Goal: Information Seeking & Learning: Learn about a topic

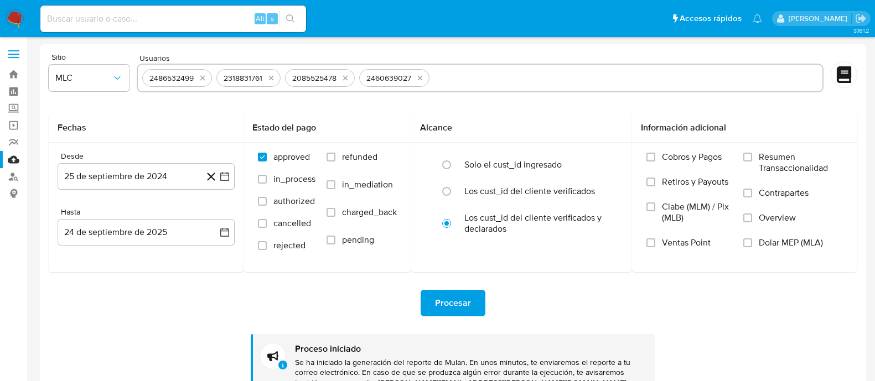
select select "10"
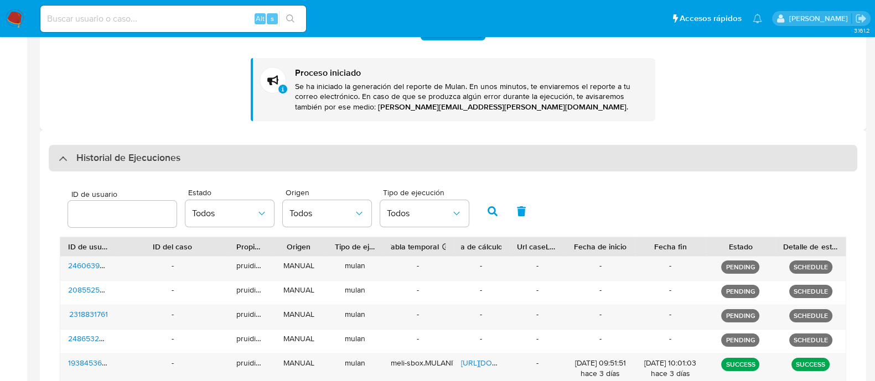
click at [144, 149] on div "Historial de Ejecuciones" at bounding box center [453, 158] width 808 height 27
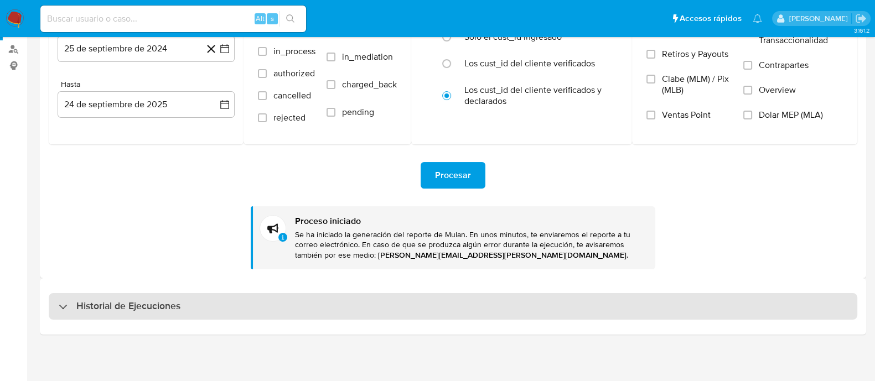
click at [118, 295] on div "Historial de Ejecuciones" at bounding box center [453, 306] width 808 height 27
select select "10"
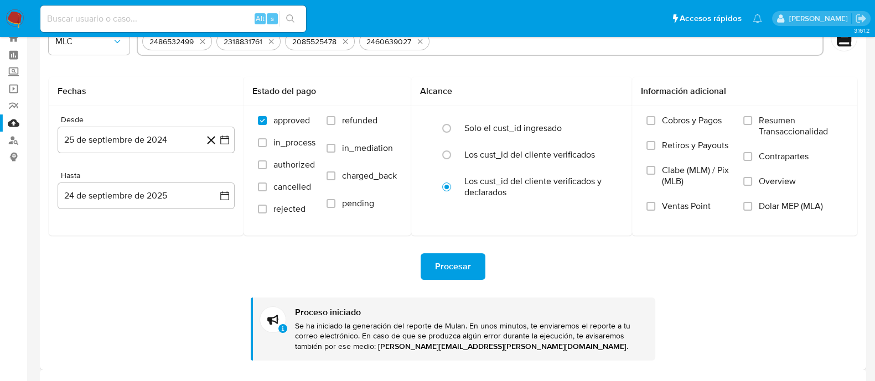
scroll to position [0, 0]
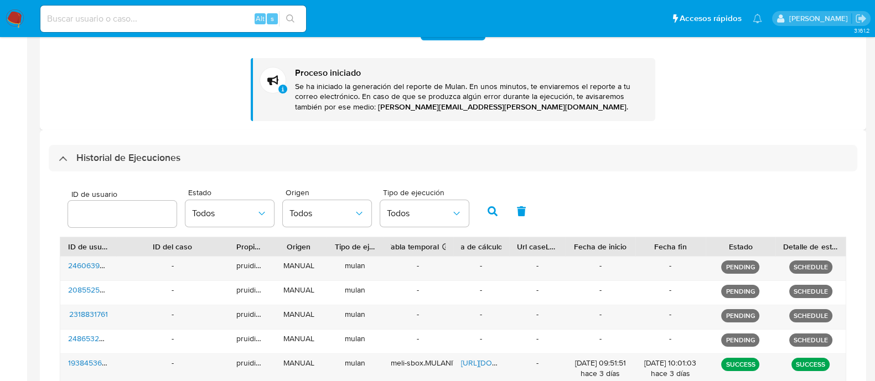
click at [148, 159] on h3 "Historial de Ejecuciones" at bounding box center [128, 158] width 104 height 13
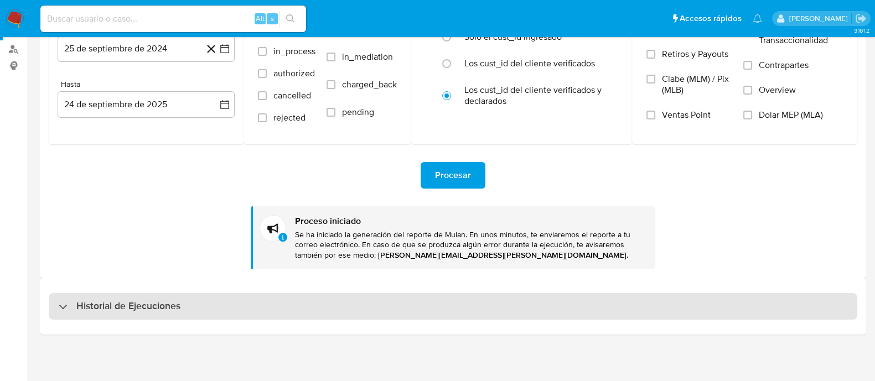
click at [146, 304] on h3 "Historial de Ejecuciones" at bounding box center [128, 306] width 104 height 13
select select "10"
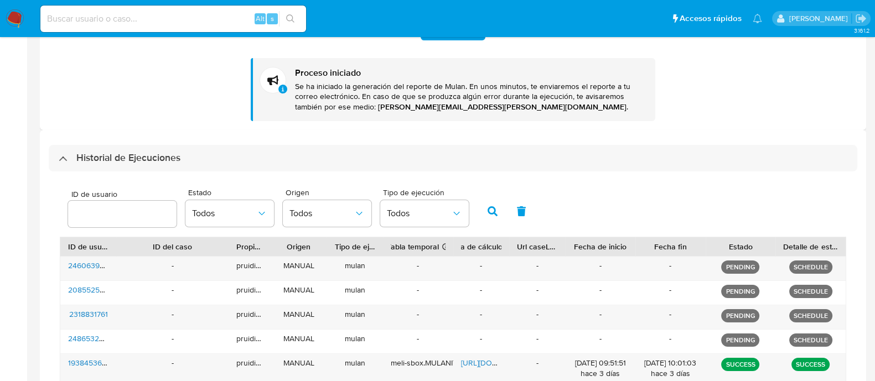
click at [108, 152] on h3 "Historial de Ejecuciones" at bounding box center [128, 158] width 104 height 13
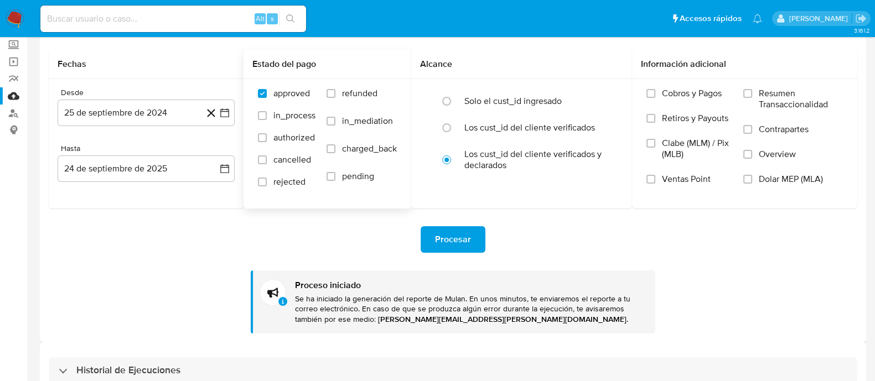
scroll to position [128, 0]
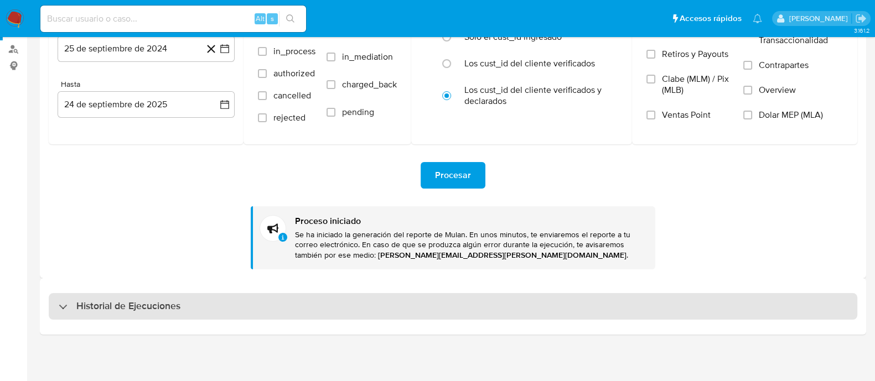
click at [162, 301] on h3 "Historial de Ejecuciones" at bounding box center [128, 306] width 104 height 13
select select "10"
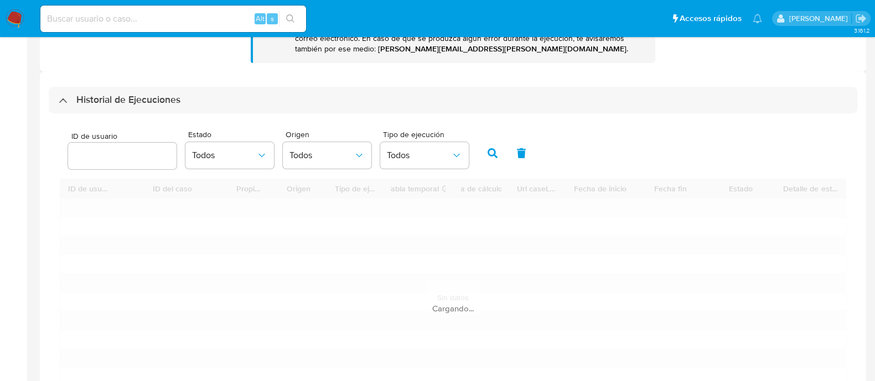
scroll to position [335, 0]
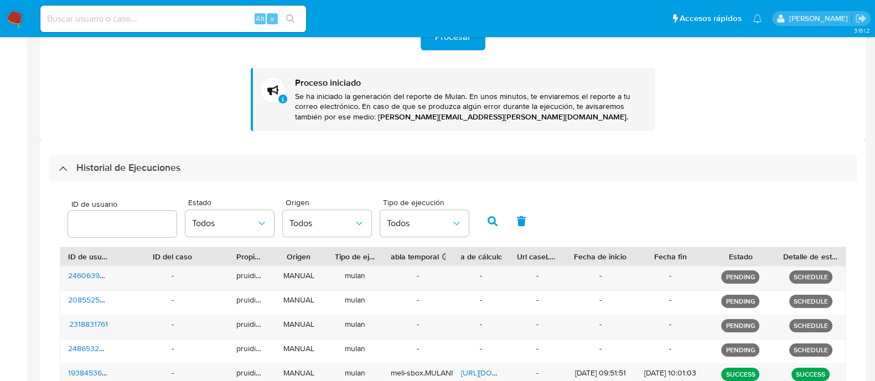
click at [201, 163] on div "Historial de Ejecuciones" at bounding box center [453, 168] width 808 height 27
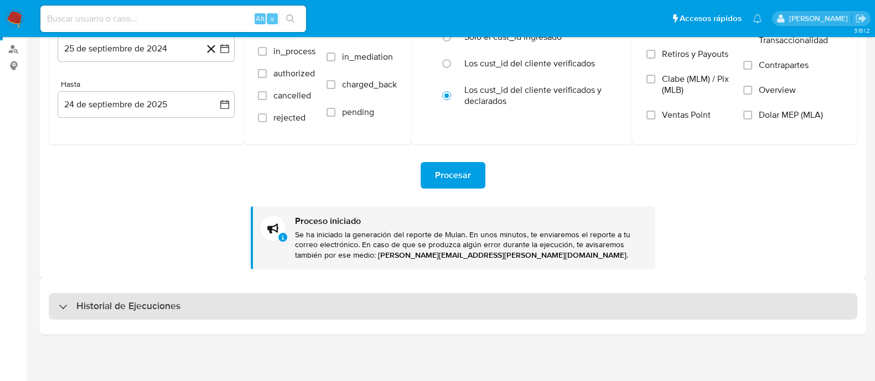
click at [186, 302] on div "Historial de Ejecuciones" at bounding box center [453, 306] width 808 height 27
select select "10"
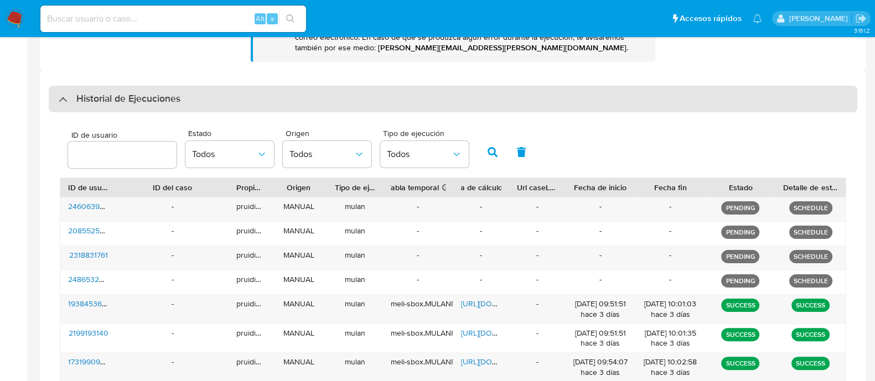
click at [183, 102] on div "Historial de Ejecuciones" at bounding box center [453, 99] width 808 height 27
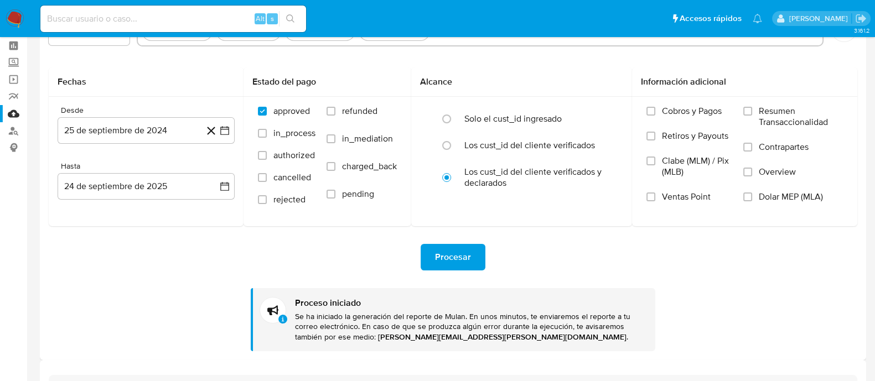
scroll to position [128, 0]
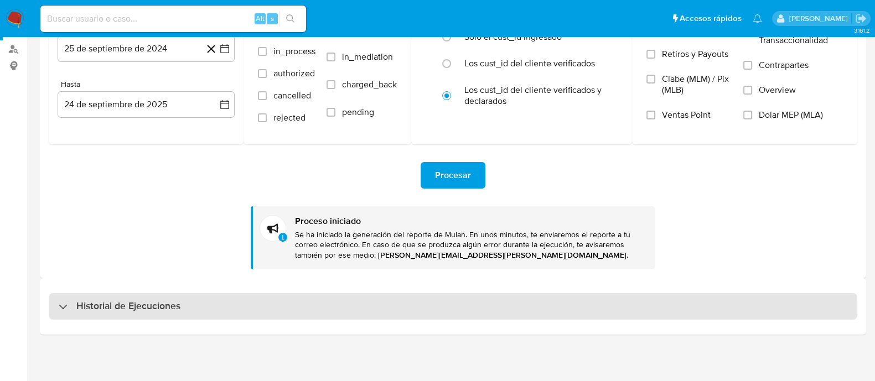
click at [141, 300] on h3 "Historial de Ejecuciones" at bounding box center [128, 306] width 104 height 13
select select "10"
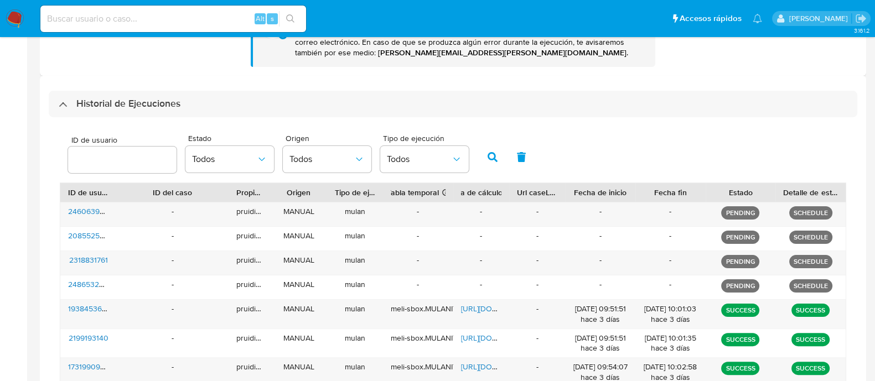
scroll to position [335, 0]
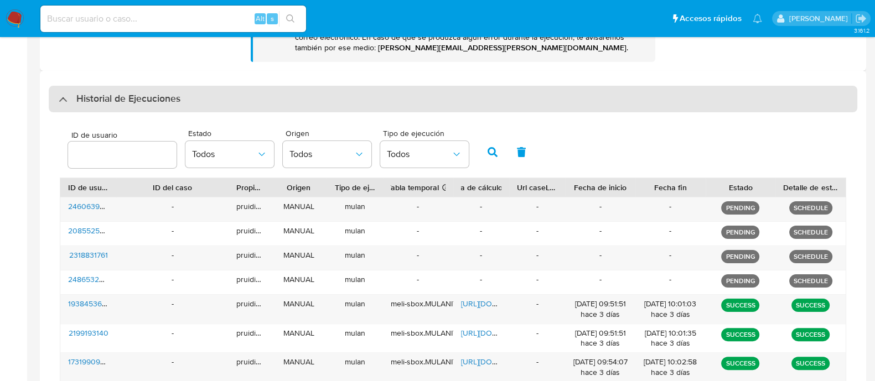
click at [160, 103] on h3 "Historial de Ejecuciones" at bounding box center [128, 98] width 104 height 13
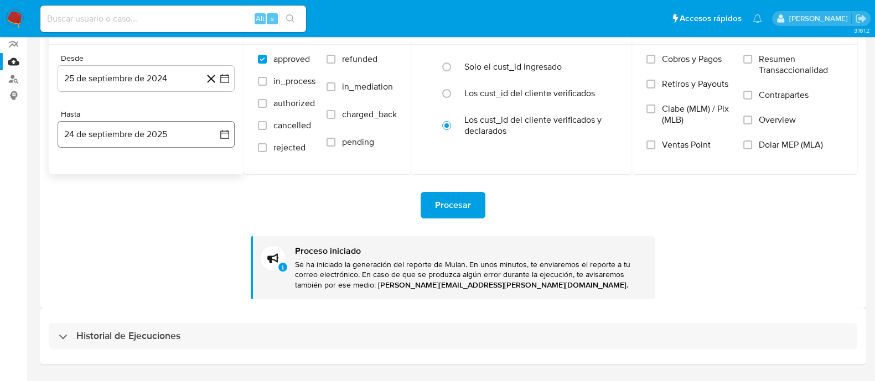
scroll to position [128, 0]
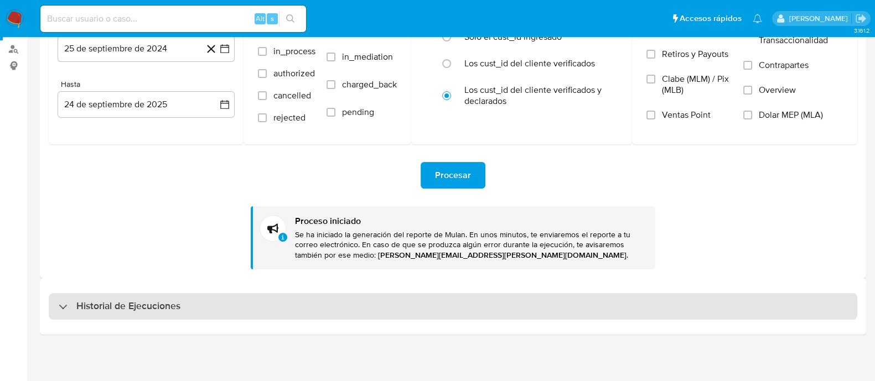
click at [116, 300] on h3 "Historial de Ejecuciones" at bounding box center [128, 306] width 104 height 13
select select "10"
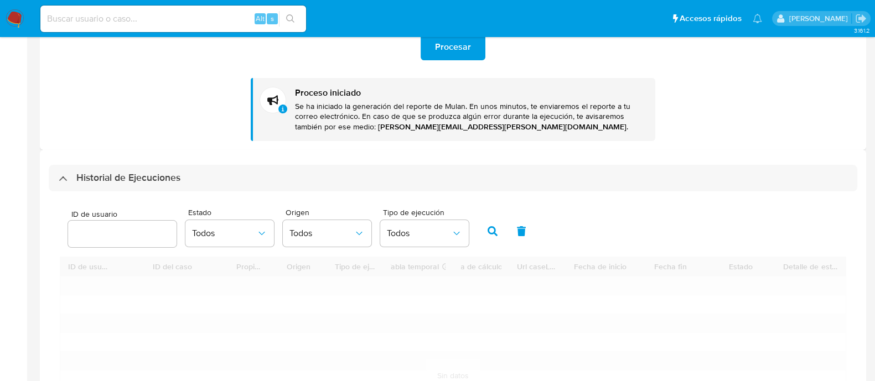
scroll to position [335, 0]
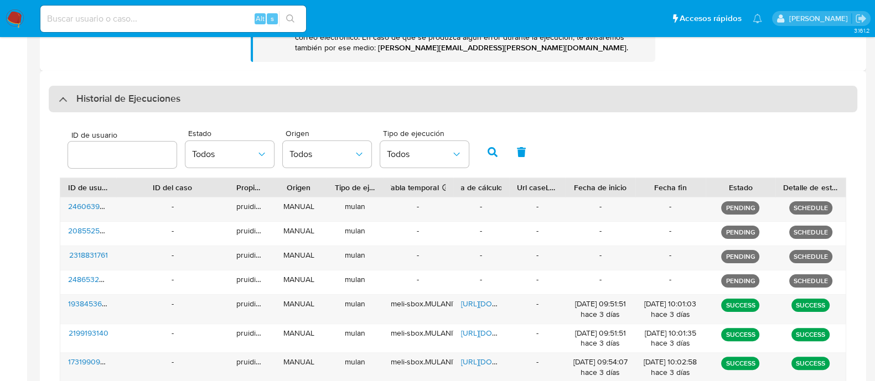
click at [113, 105] on h3 "Historial de Ejecuciones" at bounding box center [128, 98] width 104 height 13
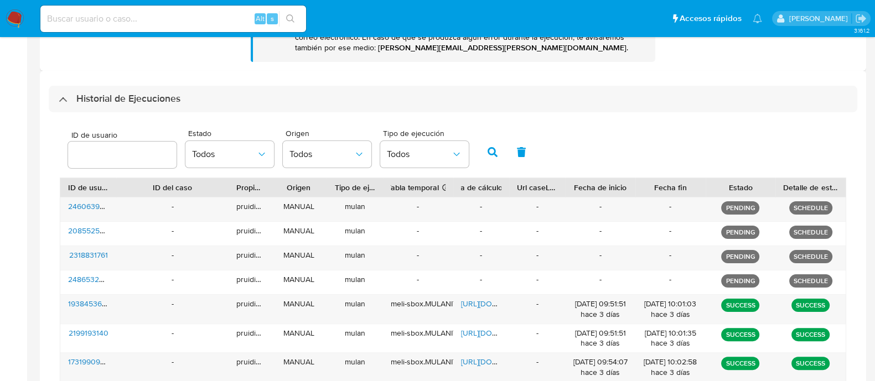
scroll to position [128, 0]
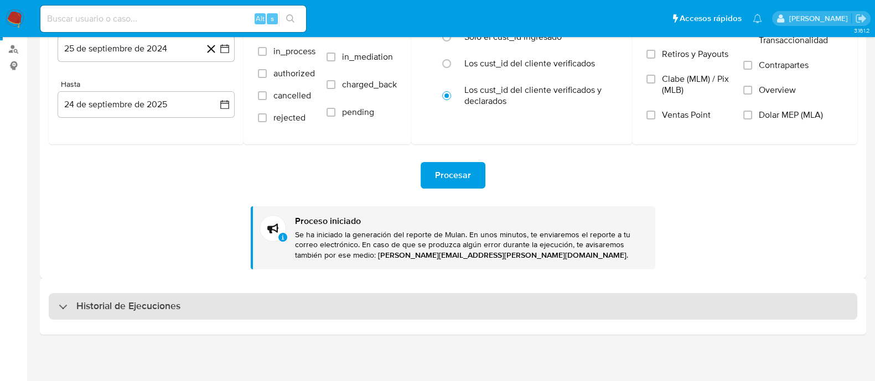
click at [137, 309] on h3 "Historial de Ejecuciones" at bounding box center [128, 306] width 104 height 13
select select "10"
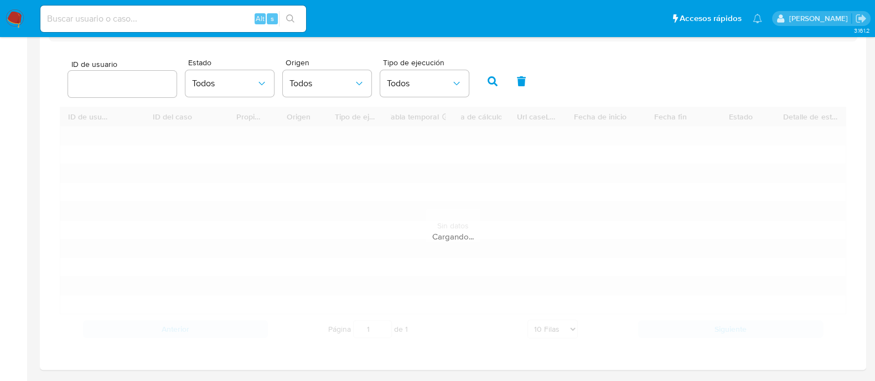
scroll to position [439, 0]
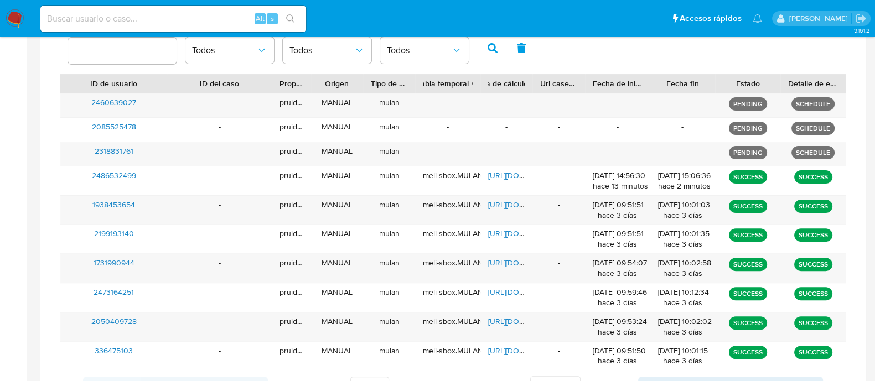
drag, startPoint x: 122, startPoint y: 79, endPoint x: 173, endPoint y: 76, distance: 51.0
click at [173, 76] on div at bounding box center [167, 83] width 20 height 19
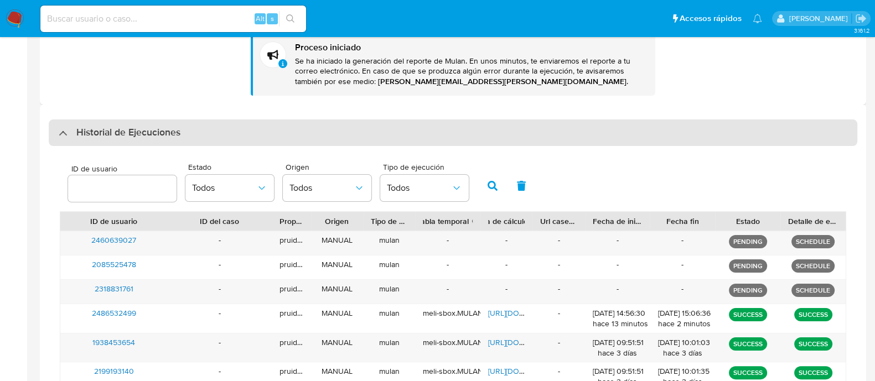
click at [134, 122] on div "Historial de Ejecuciones" at bounding box center [453, 133] width 808 height 27
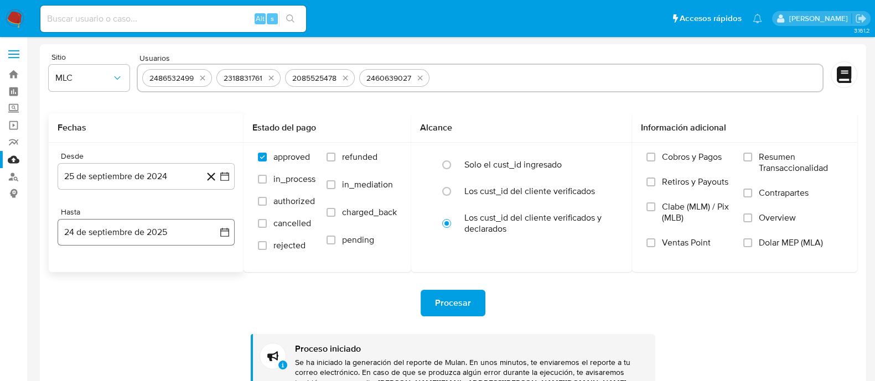
scroll to position [128, 0]
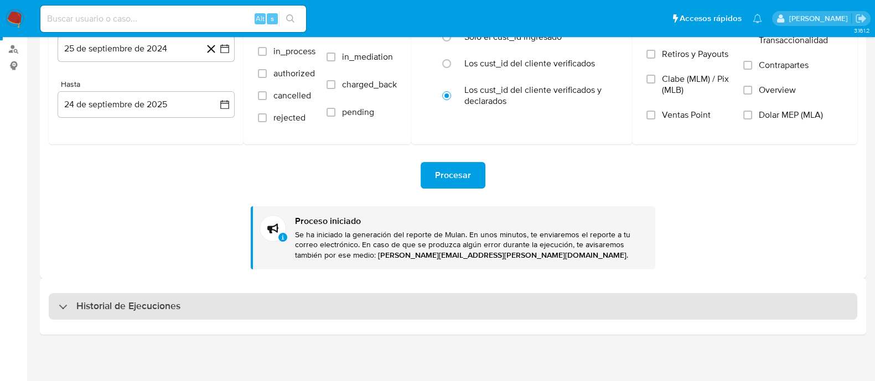
click at [125, 293] on div "Historial de Ejecuciones" at bounding box center [453, 306] width 808 height 27
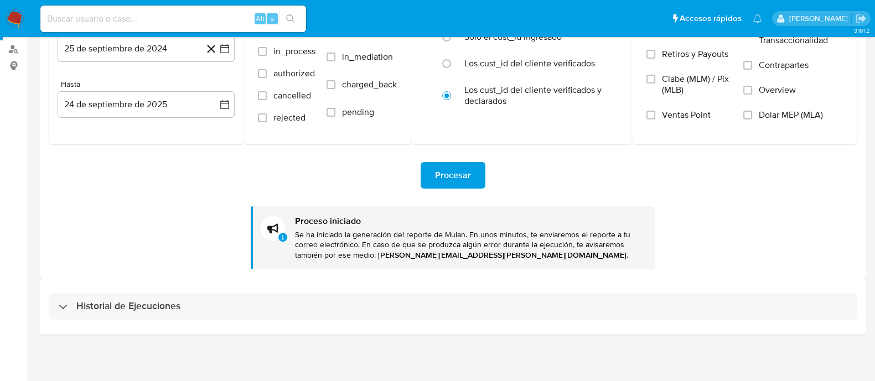
select select "10"
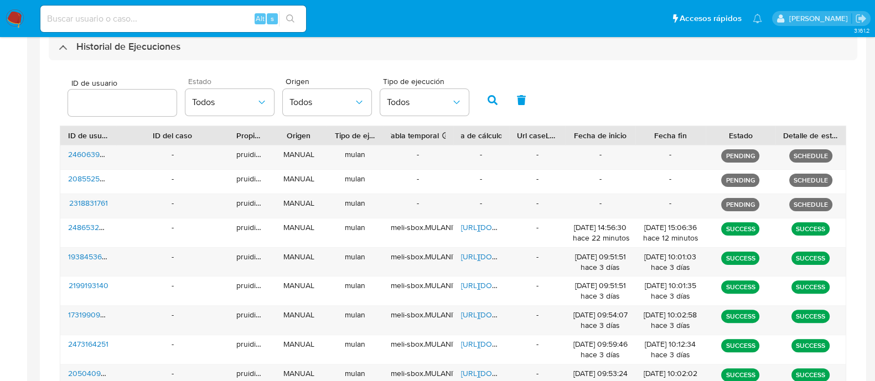
scroll to position [404, 0]
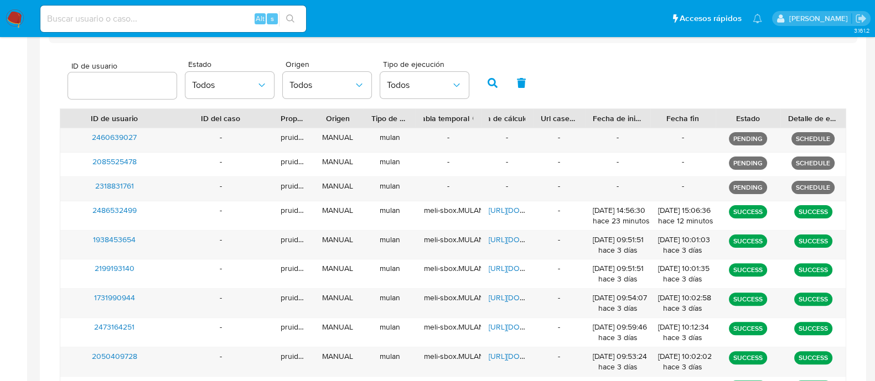
drag, startPoint x: 138, startPoint y: 112, endPoint x: 163, endPoint y: 115, distance: 25.0
click at [163, 115] on div at bounding box center [168, 118] width 20 height 19
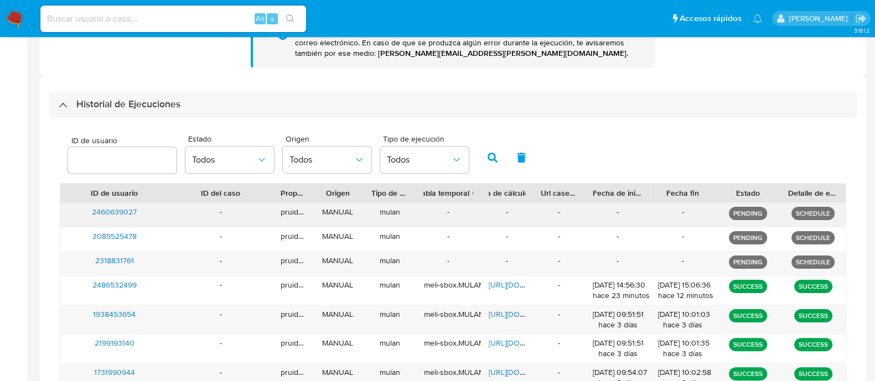
scroll to position [266, 0]
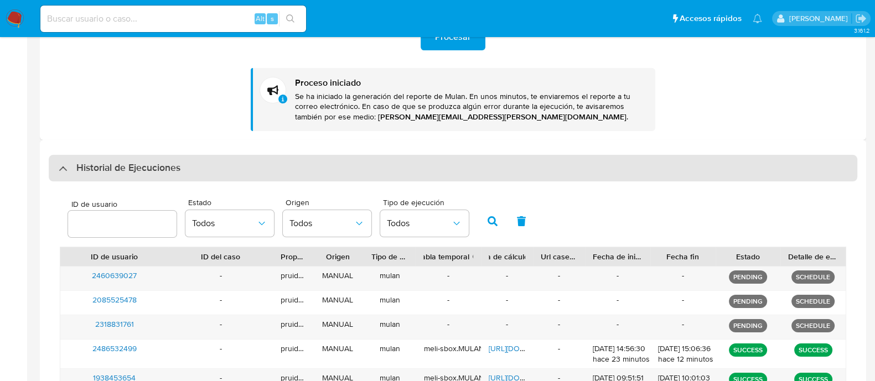
click at [192, 160] on div "Historial de Ejecuciones" at bounding box center [453, 168] width 808 height 27
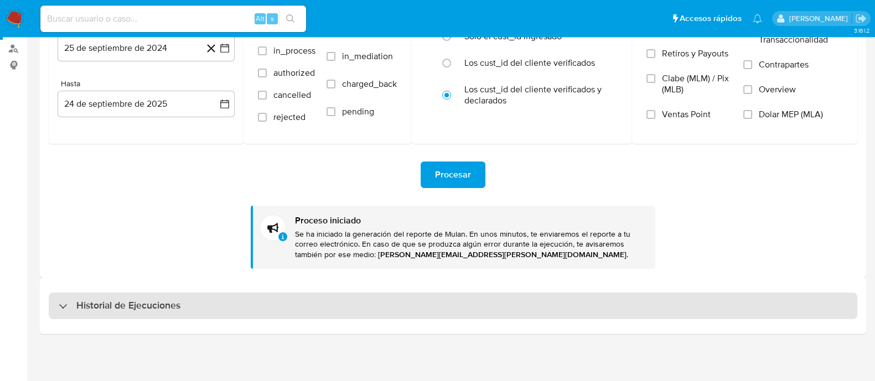
scroll to position [128, 0]
click at [169, 316] on div "Historial de Ejecuciones" at bounding box center [453, 306] width 808 height 27
select select "10"
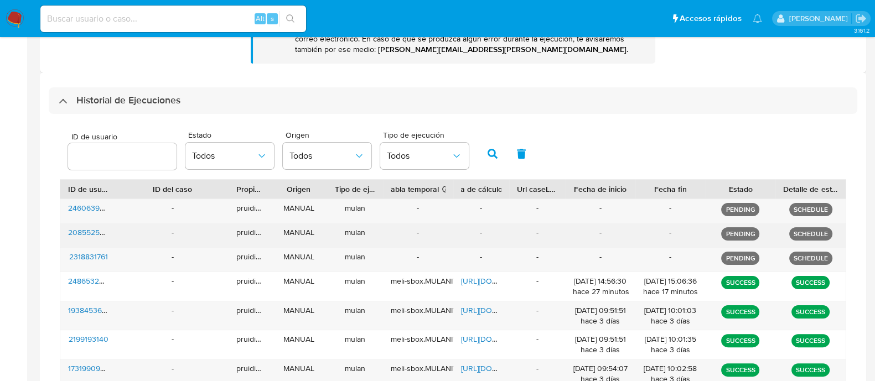
scroll to position [335, 0]
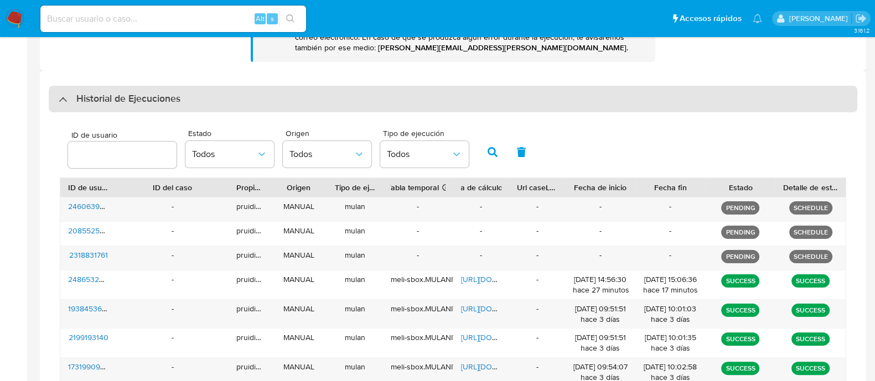
click at [173, 95] on h3 "Historial de Ejecuciones" at bounding box center [128, 98] width 104 height 13
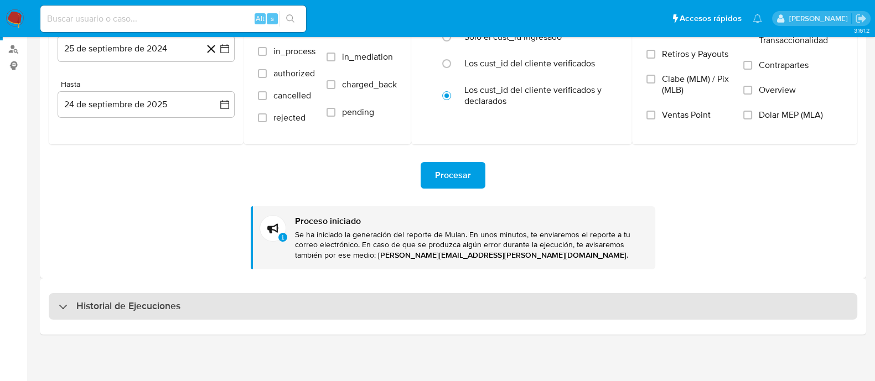
click at [181, 302] on div "Historial de Ejecuciones" at bounding box center [453, 306] width 808 height 27
select select "10"
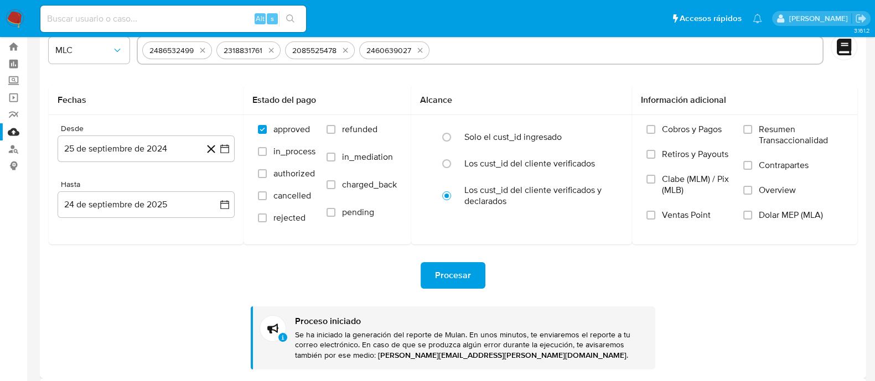
scroll to position [0, 0]
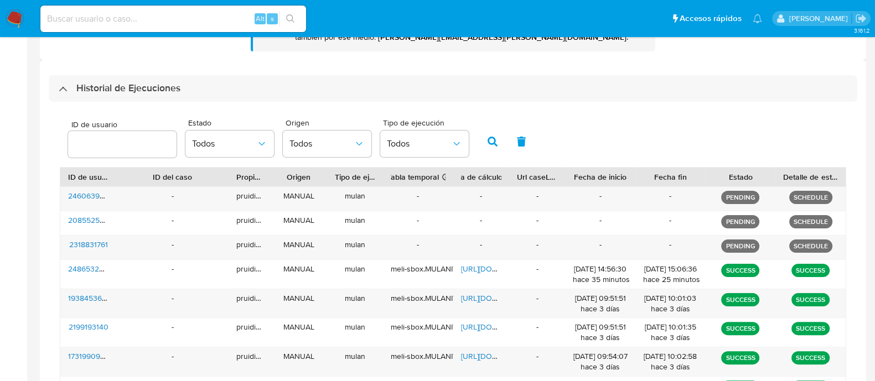
click at [164, 95] on div "Historial de Ejecuciones" at bounding box center [453, 88] width 808 height 27
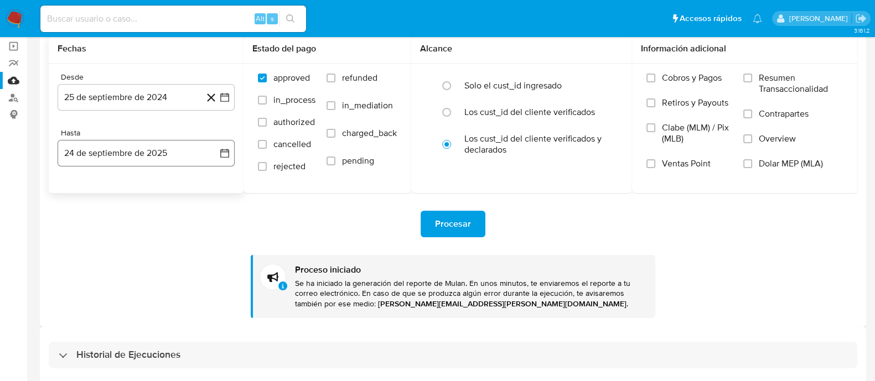
scroll to position [128, 0]
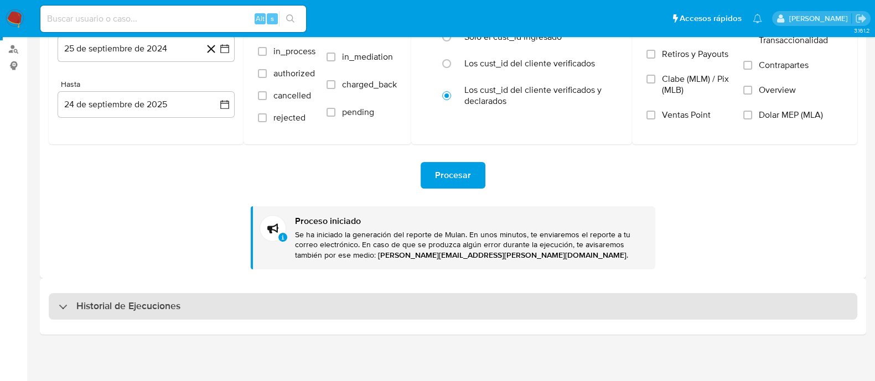
click at [139, 302] on h3 "Historial de Ejecuciones" at bounding box center [128, 306] width 104 height 13
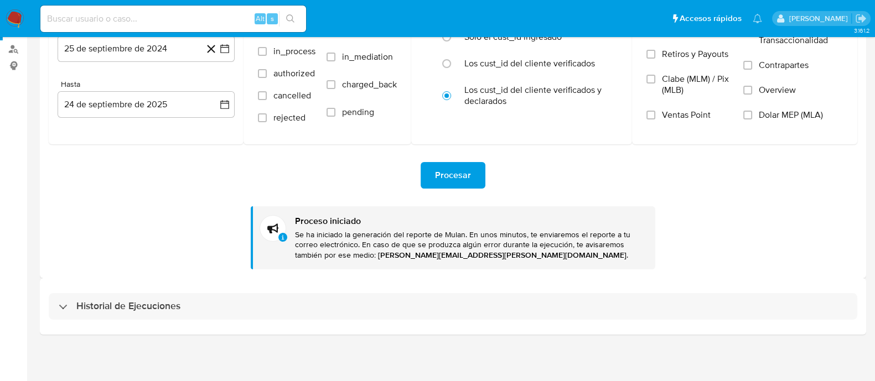
select select "10"
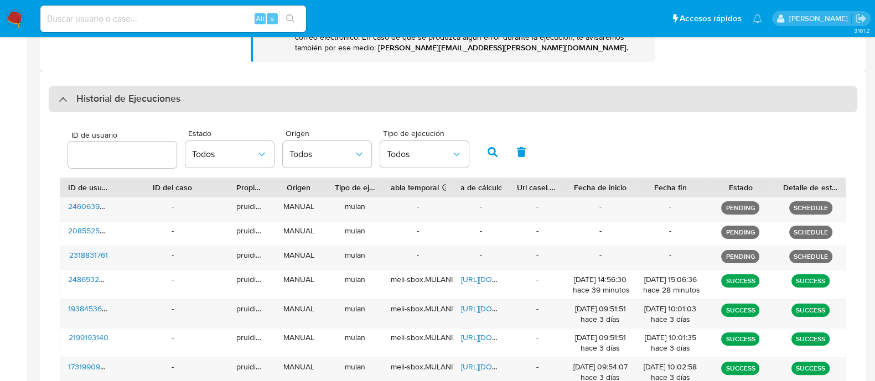
click at [158, 96] on h3 "Historial de Ejecuciones" at bounding box center [128, 98] width 104 height 13
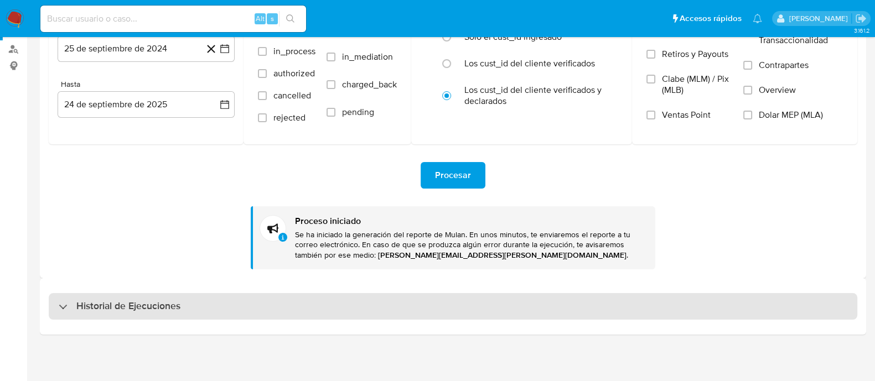
click at [126, 300] on h3 "Historial de Ejecuciones" at bounding box center [128, 306] width 104 height 13
select select "10"
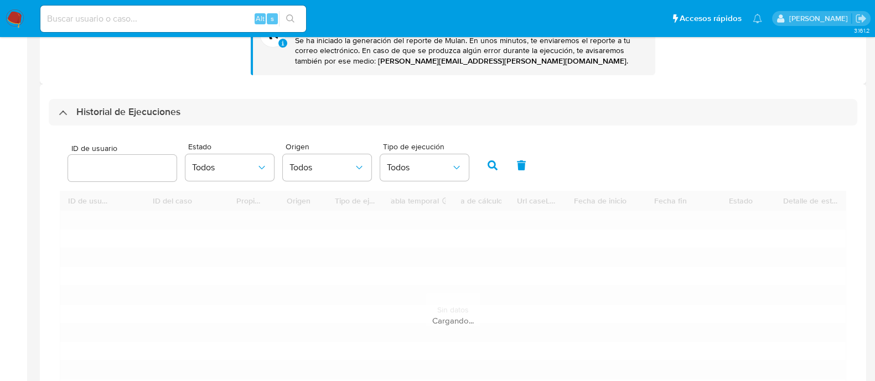
scroll to position [335, 0]
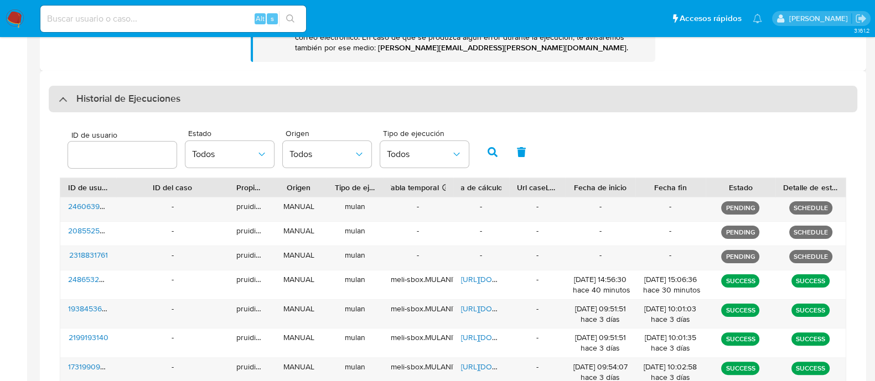
click at [154, 108] on div "Historial de Ejecuciones" at bounding box center [453, 99] width 808 height 27
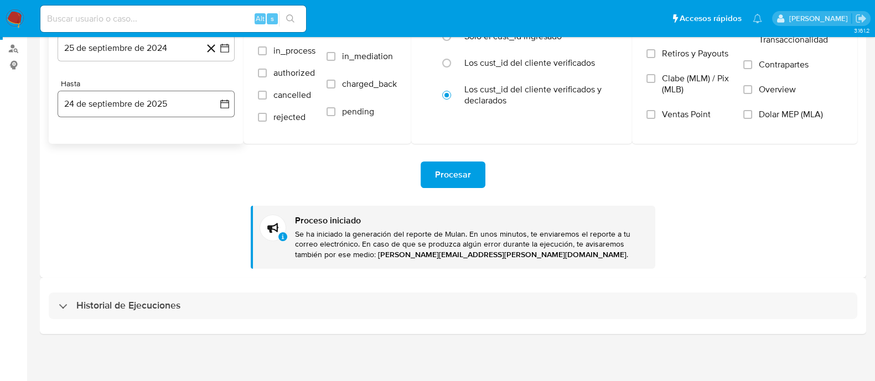
scroll to position [128, 0]
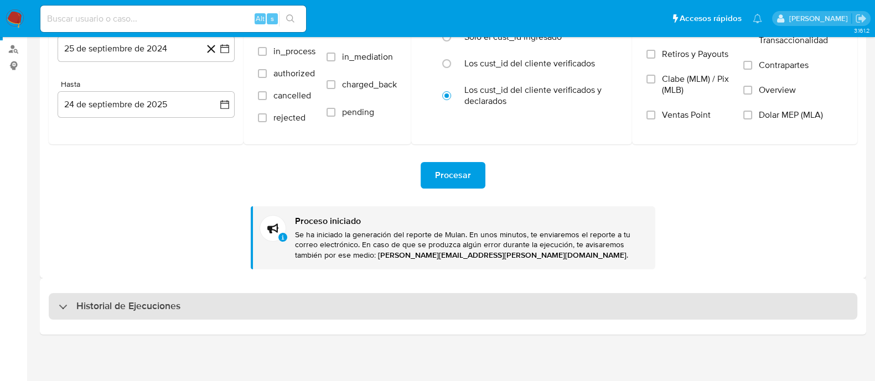
click at [173, 304] on h3 "Historial de Ejecuciones" at bounding box center [128, 306] width 104 height 13
select select "10"
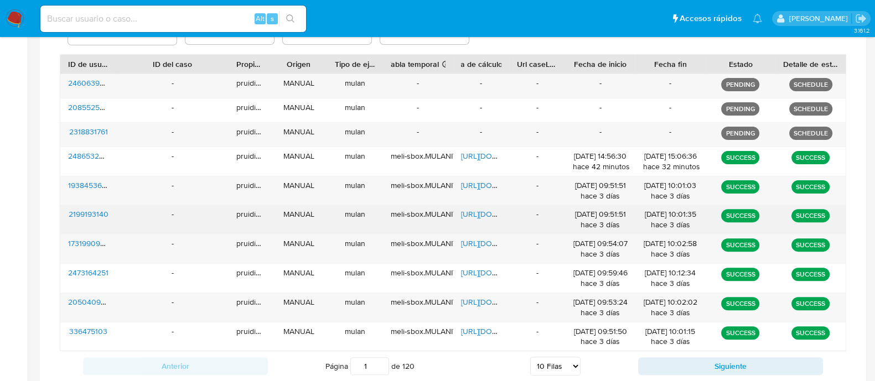
scroll to position [439, 0]
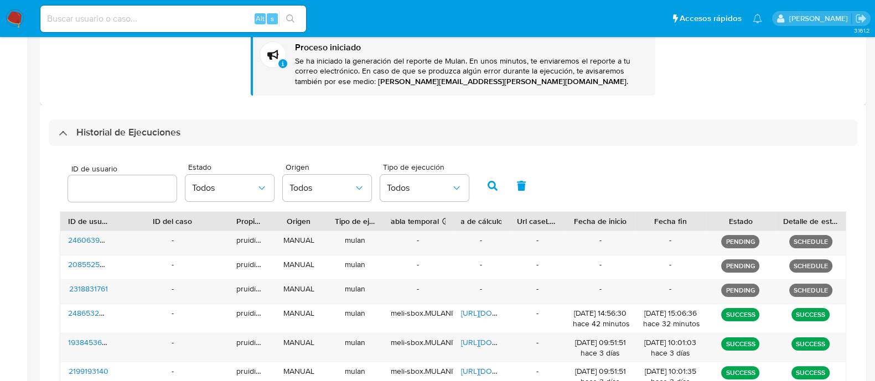
click at [118, 135] on h3 "Historial de Ejecuciones" at bounding box center [128, 132] width 104 height 13
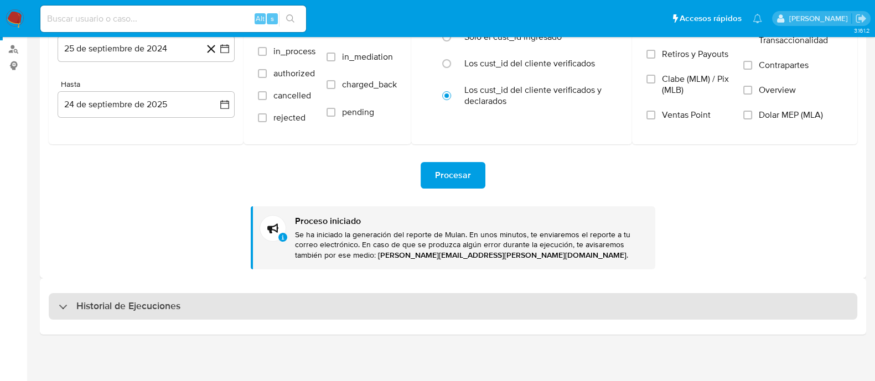
click at [203, 317] on div "Historial de Ejecuciones" at bounding box center [453, 306] width 808 height 27
select select "10"
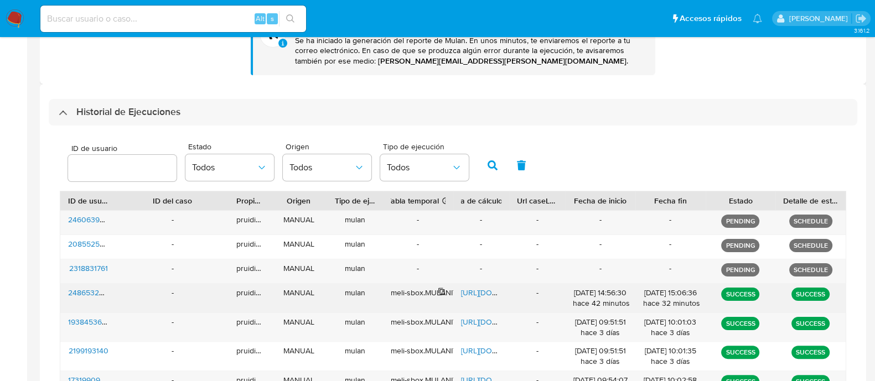
scroll to position [321, 0]
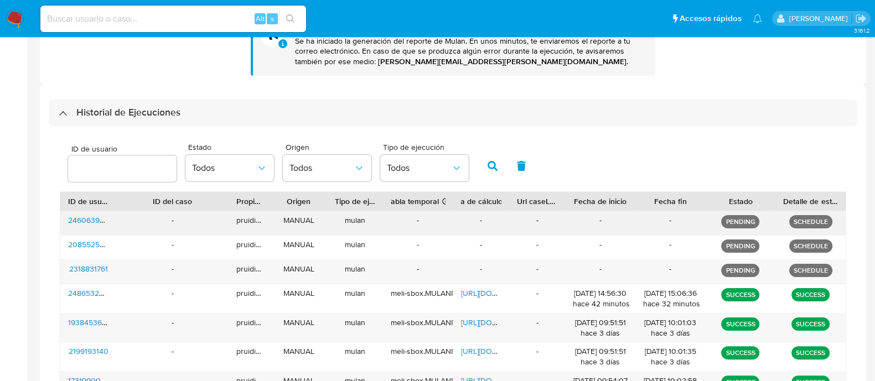
click at [418, 221] on div "-" at bounding box center [418, 223] width 70 height 24
click at [419, 222] on div "-" at bounding box center [418, 223] width 70 height 24
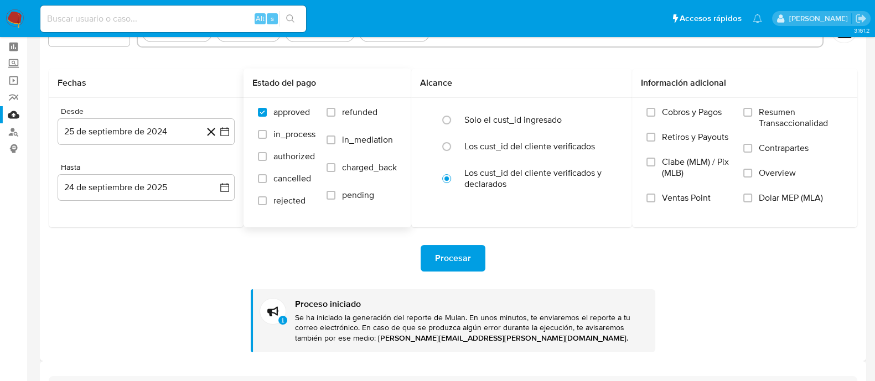
scroll to position [0, 0]
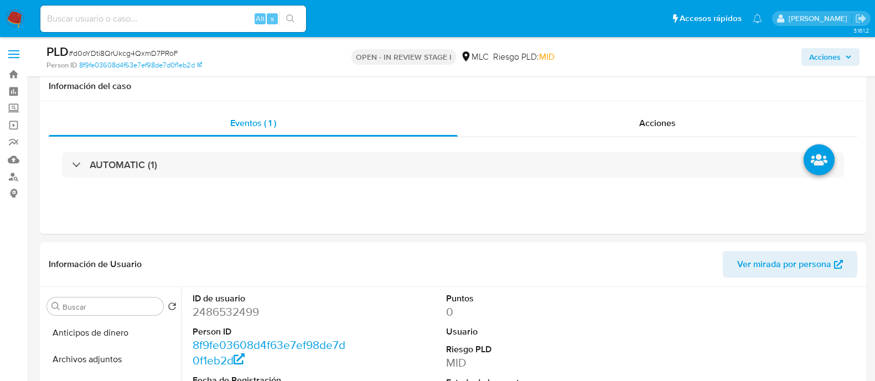
select select "10"
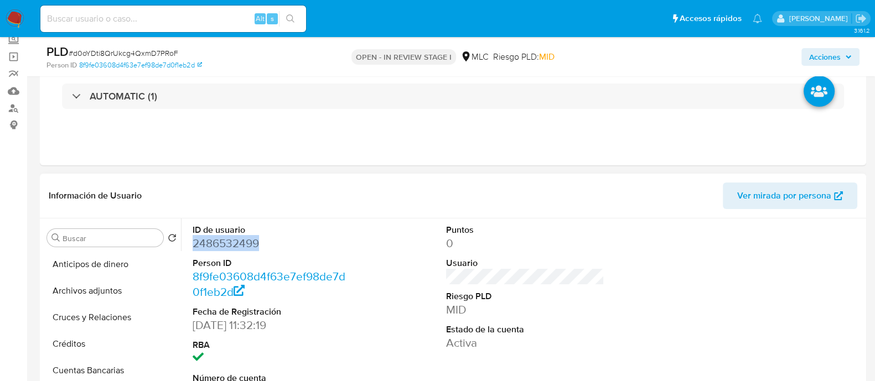
scroll to position [138, 0]
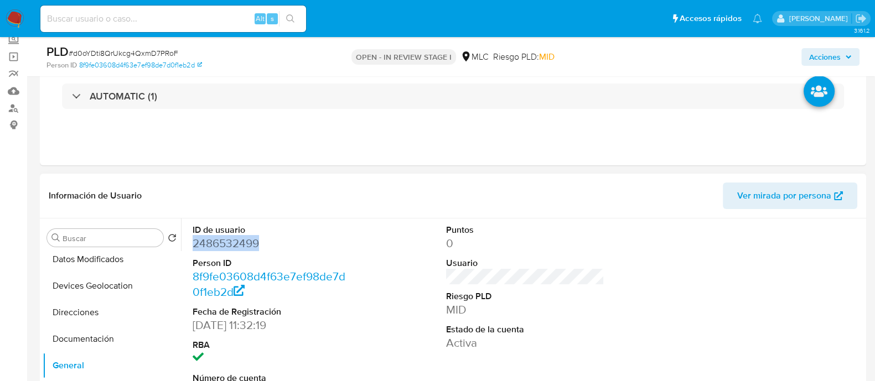
click at [243, 243] on dd "2486532499" at bounding box center [272, 243] width 158 height 15
click at [94, 51] on span "# d0oYDti8QrUkcg4QxmD7PRoF" at bounding box center [124, 53] width 110 height 11
copy span "d0oYDti8QrUkcg4QxmD7PRoF"
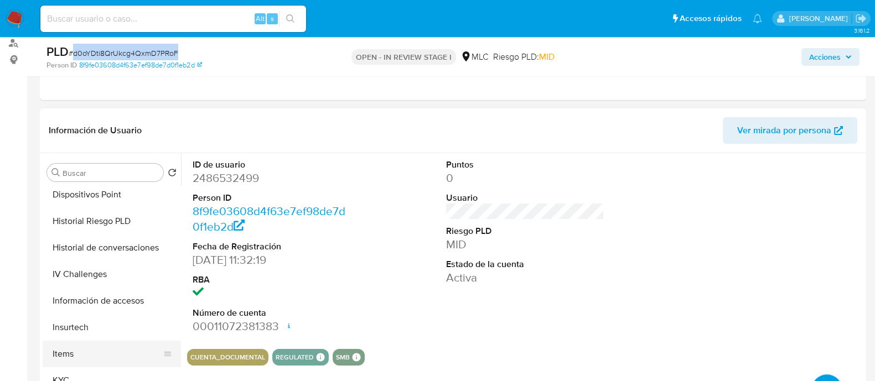
scroll to position [345, 0]
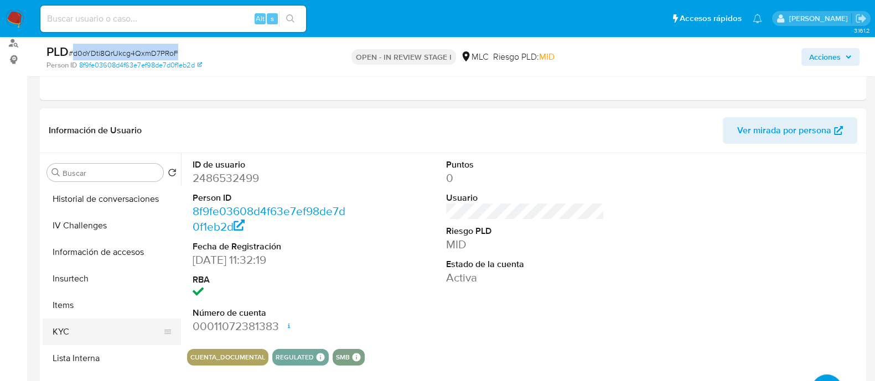
click at [64, 336] on button "KYC" at bounding box center [107, 332] width 129 height 27
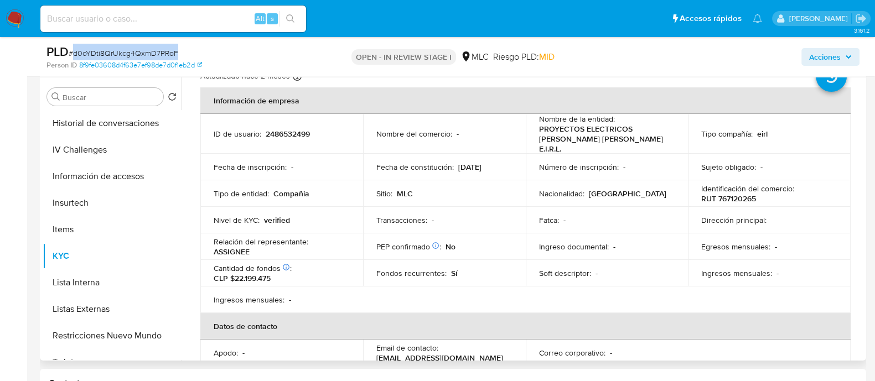
scroll to position [0, 0]
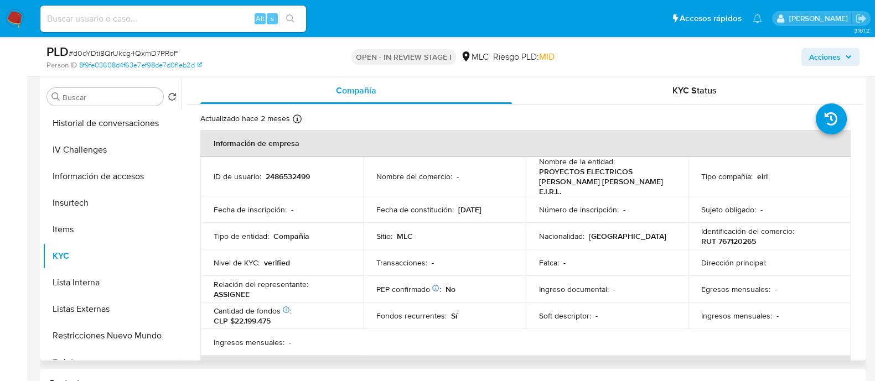
click at [739, 245] on p "RUT 767120265" at bounding box center [728, 241] width 55 height 10
copy p "767120265"
click at [730, 241] on p "RUT 767120265" at bounding box center [728, 241] width 55 height 10
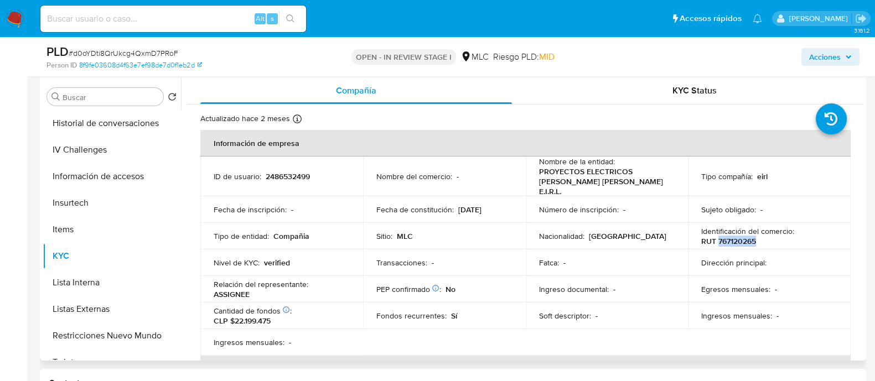
copy p "767120265"
click at [744, 243] on p "RUT 767120265" at bounding box center [728, 241] width 55 height 10
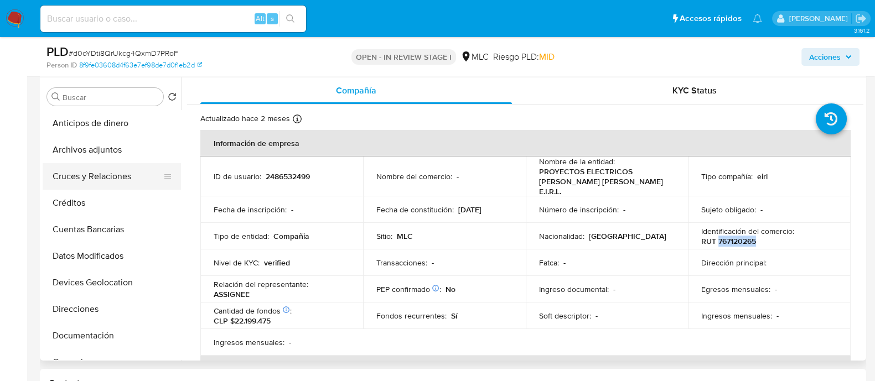
click at [133, 168] on button "Cruces y Relaciones" at bounding box center [107, 176] width 129 height 27
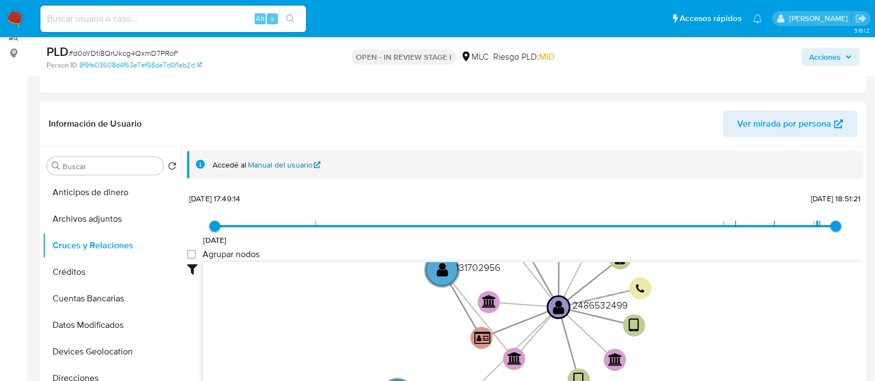
scroll to position [42, 0]
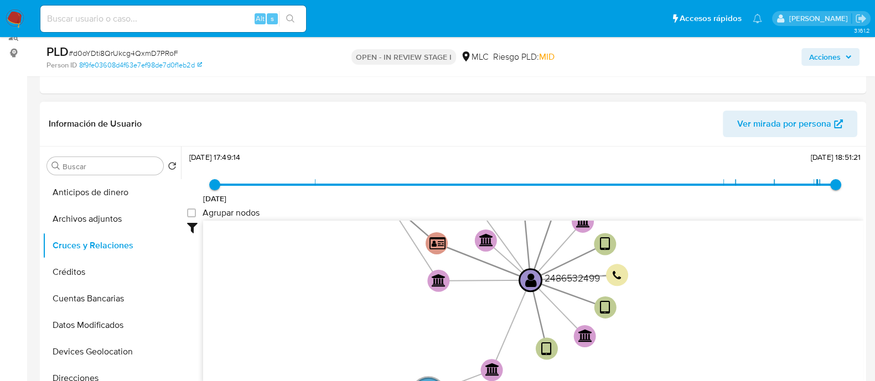
click at [198, 211] on label "Agrupar nodos" at bounding box center [223, 213] width 72 height 11
click at [196, 211] on group_nodes "Agrupar nodos" at bounding box center [191, 213] width 9 height 9
checkbox group_nodes "true"
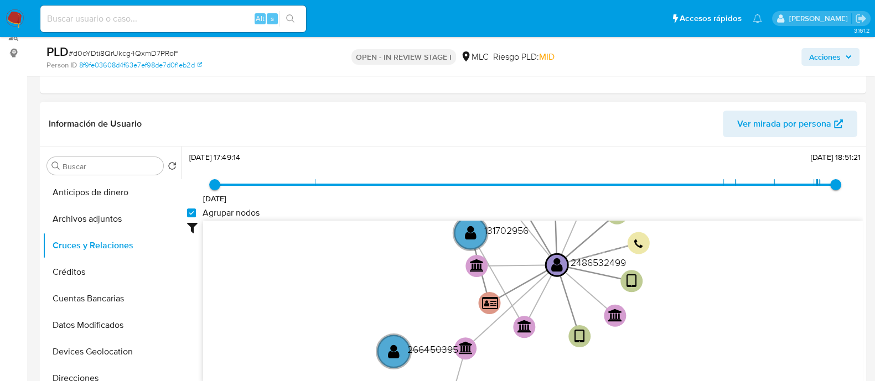
scroll to position [210, 0]
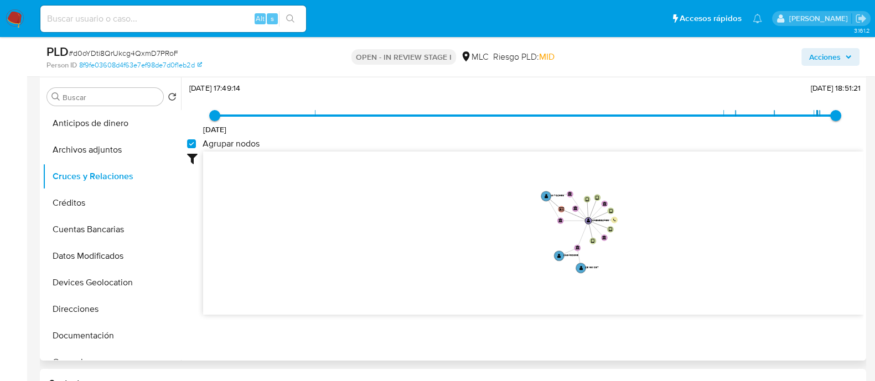
drag, startPoint x: 703, startPoint y: 234, endPoint x: 656, endPoint y: 231, distance: 47.7
click at [656, 231] on icon "device-6848509ea512bf47e3b158e5  user-2486532499  2486532499 device-68485ddf0…" at bounding box center [533, 232] width 660 height 160
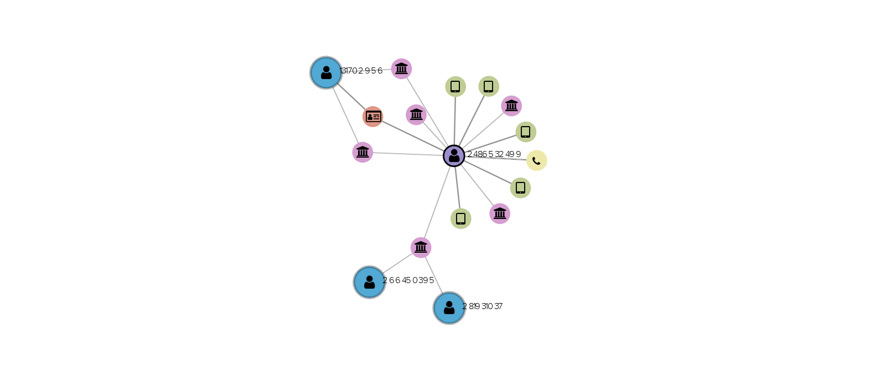
drag, startPoint x: 605, startPoint y: 199, endPoint x: 578, endPoint y: 187, distance: 29.5
click at [578, 187] on icon "device-6848509ea512bf47e3b158e5  user-2486532499  2486532499 device-68485ddf0…" at bounding box center [533, 232] width 660 height 160
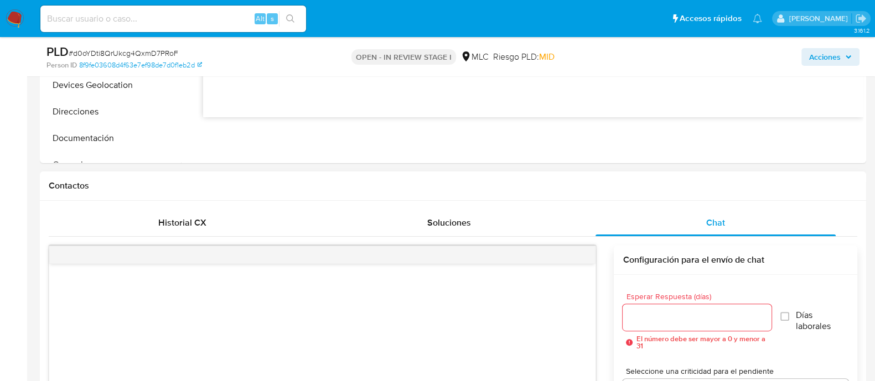
scroll to position [415, 0]
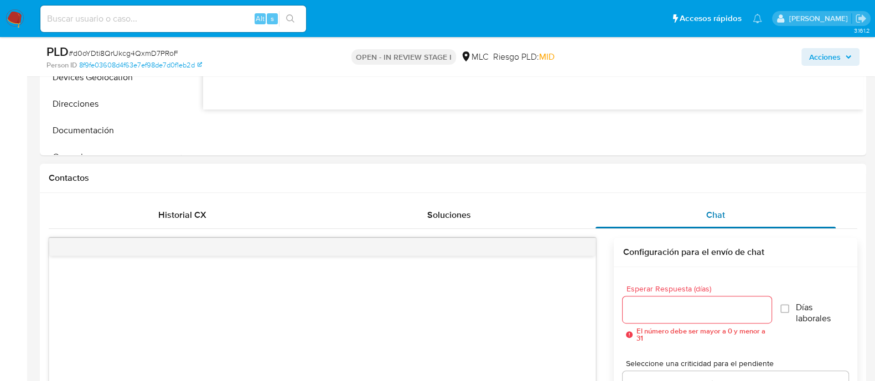
click at [714, 211] on span "Chat" at bounding box center [715, 215] width 19 height 13
click at [712, 211] on span "Chat" at bounding box center [715, 215] width 19 height 13
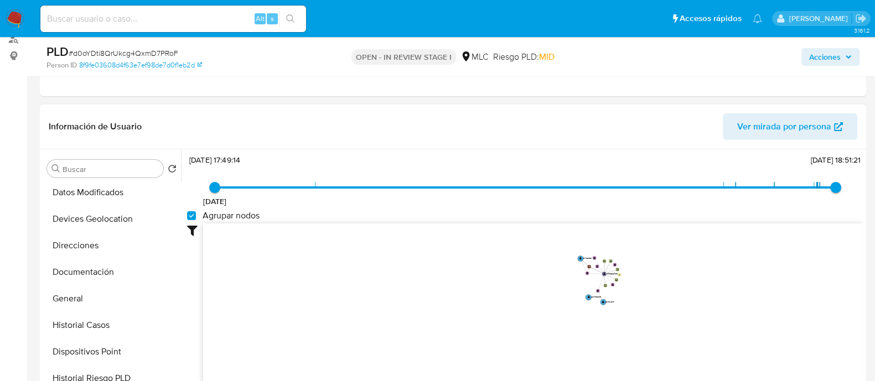
scroll to position [138, 0]
click at [97, 261] on button "Documentación" at bounding box center [107, 270] width 129 height 27
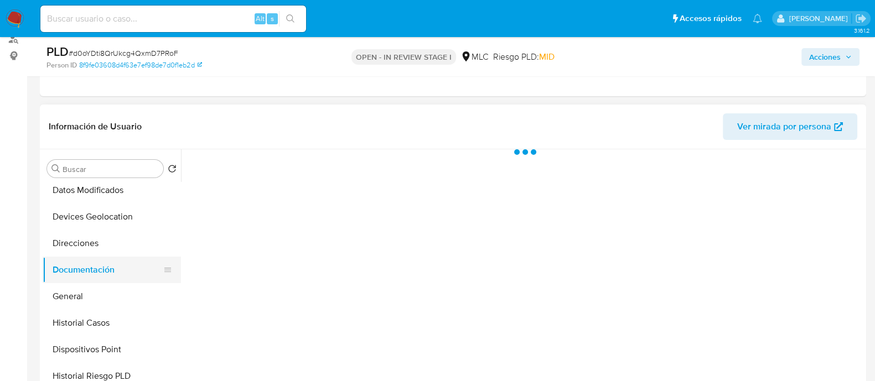
scroll to position [0, 0]
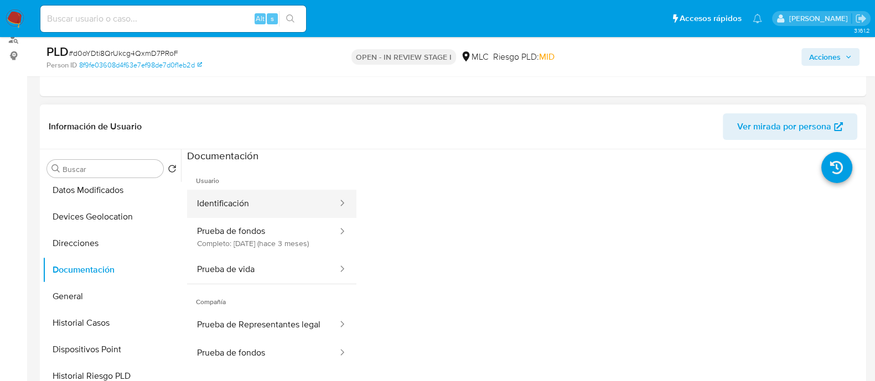
click at [271, 198] on button "Identificación" at bounding box center [263, 204] width 152 height 28
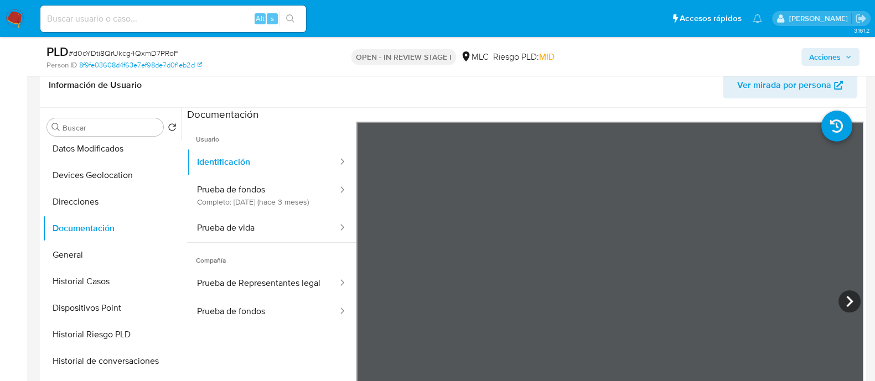
scroll to position [208, 0]
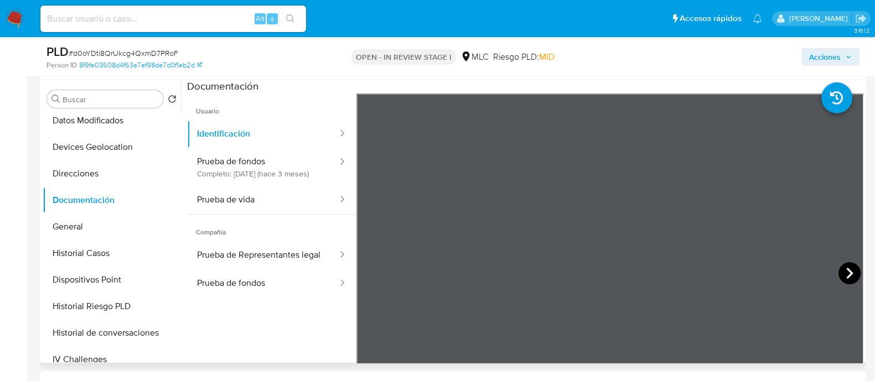
click at [842, 267] on icon at bounding box center [849, 273] width 22 height 22
click at [225, 214] on button "Prueba de vida" at bounding box center [263, 200] width 152 height 28
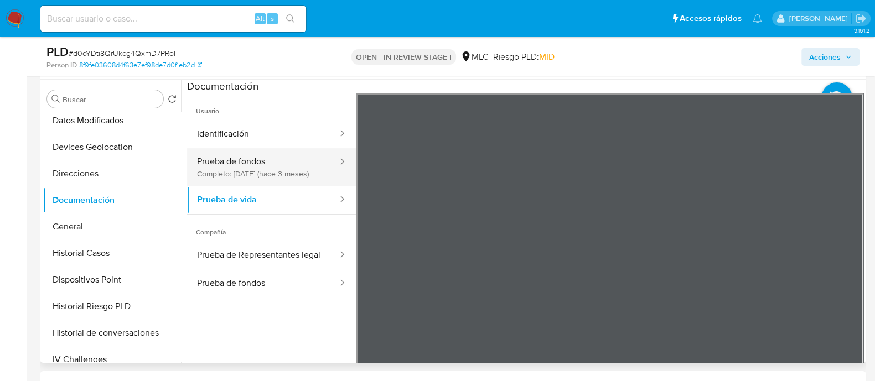
click at [263, 162] on button "Prueba de fondos Completo: 11/07/2025 (hace 3 meses)" at bounding box center [263, 167] width 152 height 38
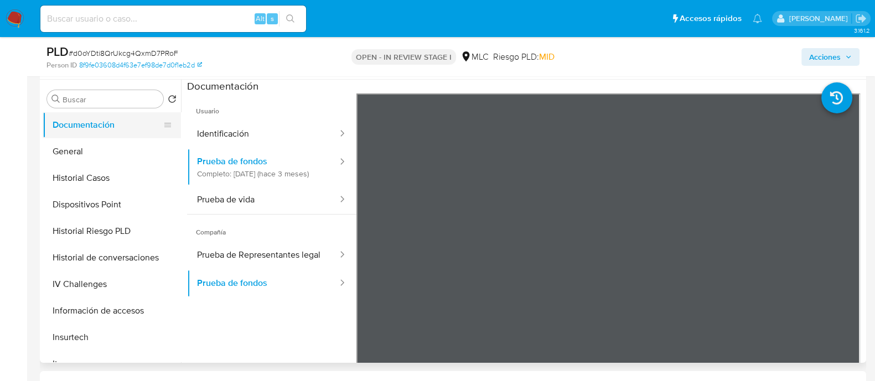
scroll to position [276, 0]
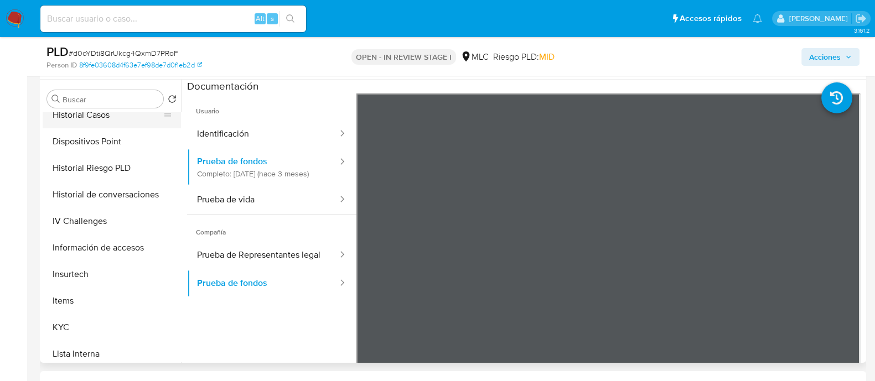
click at [101, 114] on button "Historial Casos" at bounding box center [107, 115] width 129 height 27
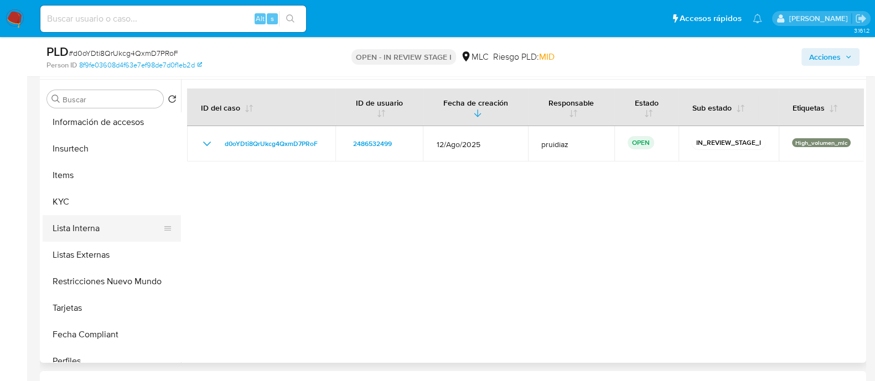
scroll to position [415, 0]
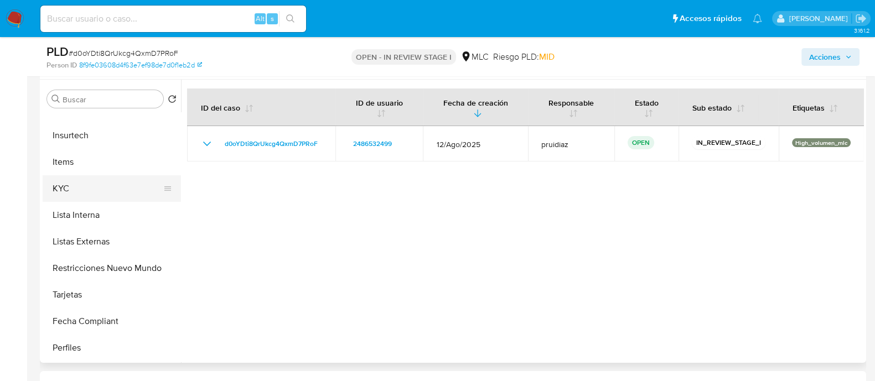
click at [74, 196] on button "KYC" at bounding box center [107, 188] width 129 height 27
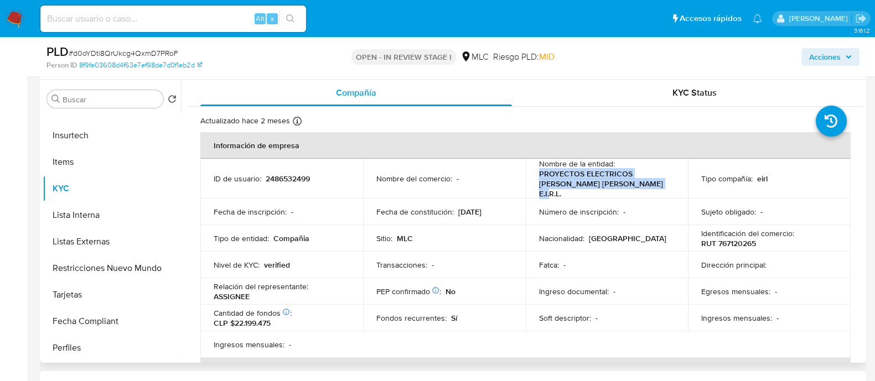
drag, startPoint x: 535, startPoint y: 175, endPoint x: 660, endPoint y: 181, distance: 125.8
click at [660, 181] on td "Nombre de la entidad : PROYECTOS ELECTRICOS PEDRO IGNACIO VALDERRAMA AGUILAR E.…" at bounding box center [607, 179] width 163 height 40
copy p "PROYECTOS ELECTRICOS PEDRO IGNACIO VALDERRAMA AGUILAR"
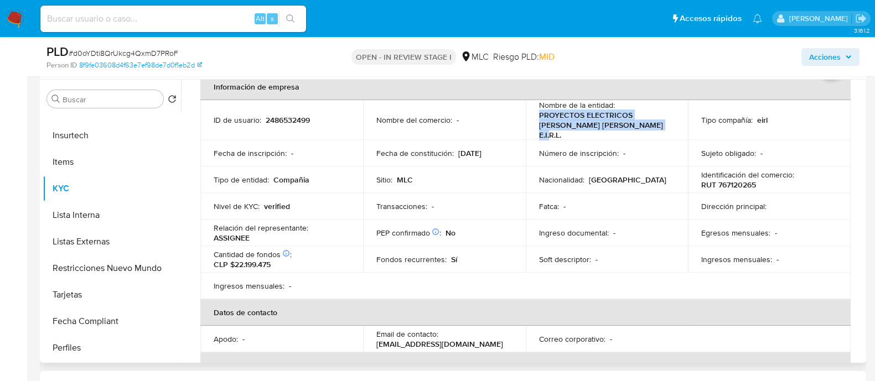
scroll to position [0, 0]
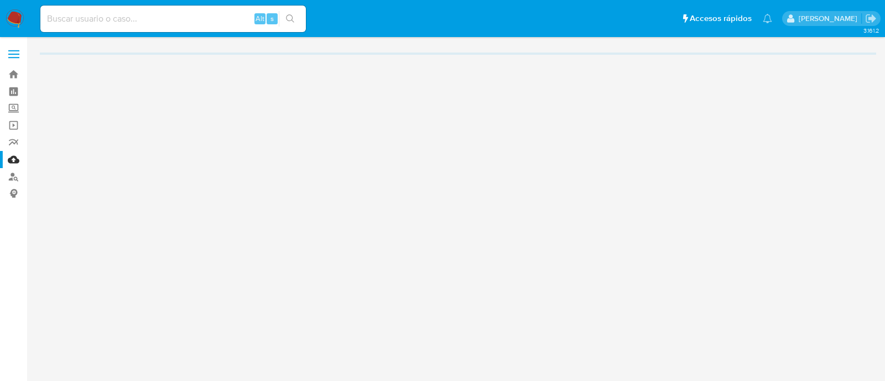
click at [18, 12] on img at bounding box center [15, 18] width 19 height 19
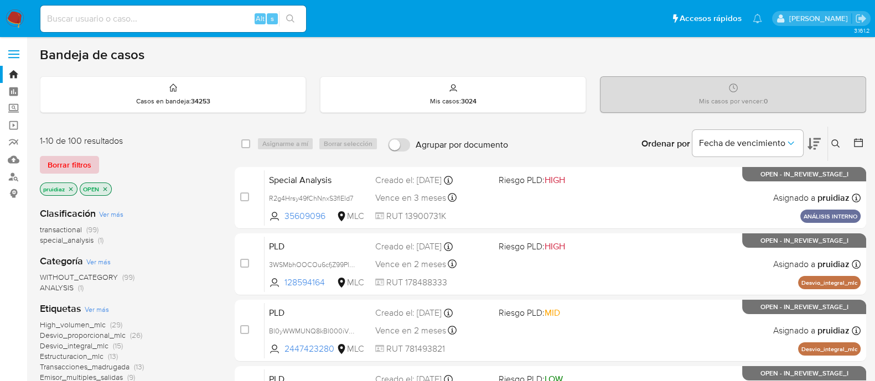
click at [56, 164] on span "Borrar filtros" at bounding box center [70, 164] width 44 height 15
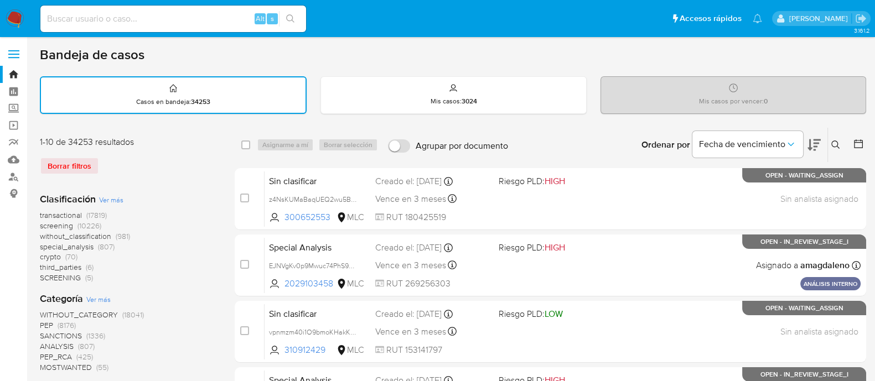
click at [857, 142] on icon at bounding box center [858, 143] width 11 height 11
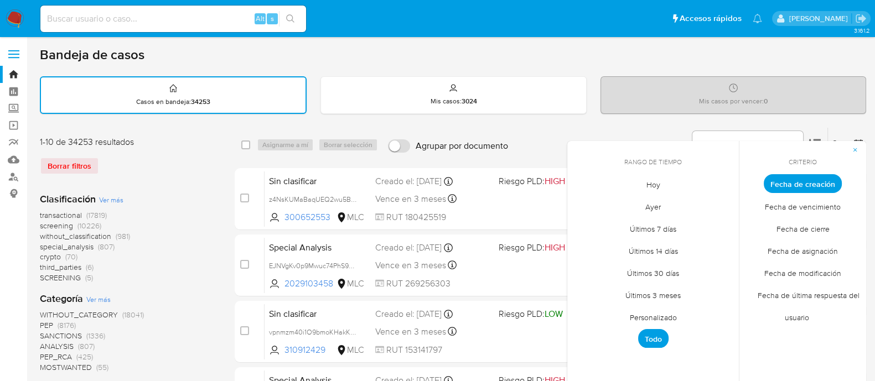
click at [637, 317] on span "Personalizado" at bounding box center [653, 317] width 70 height 23
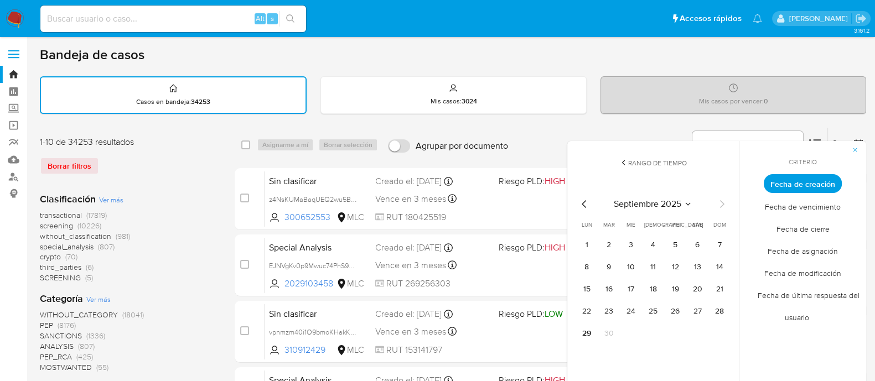
click at [581, 205] on icon "Mes anterior" at bounding box center [584, 204] width 13 height 13
click at [611, 247] on button "1" at bounding box center [609, 245] width 18 height 18
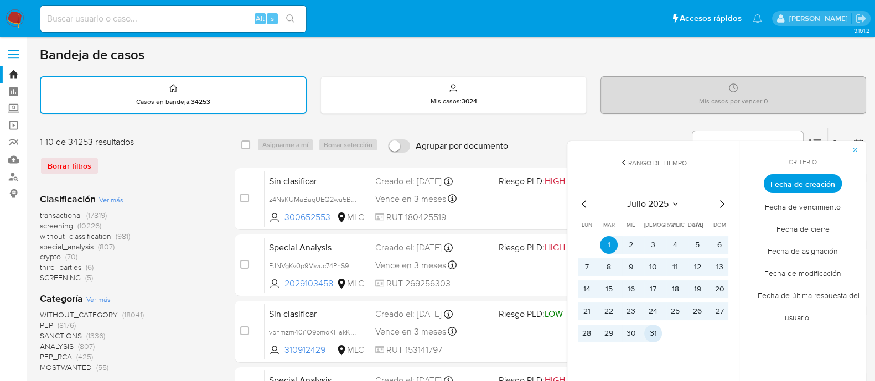
drag, startPoint x: 658, startPoint y: 335, endPoint x: 668, endPoint y: 322, distance: 16.2
click at [658, 335] on button "31" at bounding box center [653, 334] width 18 height 18
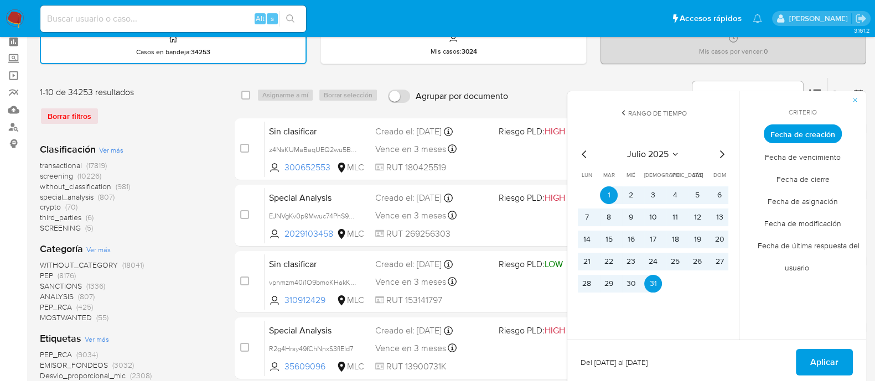
scroll to position [69, 0]
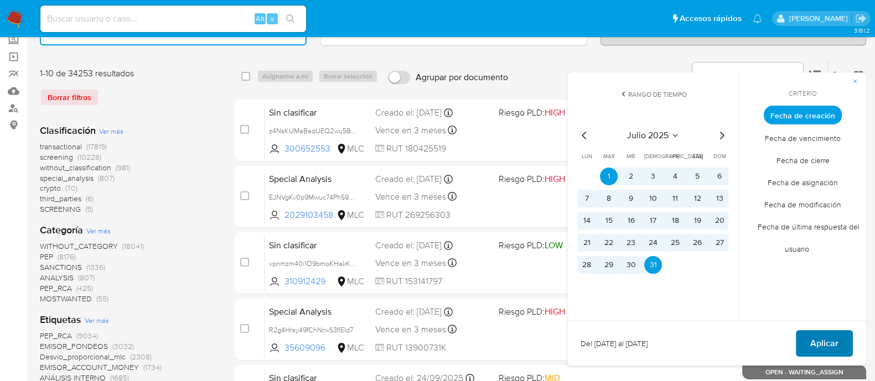
click at [821, 342] on span "Aplicar" at bounding box center [824, 343] width 28 height 24
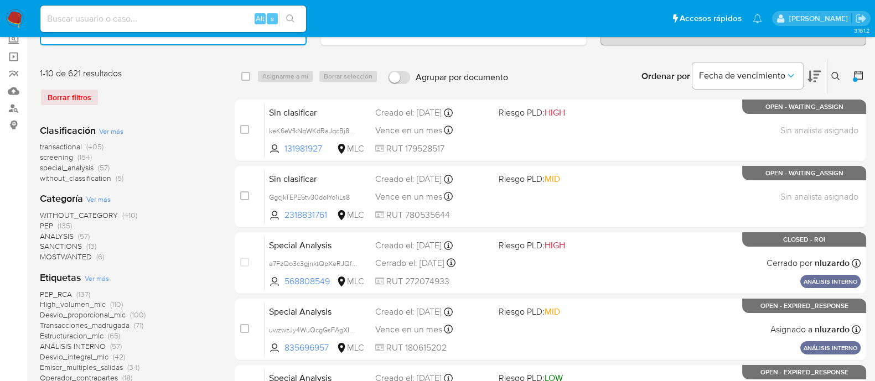
click at [72, 180] on span "without_classification" at bounding box center [75, 178] width 71 height 11
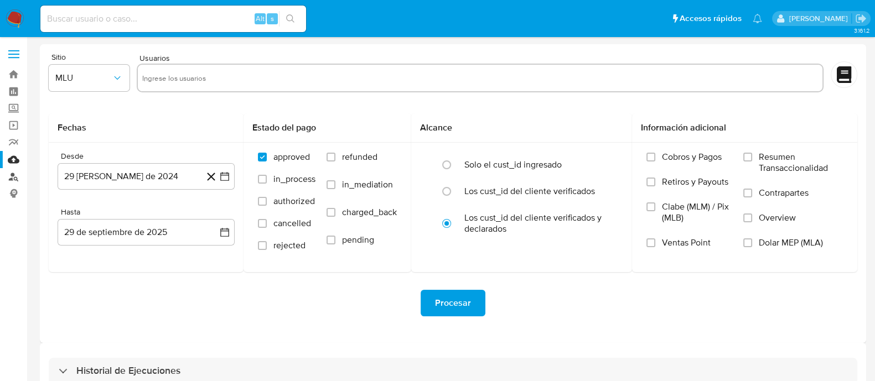
click at [8, 178] on link "Buscador de personas" at bounding box center [66, 176] width 132 height 17
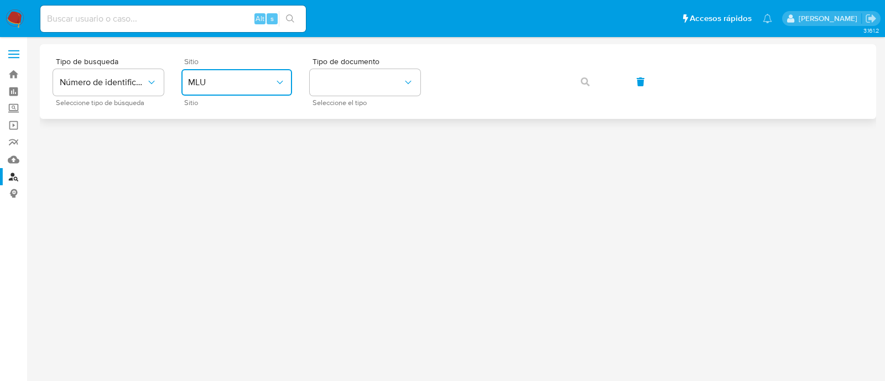
click at [250, 79] on span "MLU" at bounding box center [231, 82] width 86 height 11
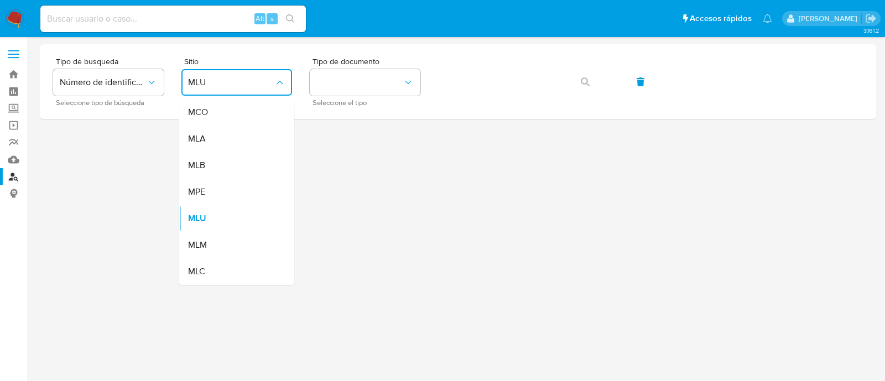
click at [223, 264] on div "MLC" at bounding box center [233, 271] width 91 height 27
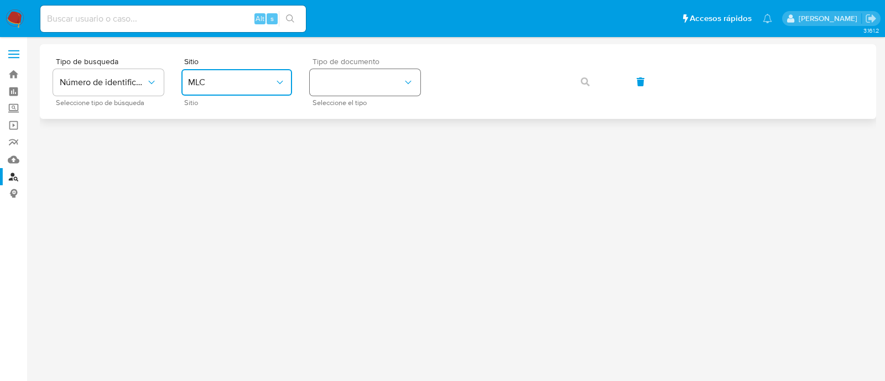
click at [360, 77] on button "identificationType" at bounding box center [365, 82] width 111 height 27
drag, startPoint x: 341, startPoint y: 131, endPoint x: 438, endPoint y: 105, distance: 100.8
click at [342, 131] on div "RUT RUT" at bounding box center [362, 118] width 91 height 38
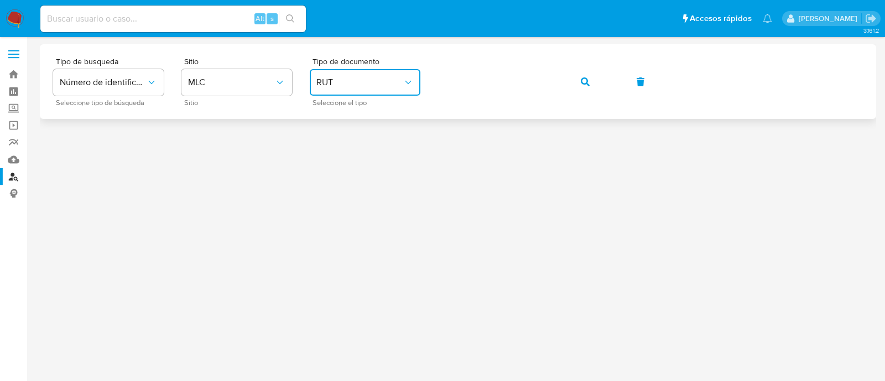
click at [568, 79] on button "button" at bounding box center [586, 82] width 38 height 27
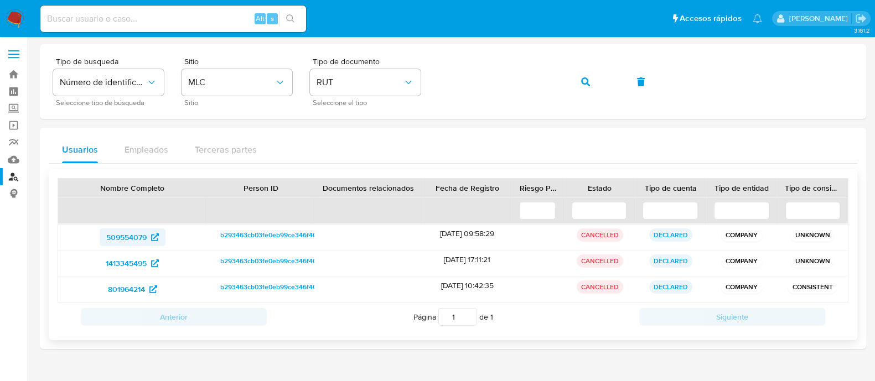
click at [123, 235] on span "509554079" at bounding box center [126, 238] width 40 height 18
click at [134, 265] on span "1413345495" at bounding box center [126, 264] width 41 height 18
click at [121, 289] on span "801964214" at bounding box center [126, 290] width 37 height 18
click at [575, 81] on button "button" at bounding box center [586, 82] width 38 height 27
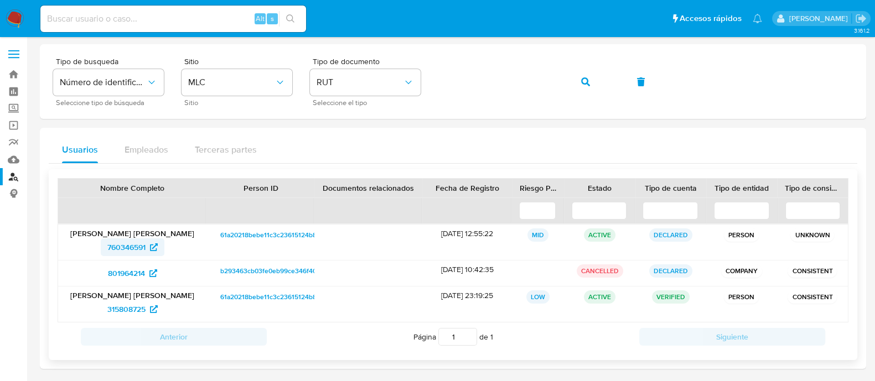
click at [135, 244] on span "760346591" at bounding box center [126, 247] width 38 height 18
click at [138, 273] on span "801964214" at bounding box center [126, 273] width 37 height 18
click at [119, 304] on span "315808725" at bounding box center [126, 309] width 38 height 18
click at [15, 8] on nav "Pausado Ver notificaciones Alt s Accesos rápidos Presiona las siguientes teclas…" at bounding box center [437, 18] width 875 height 37
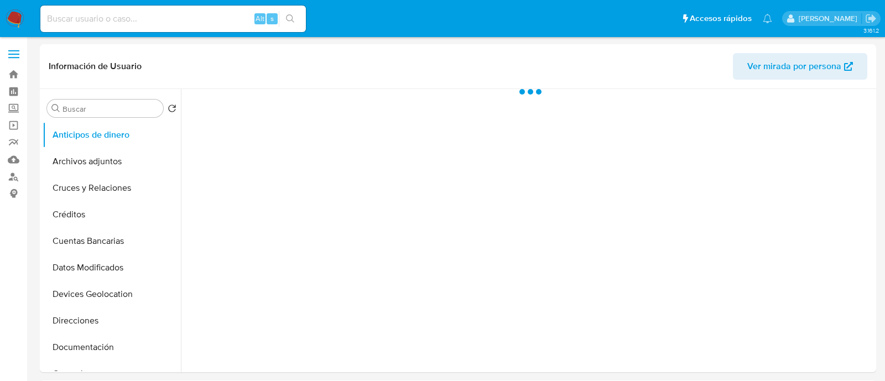
select select "10"
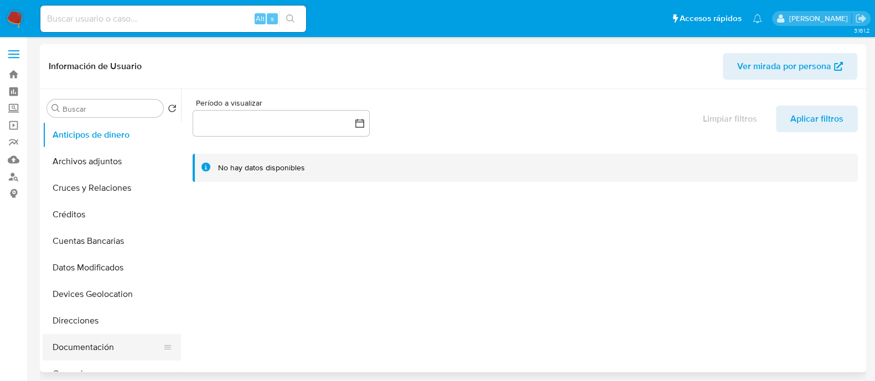
scroll to position [138, 0]
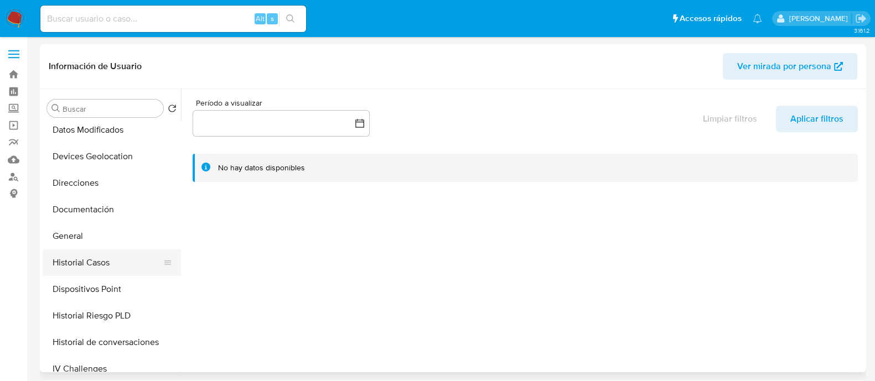
click at [94, 264] on button "Historial Casos" at bounding box center [107, 263] width 129 height 27
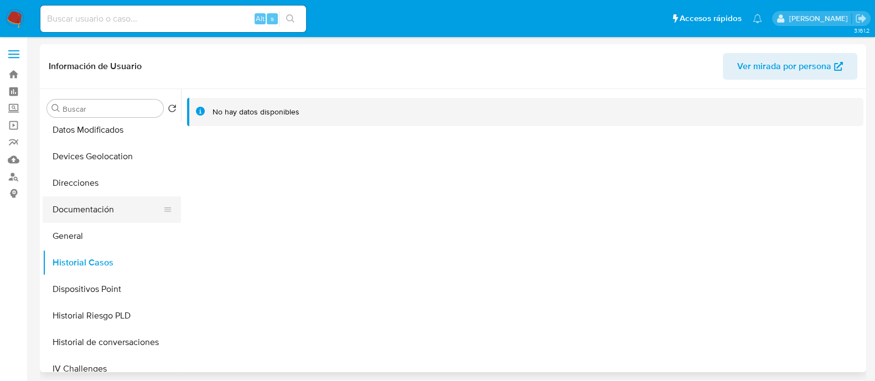
click at [93, 205] on button "Documentación" at bounding box center [107, 209] width 129 height 27
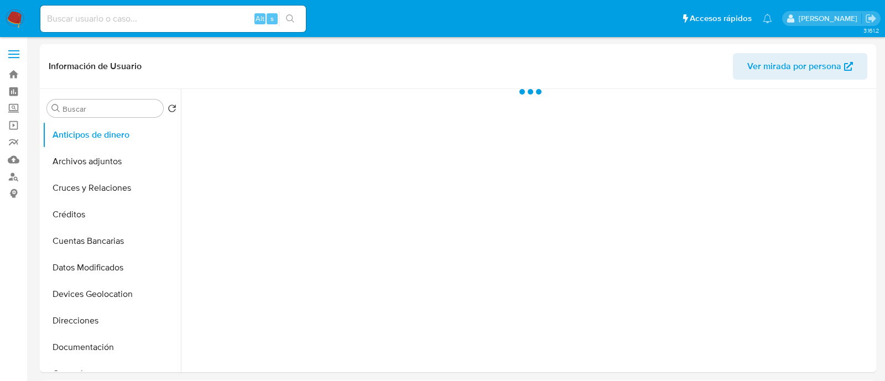
select select "10"
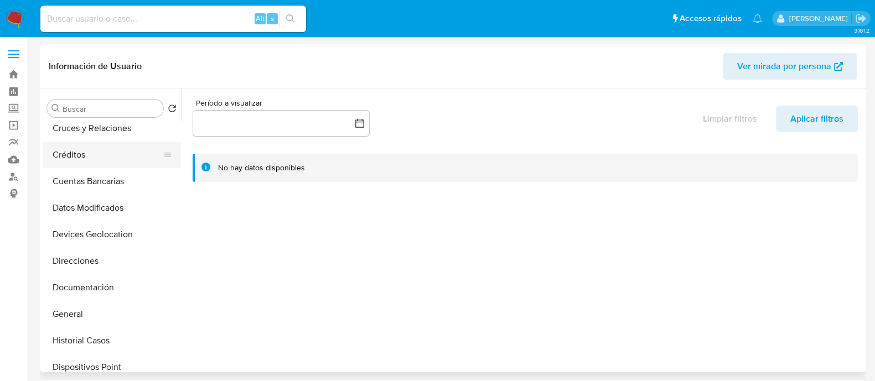
scroll to position [138, 0]
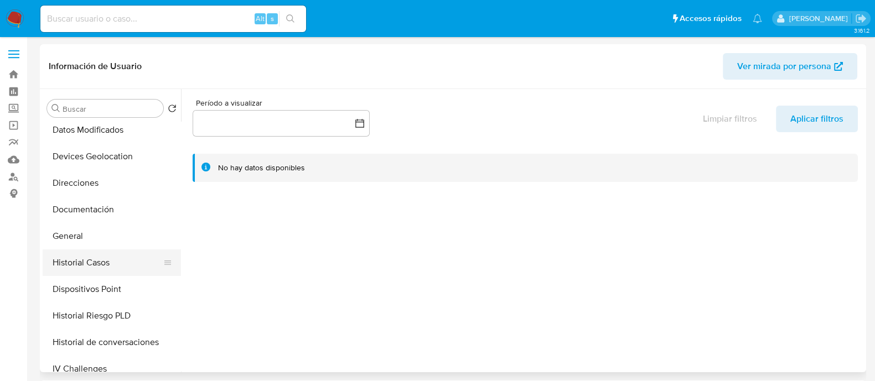
click at [105, 262] on button "Historial Casos" at bounding box center [107, 263] width 129 height 27
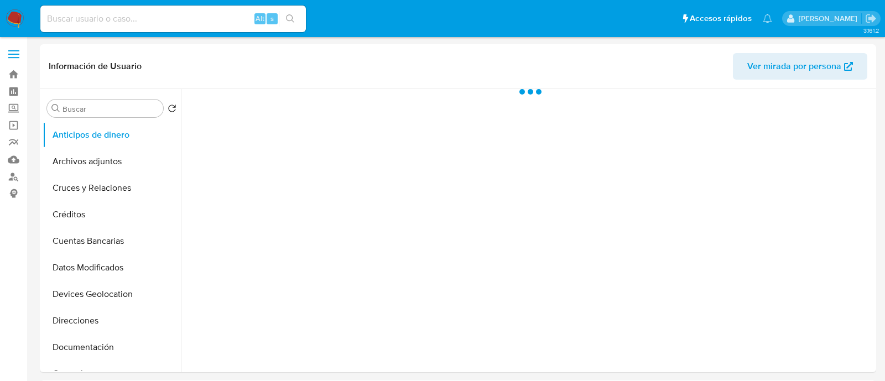
select select "10"
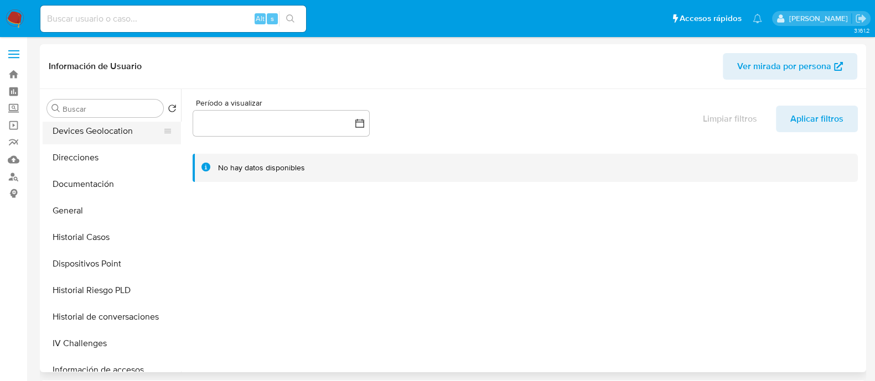
scroll to position [207, 0]
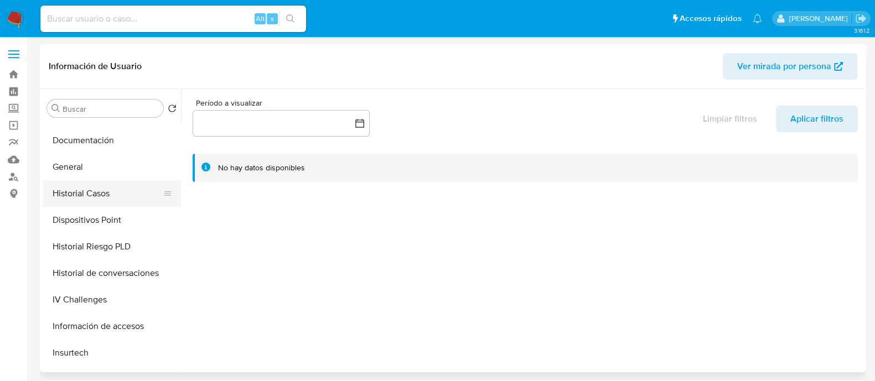
click at [91, 198] on button "Historial Casos" at bounding box center [107, 193] width 129 height 27
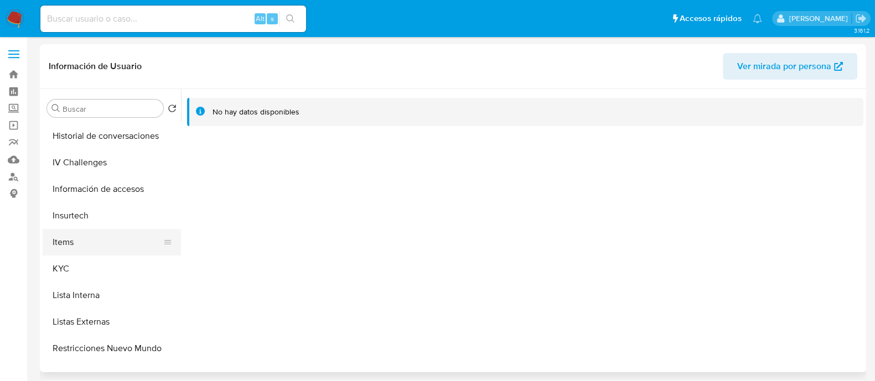
scroll to position [345, 0]
click at [84, 262] on button "KYC" at bounding box center [107, 268] width 129 height 27
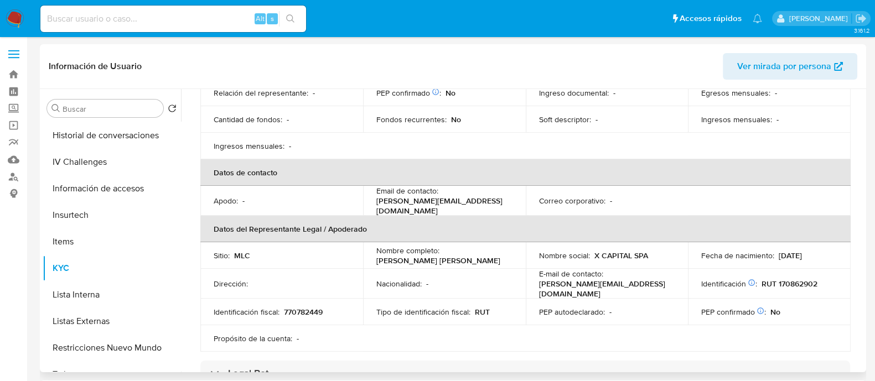
scroll to position [188, 0]
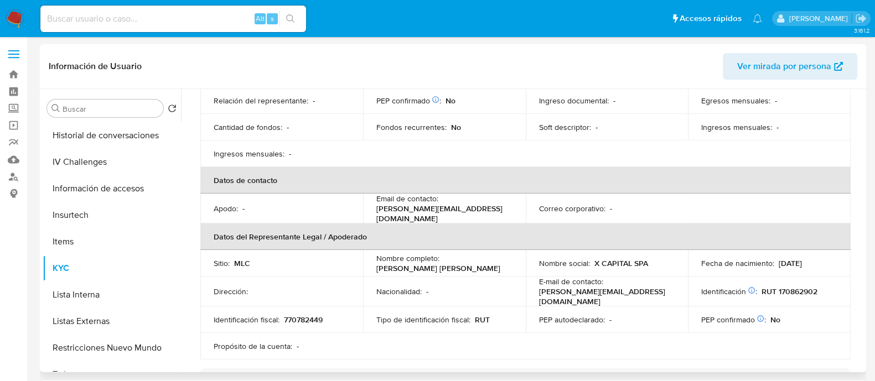
click at [308, 315] on p "770782449" at bounding box center [303, 320] width 39 height 10
click at [787, 292] on p "RUT 170862902" at bounding box center [789, 292] width 56 height 10
copy p "170862902"
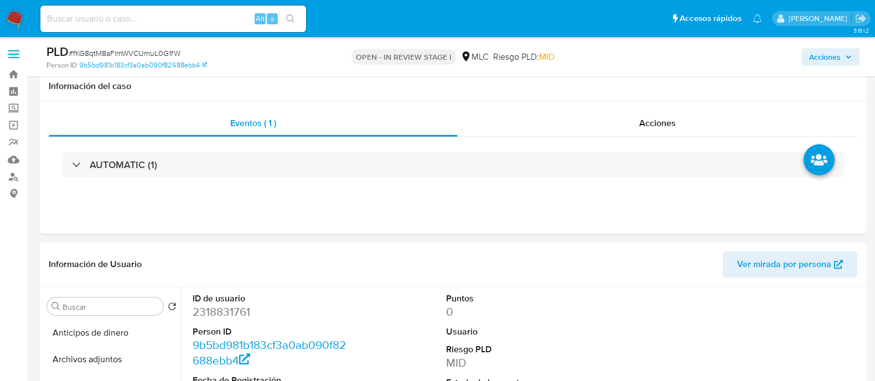
select select "10"
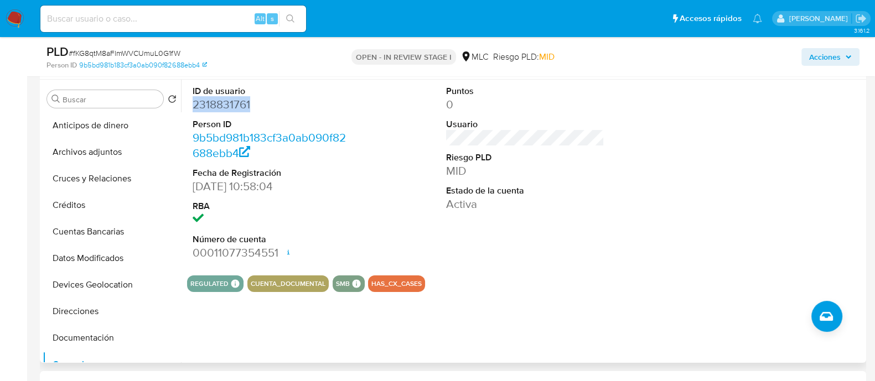
click at [236, 102] on dd "2318831761" at bounding box center [272, 104] width 158 height 15
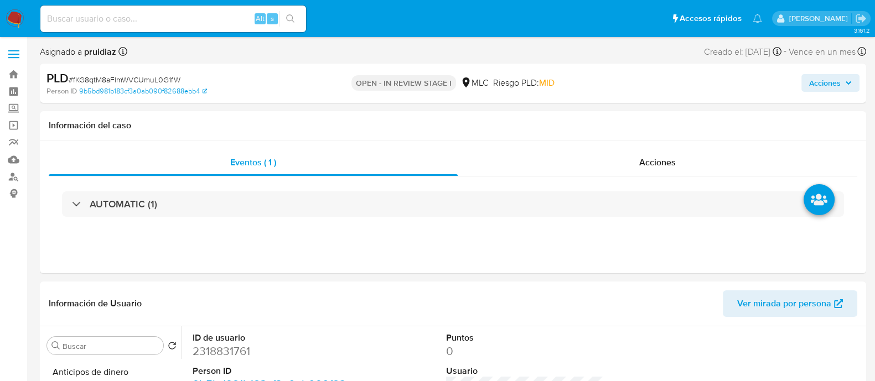
click at [125, 74] on span "# fKG8qtM8aFlmWVCUmuL0G1fW" at bounding box center [125, 79] width 112 height 11
copy span "fKG8qtM8aFlmWVCUmuL0G1fW"
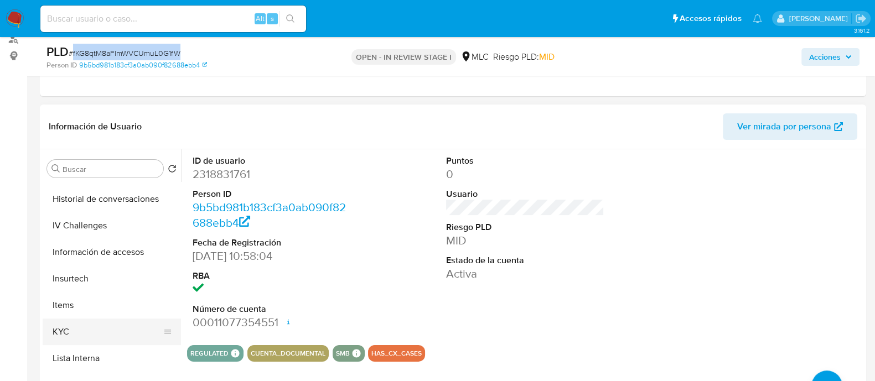
scroll to position [415, 0]
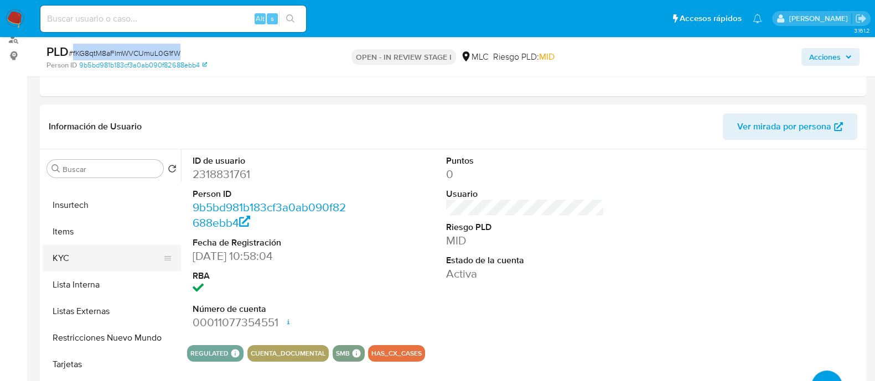
click at [101, 264] on button "KYC" at bounding box center [107, 258] width 129 height 27
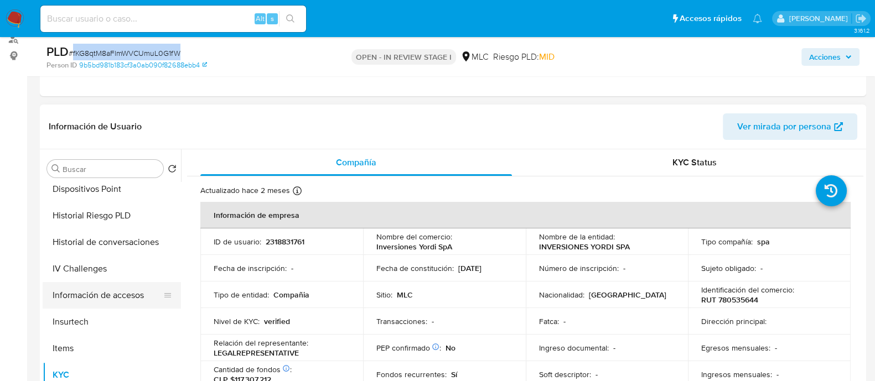
scroll to position [276, 0]
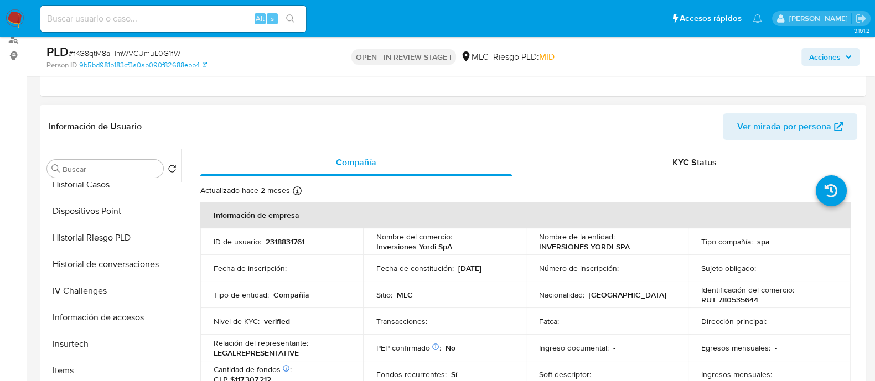
click at [92, 178] on div "Buscar Volver al orden por defecto Anticipos de dinero Archivos adjuntos Cruces…" at bounding box center [112, 292] width 138 height 282
click at [94, 184] on button "Historial Casos" at bounding box center [107, 185] width 129 height 27
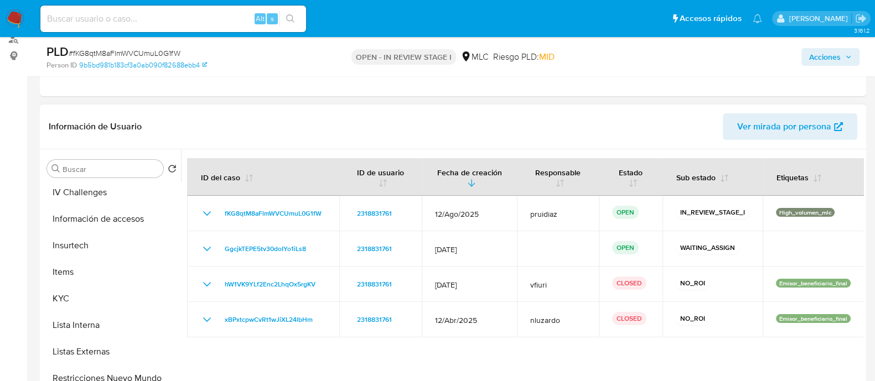
scroll to position [415, 0]
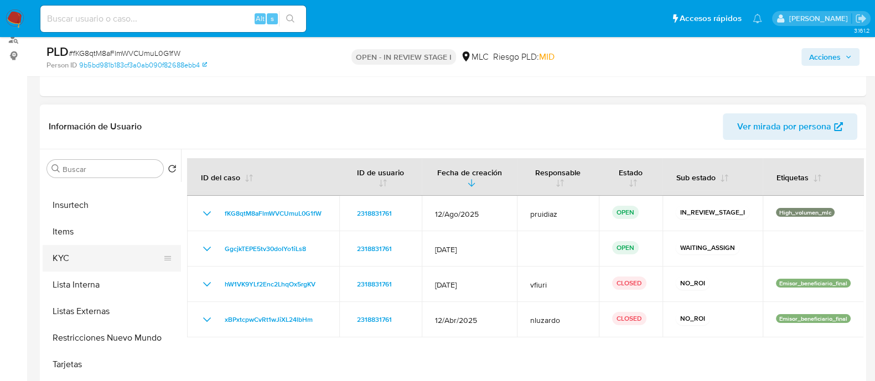
click at [89, 260] on button "KYC" at bounding box center [107, 258] width 129 height 27
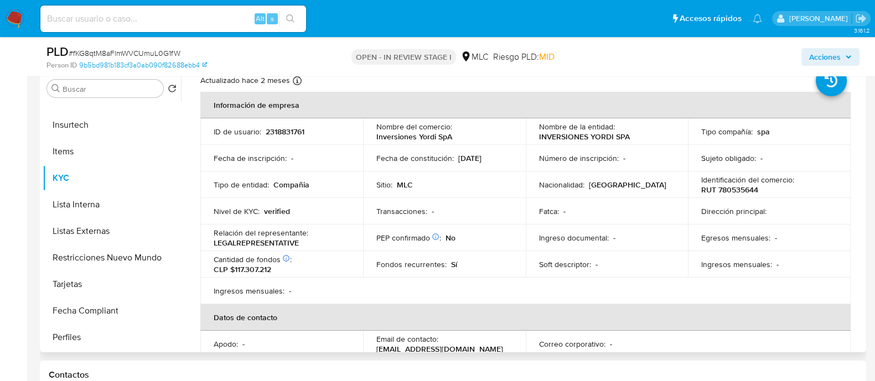
scroll to position [0, 0]
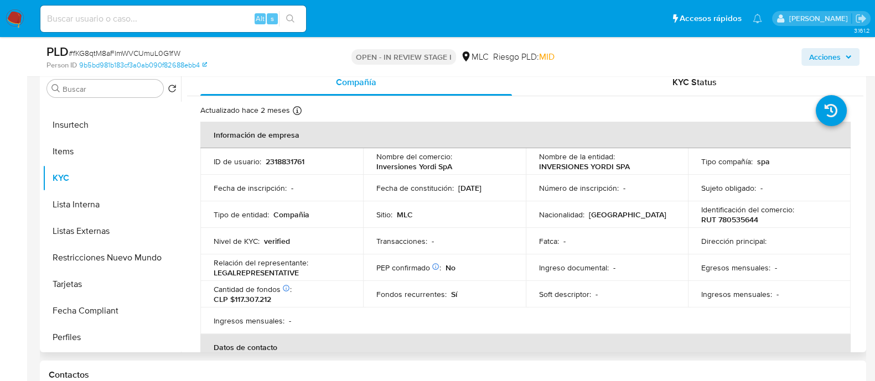
click at [744, 221] on p "RUT 780535644" at bounding box center [729, 220] width 57 height 10
copy p "780535644"
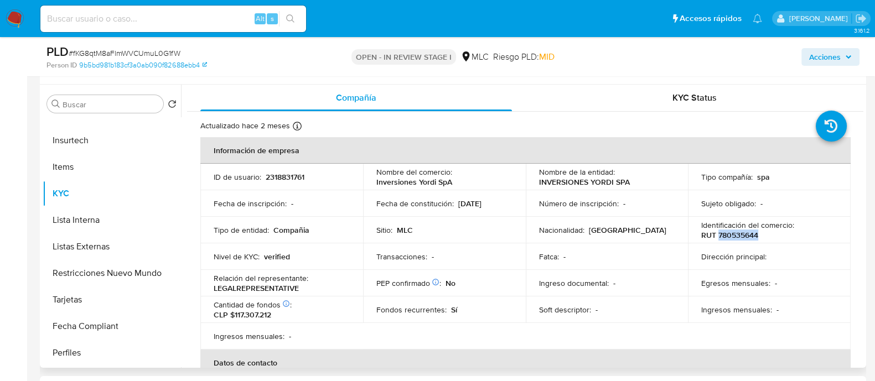
scroll to position [208, 0]
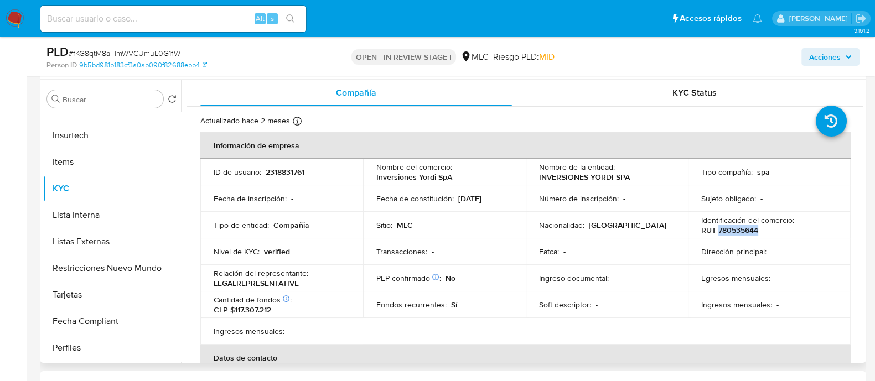
click at [725, 234] on p "RUT 780535644" at bounding box center [729, 230] width 57 height 10
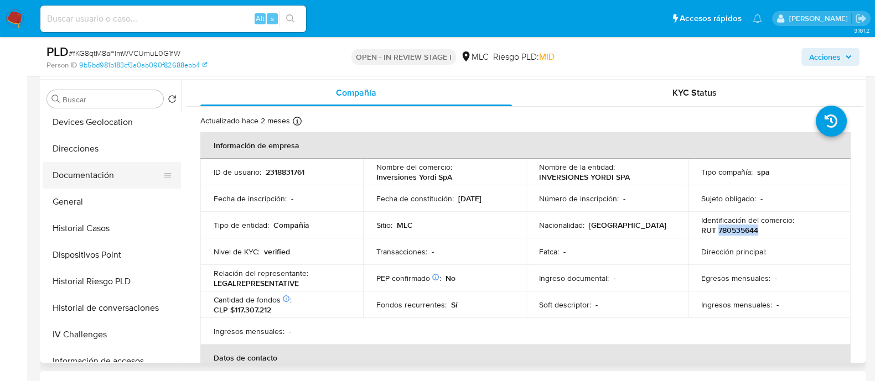
scroll to position [0, 0]
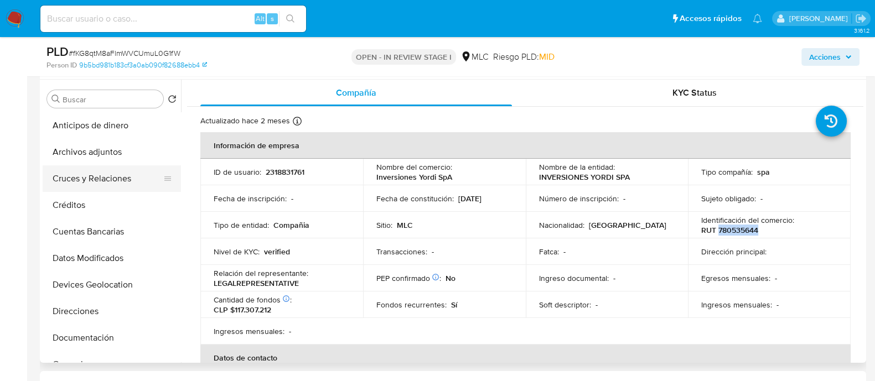
click at [87, 174] on button "Cruces y Relaciones" at bounding box center [107, 178] width 129 height 27
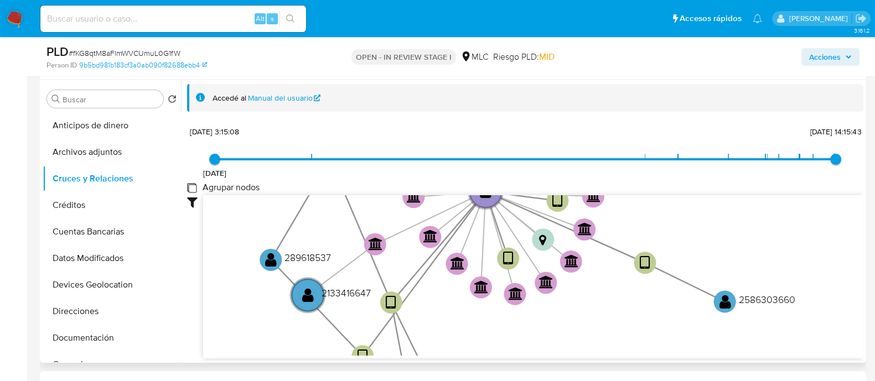
click at [189, 185] on group_nodes "Agrupar nodos" at bounding box center [191, 187] width 9 height 9
checkbox group_nodes "true"
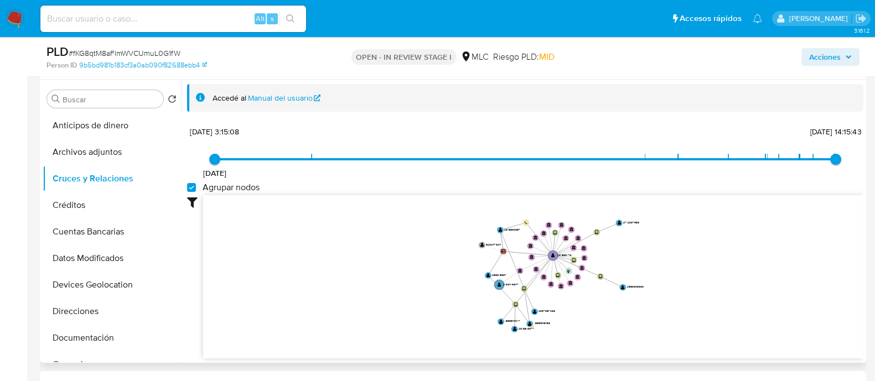
drag, startPoint x: 704, startPoint y: 247, endPoint x: 692, endPoint y: 258, distance: 16.5
click at [692, 258] on icon "device-67f6930c6f84798bd6f44ba2  user-2318831761  2318831761 device-68532db6c…" at bounding box center [533, 275] width 660 height 160
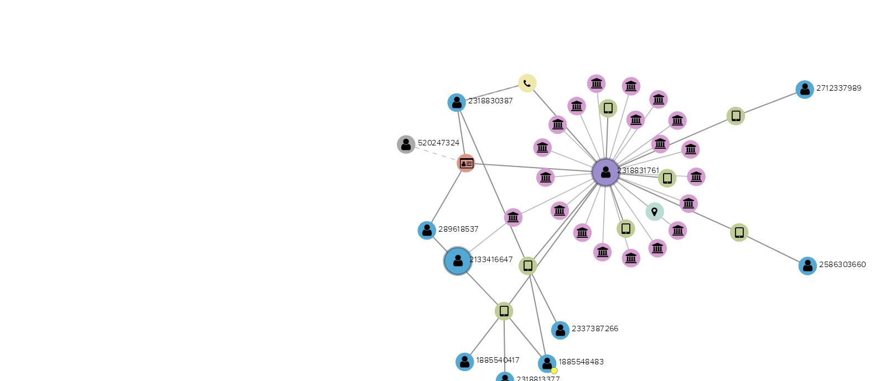
scroll to position [207, 0]
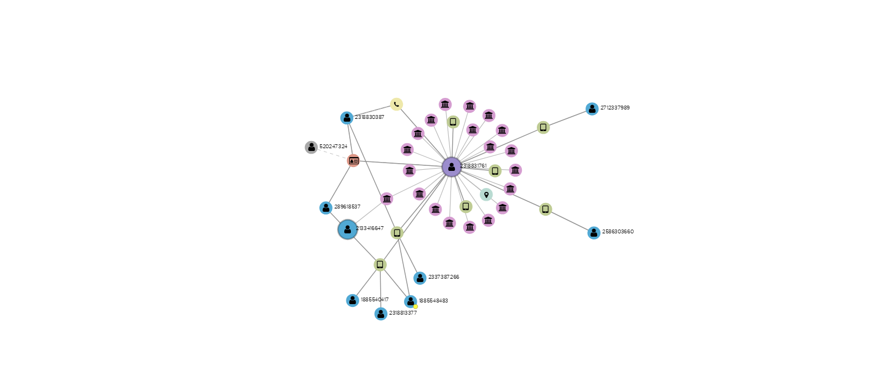
drag, startPoint x: 614, startPoint y: 204, endPoint x: 553, endPoint y: 209, distance: 61.6
click at [553, 209] on icon "device-67f6930c6f84798bd6f44ba2  user-2318831761  2318831761 device-68532db6c…" at bounding box center [533, 234] width 660 height 160
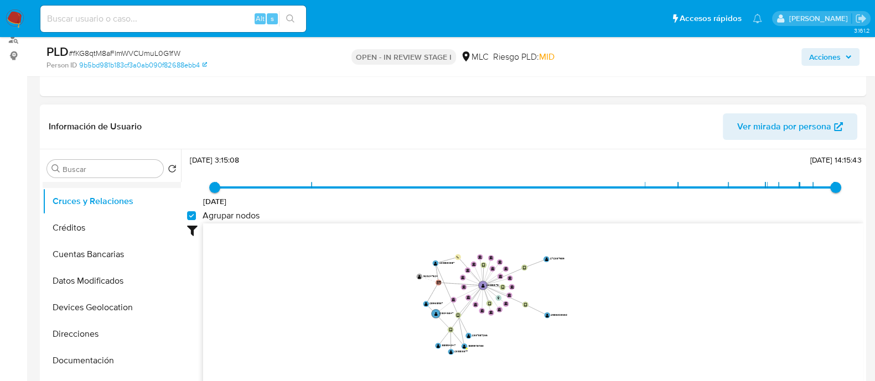
scroll to position [69, 0]
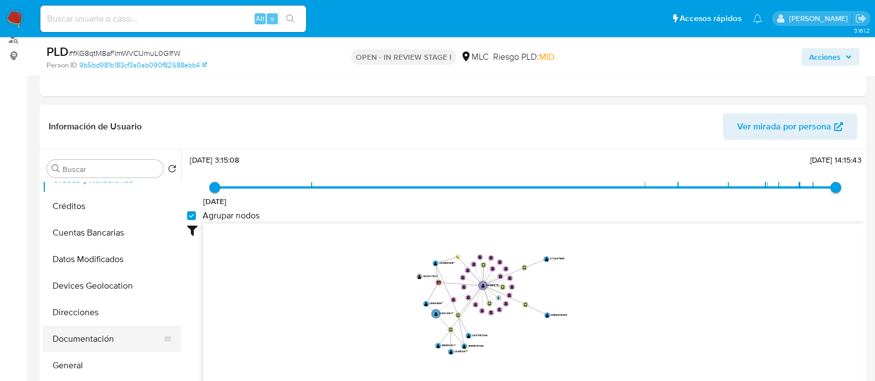
click at [97, 333] on button "Documentación" at bounding box center [107, 339] width 129 height 27
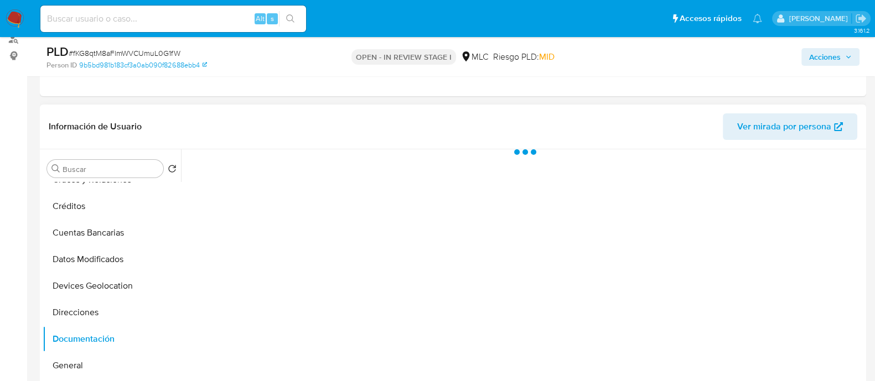
scroll to position [0, 0]
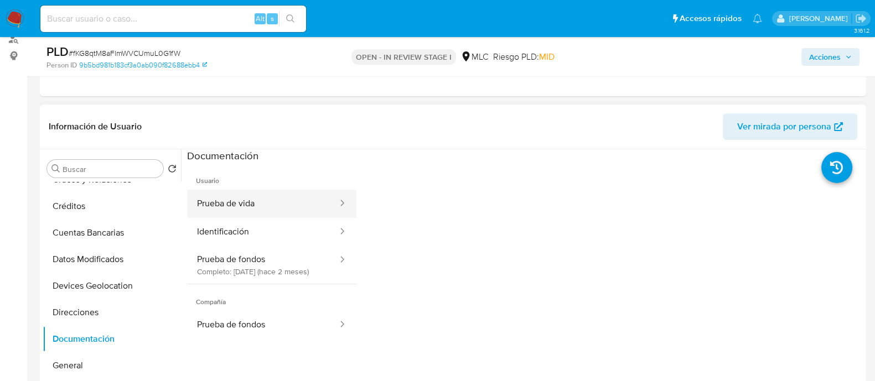
click at [271, 211] on button "Prueba de vida" at bounding box center [263, 204] width 152 height 28
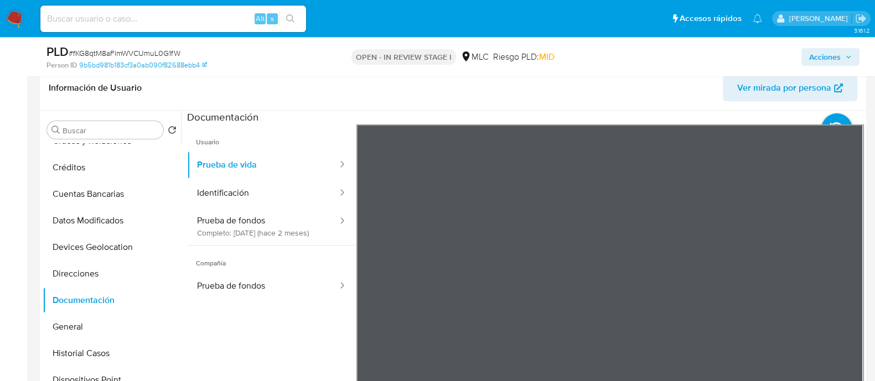
scroll to position [208, 0]
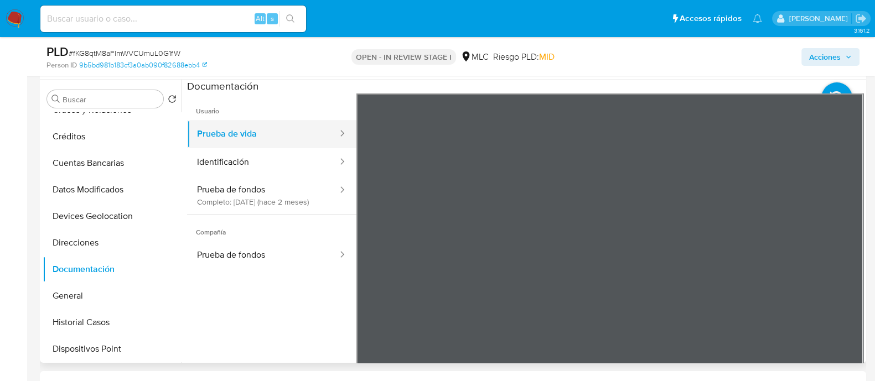
click at [255, 136] on button "Prueba de vida" at bounding box center [263, 134] width 152 height 28
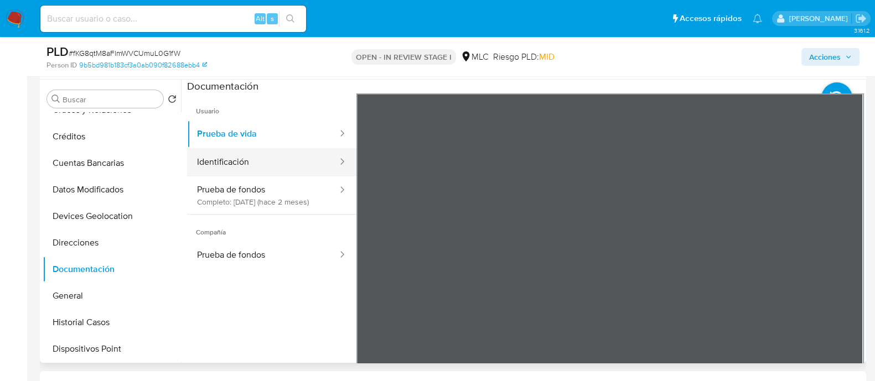
click at [243, 151] on button "Identificación" at bounding box center [263, 162] width 152 height 28
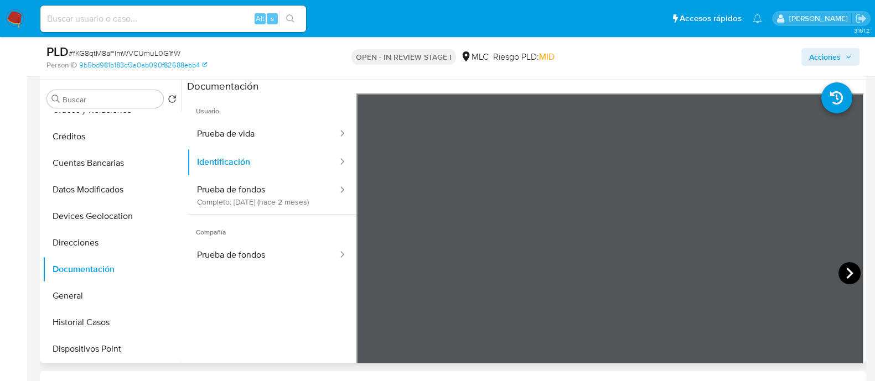
click at [841, 272] on icon at bounding box center [849, 273] width 22 height 22
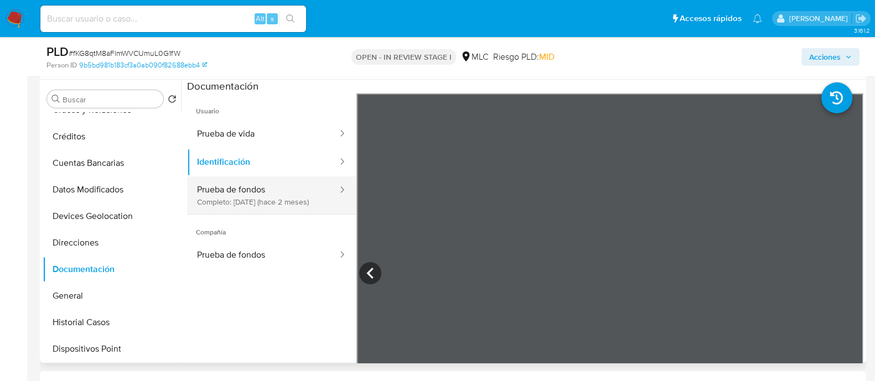
click at [267, 193] on button "Prueba de fondos Completo: 07/08/2025 (hace 2 meses)" at bounding box center [263, 196] width 152 height 38
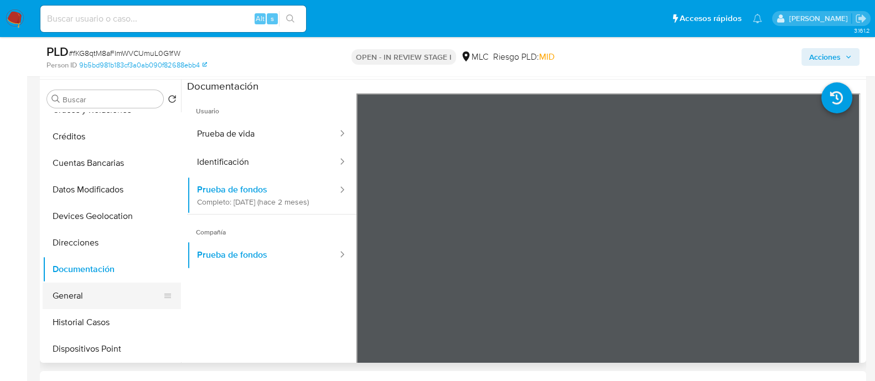
scroll to position [276, 0]
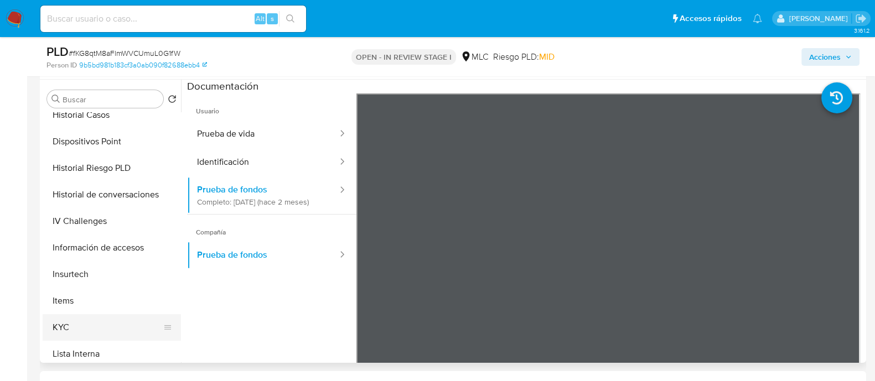
click at [53, 326] on button "KYC" at bounding box center [107, 327] width 129 height 27
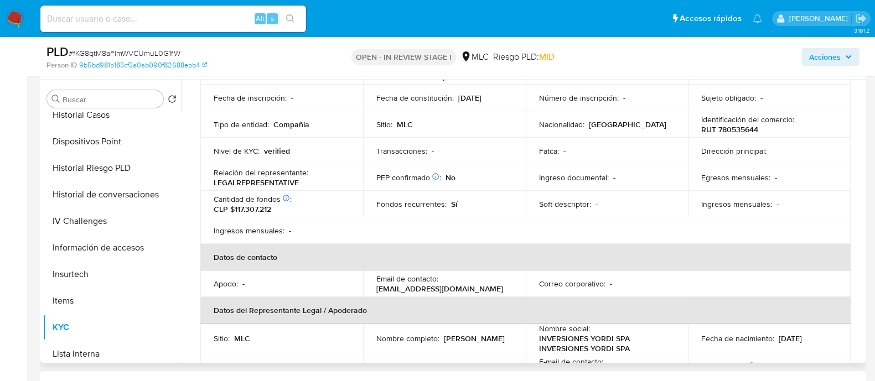
scroll to position [138, 0]
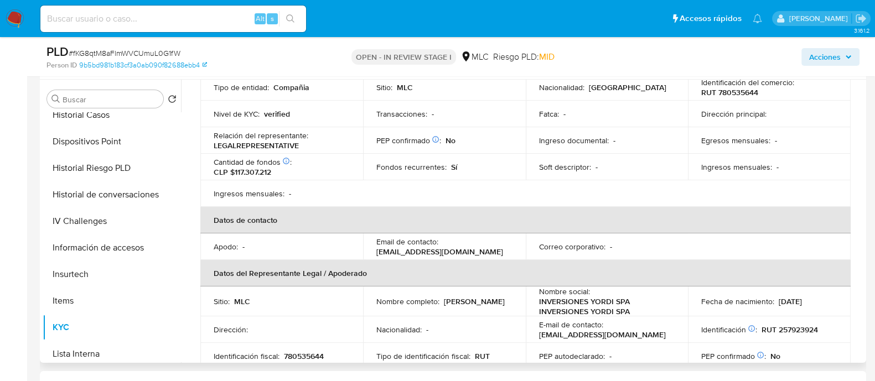
click at [444, 307] on p "Thomas Eduardo Yordi Cols" at bounding box center [474, 302] width 61 height 10
click at [487, 311] on td "Nombre completo : Thomas Eduardo Yordi Cols" at bounding box center [444, 302] width 163 height 30
drag, startPoint x: 490, startPoint y: 303, endPoint x: 372, endPoint y: 304, distance: 117.9
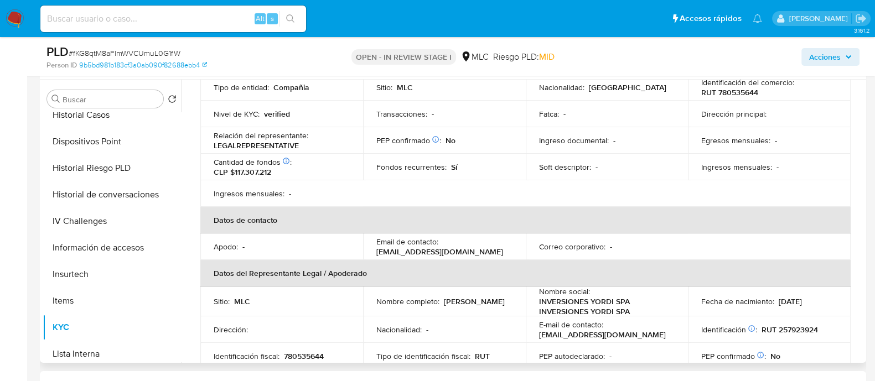
click at [372, 304] on td "Nombre completo : Thomas Eduardo Yordi Cols" at bounding box center [444, 302] width 163 height 30
copy p "Thomas Eduardo Yordi Cols"
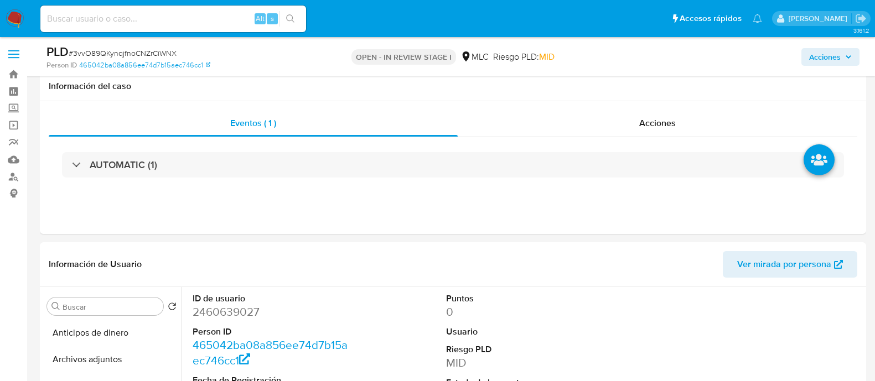
select select "10"
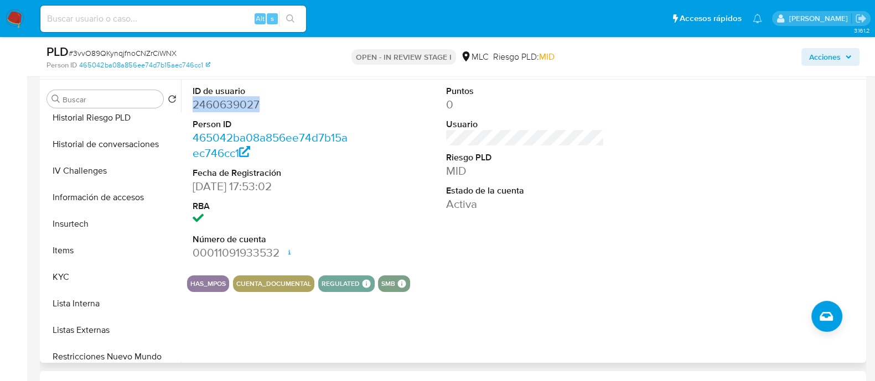
scroll to position [346, 0]
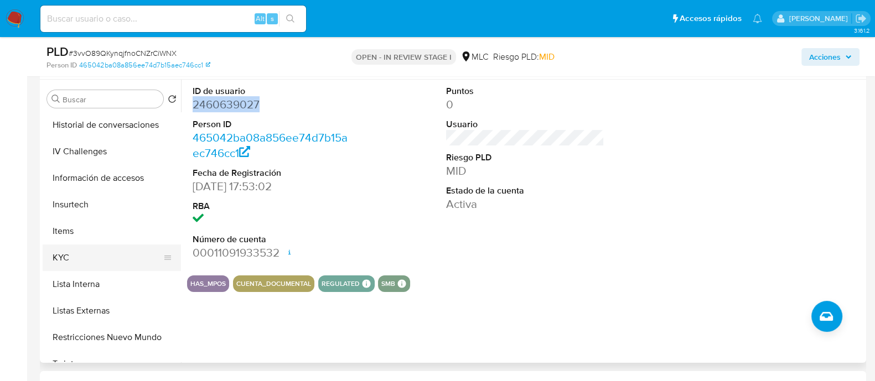
click at [77, 256] on button "KYC" at bounding box center [107, 258] width 129 height 27
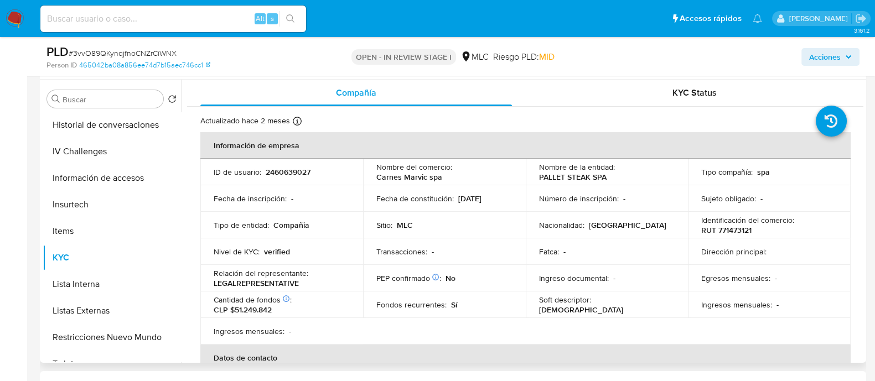
click at [296, 174] on p "2460639027" at bounding box center [288, 172] width 45 height 10
copy p "2460639027"
click at [119, 54] on span "# 3vvO89QKynqjfnoCNZrCiWNX" at bounding box center [123, 53] width 108 height 11
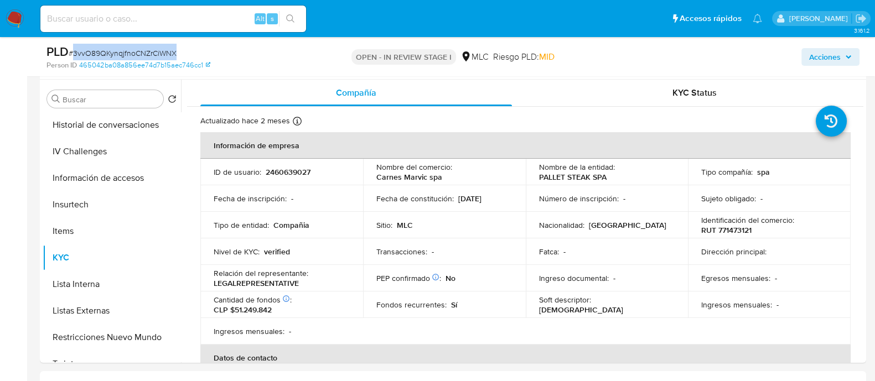
copy span "3vvO89QKynqjfnoCNZrCiWNX"
click at [147, 48] on span "# 3vvO89QKynqjfnoCNZrCiWNX" at bounding box center [123, 53] width 108 height 11
click at [147, 51] on span "# 3vvO89QKynqjfnoCNZrCiWNX" at bounding box center [123, 53] width 108 height 11
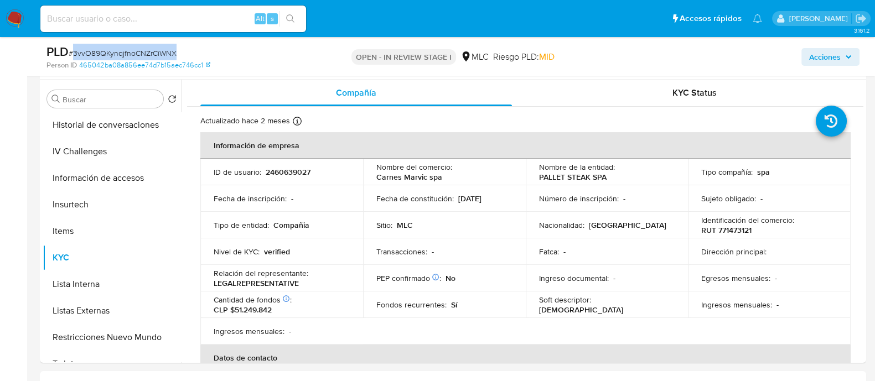
click at [148, 50] on span "# 3vvO89QKynqjfnoCNZrCiWNX" at bounding box center [123, 53] width 108 height 11
click at [127, 48] on span "# 3vvO89QKynqjfnoCNZrCiWNX" at bounding box center [123, 53] width 108 height 11
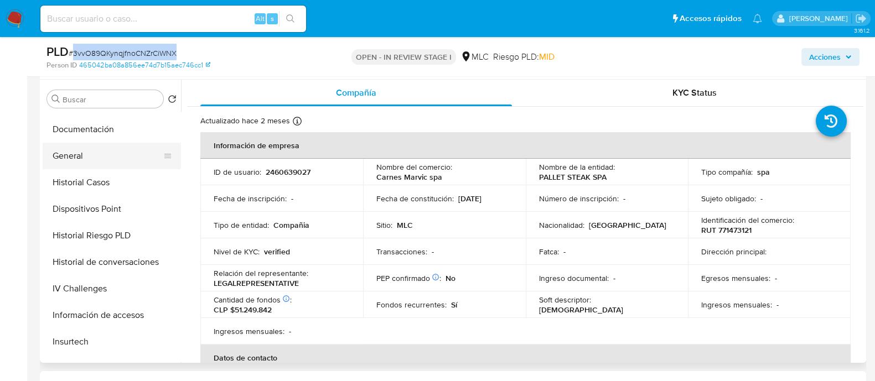
scroll to position [208, 0]
click at [110, 139] on button "Documentación" at bounding box center [107, 130] width 129 height 27
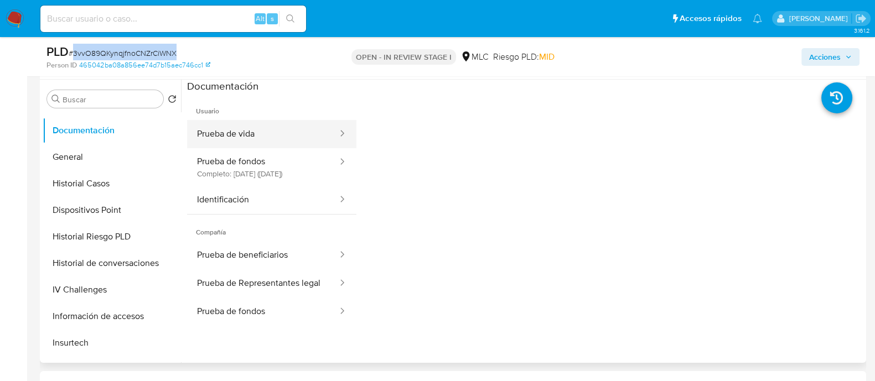
click at [253, 132] on button "Prueba de vida" at bounding box center [263, 134] width 152 height 28
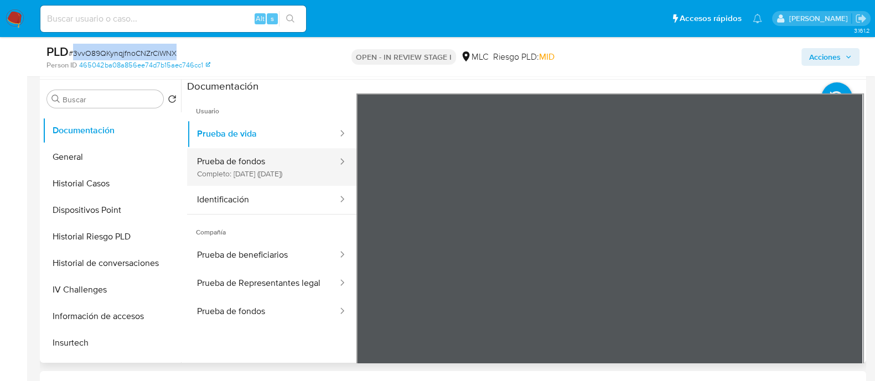
click at [299, 165] on button "Prueba de fondos Completo: 15/07/2025 (hace 2 meses)" at bounding box center [263, 167] width 152 height 38
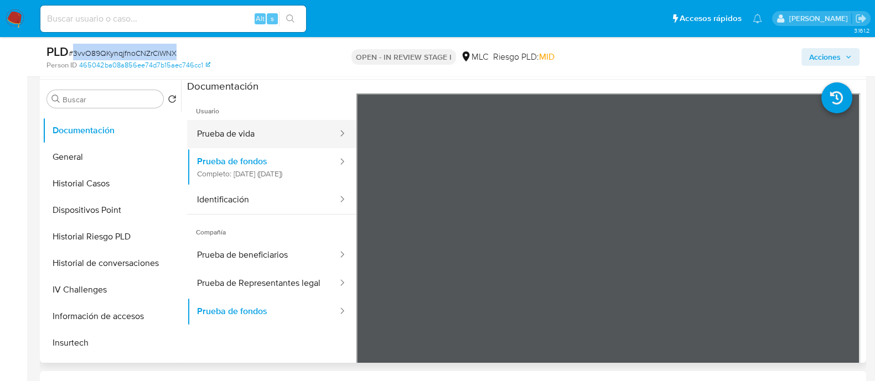
click at [251, 136] on button "Prueba de vida" at bounding box center [263, 134] width 152 height 28
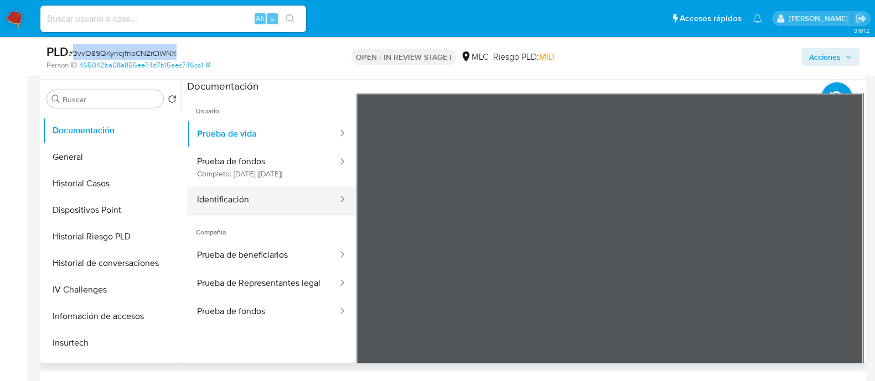
click at [289, 206] on button "Identificación" at bounding box center [263, 200] width 152 height 28
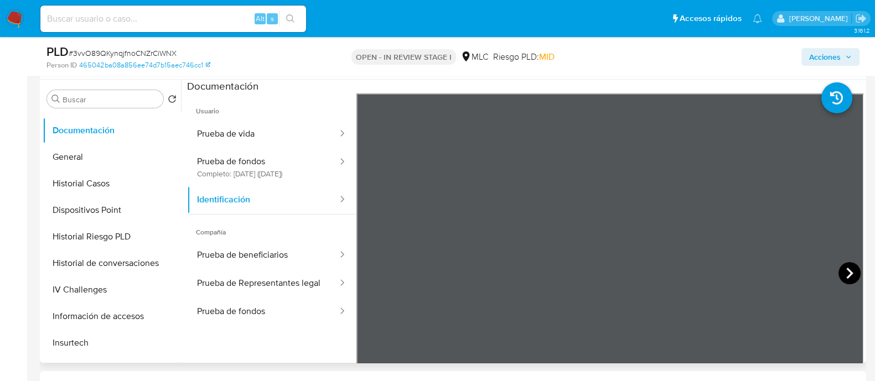
click at [844, 271] on icon at bounding box center [849, 273] width 22 height 22
click at [291, 266] on button "Prueba de beneficiarios" at bounding box center [263, 255] width 152 height 28
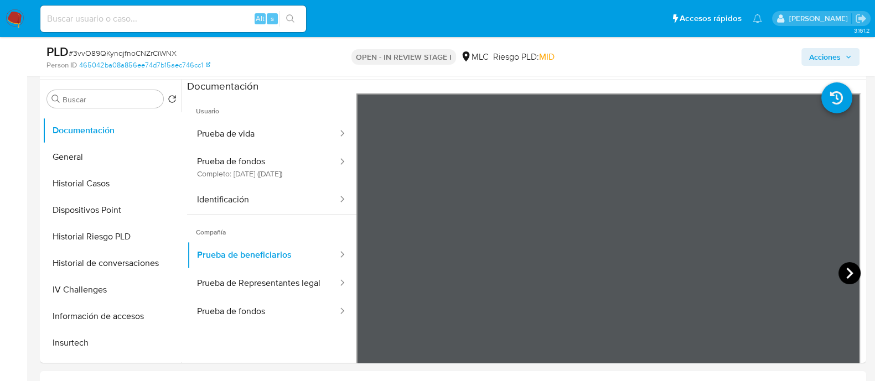
click at [850, 275] on icon at bounding box center [849, 273] width 22 height 22
click at [371, 273] on icon at bounding box center [370, 273] width 22 height 22
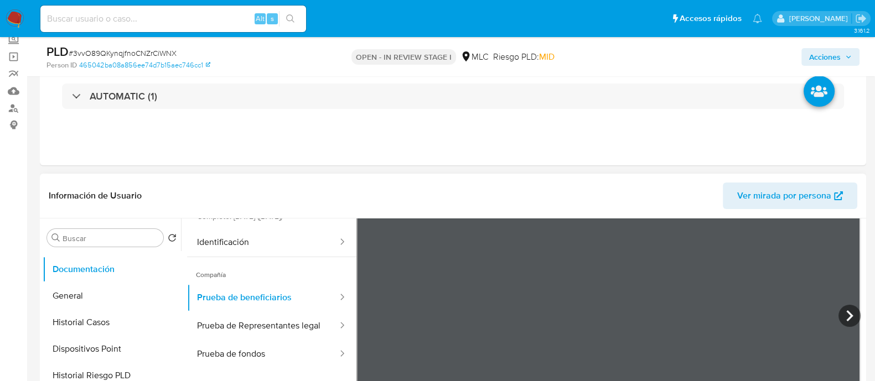
scroll to position [0, 0]
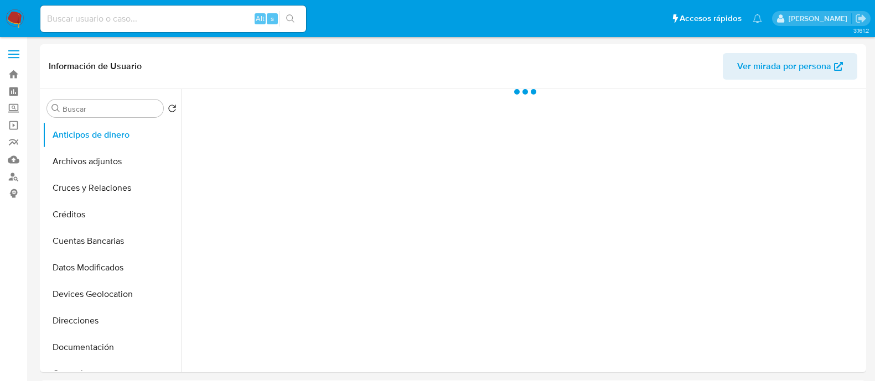
select select "10"
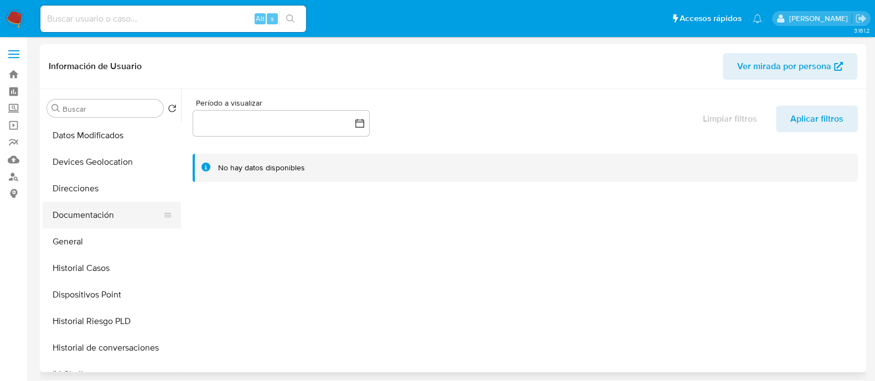
scroll to position [138, 0]
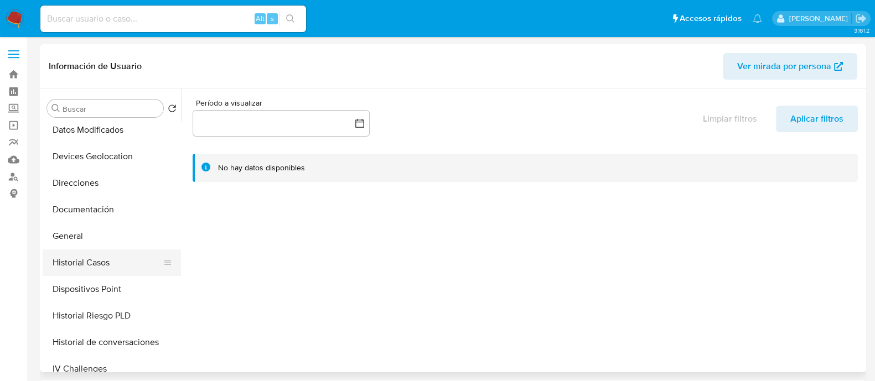
click at [81, 269] on button "Historial Casos" at bounding box center [107, 263] width 129 height 27
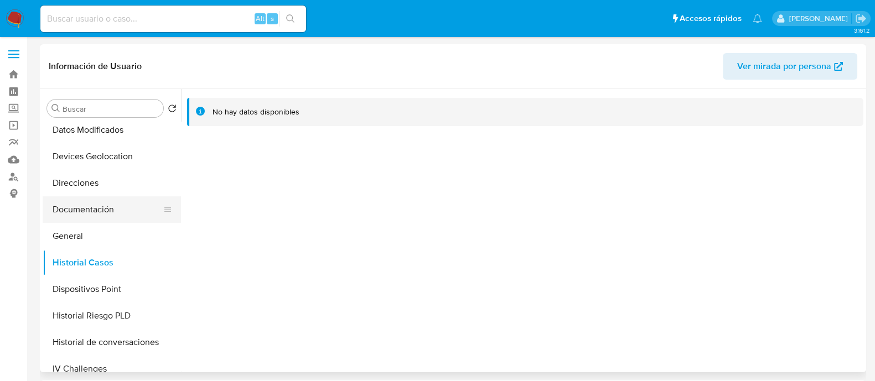
click at [116, 206] on button "Documentación" at bounding box center [107, 209] width 129 height 27
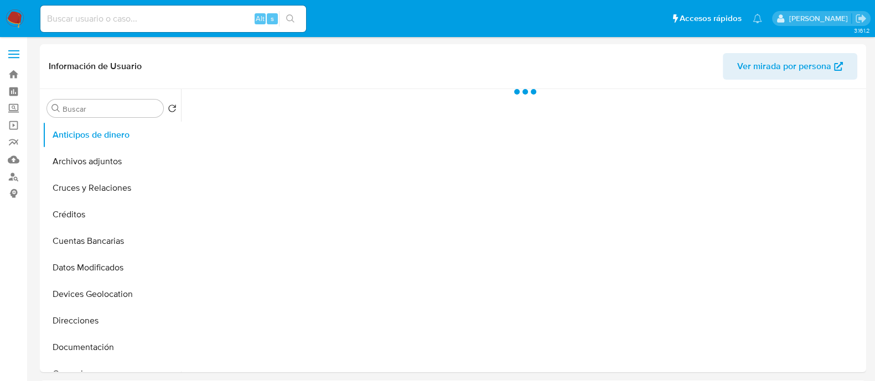
select select "10"
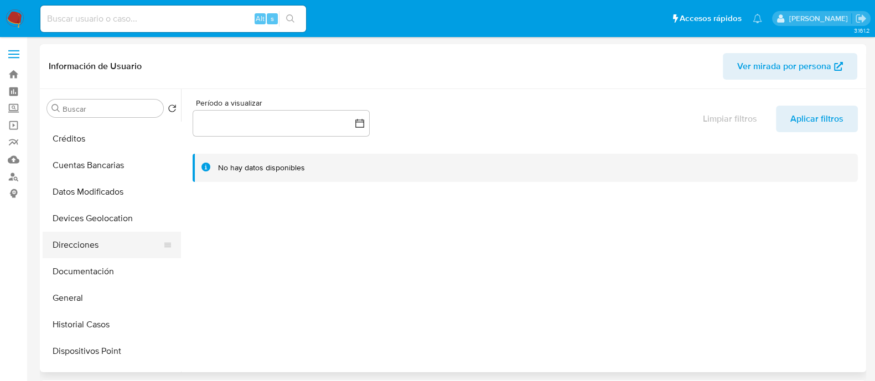
scroll to position [138, 0]
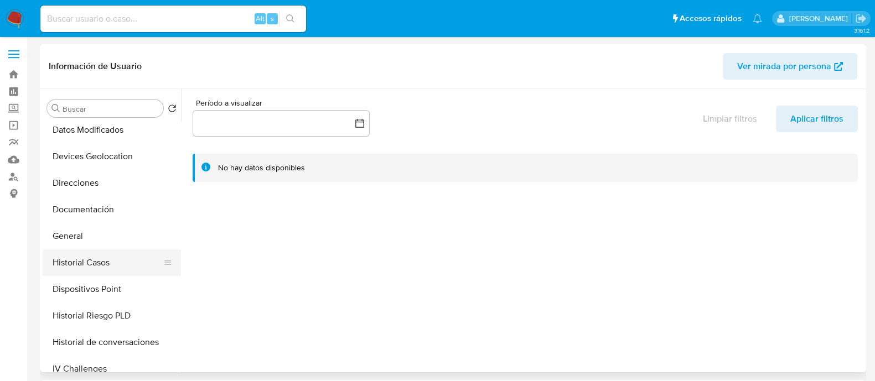
click at [79, 257] on button "Historial Casos" at bounding box center [107, 263] width 129 height 27
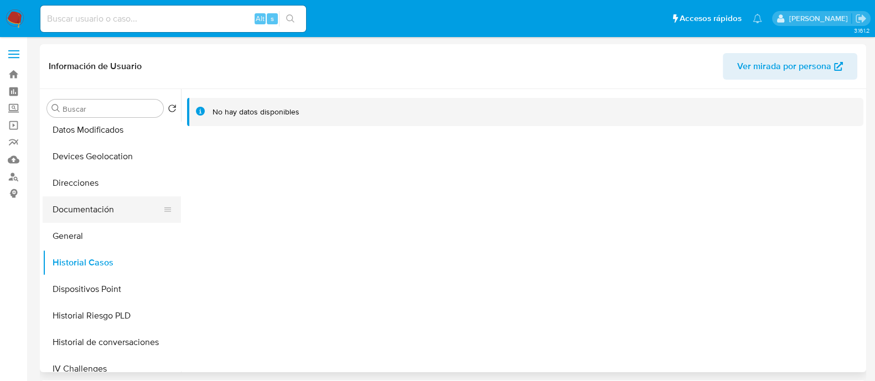
click at [91, 211] on button "Documentación" at bounding box center [107, 209] width 129 height 27
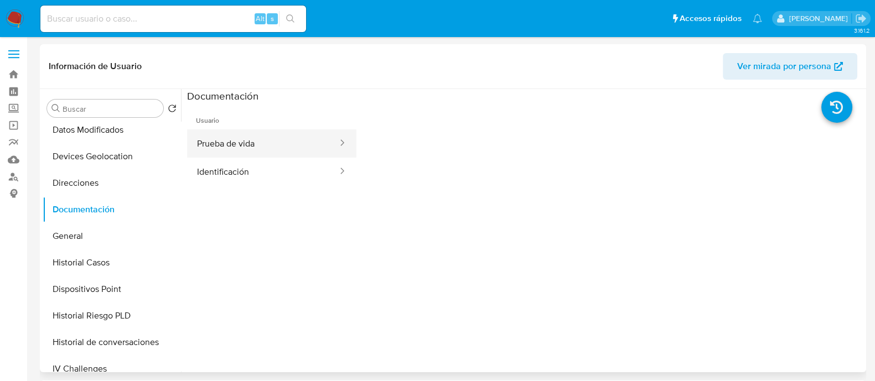
click at [295, 147] on button "Prueba de vida" at bounding box center [263, 143] width 152 height 28
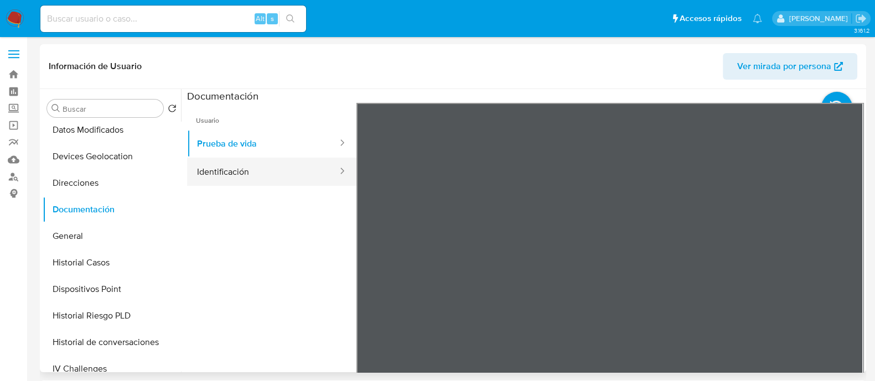
click at [241, 169] on button "Identificación" at bounding box center [263, 172] width 152 height 28
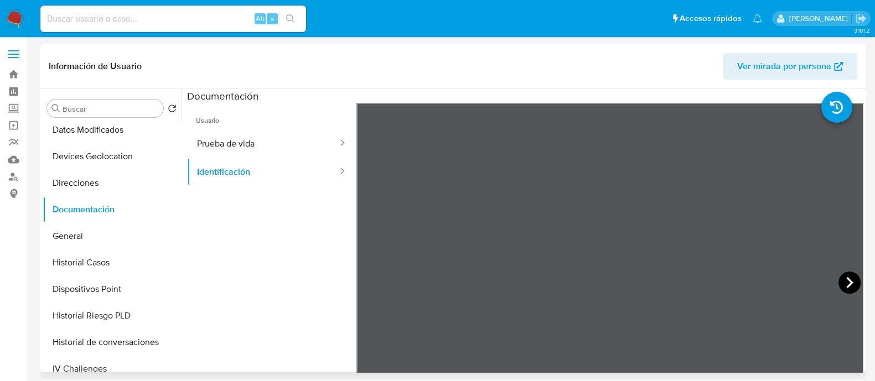
click at [838, 290] on icon at bounding box center [849, 283] width 22 height 22
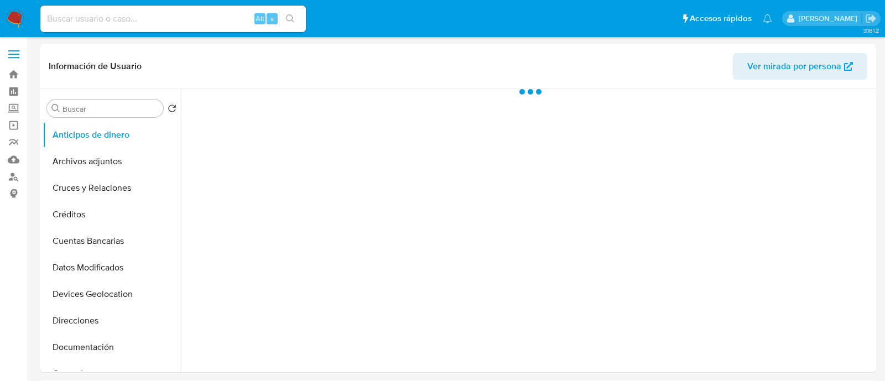
select select "10"
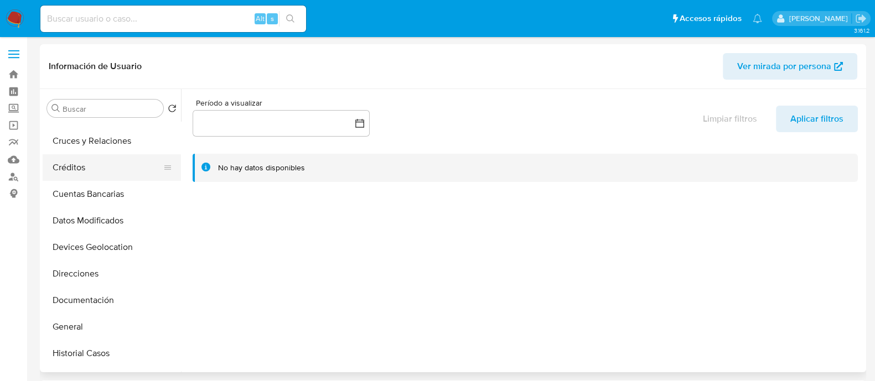
scroll to position [69, 0]
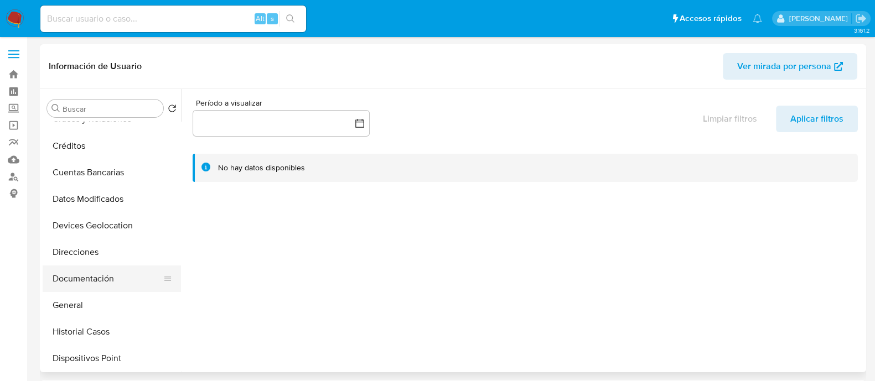
click at [88, 275] on button "Documentación" at bounding box center [107, 279] width 129 height 27
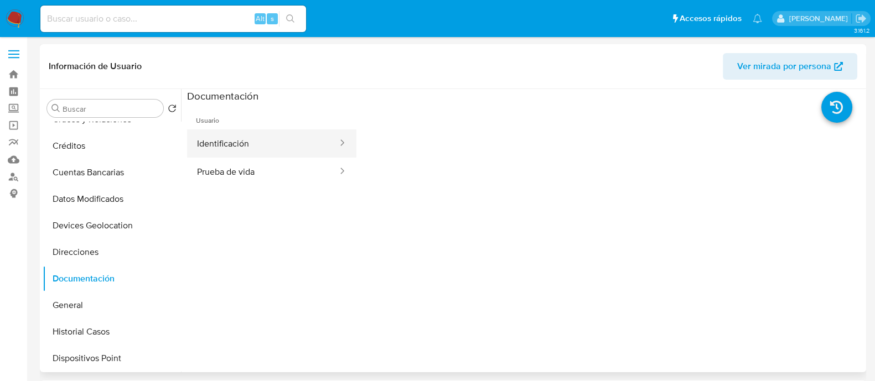
click at [261, 138] on button "Identificación" at bounding box center [263, 143] width 152 height 28
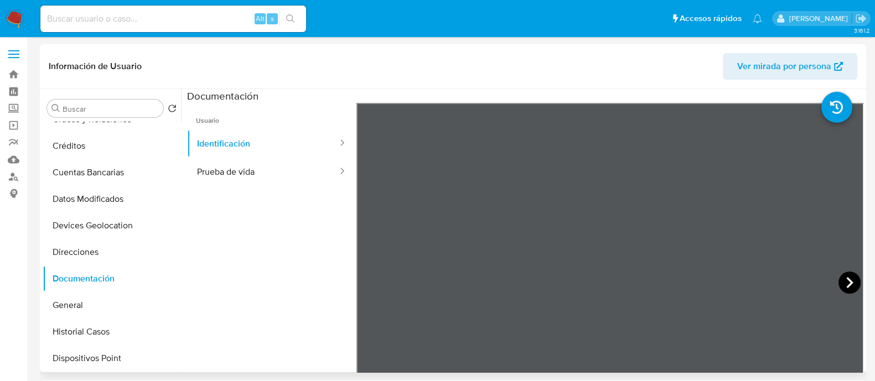
click at [840, 286] on icon at bounding box center [849, 283] width 22 height 22
click at [289, 173] on button "Prueba de vida" at bounding box center [263, 172] width 152 height 28
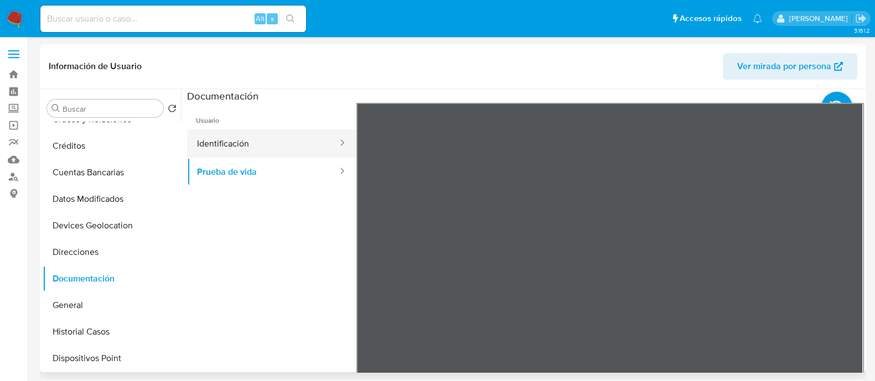
click at [254, 143] on button "Identificación" at bounding box center [263, 143] width 152 height 28
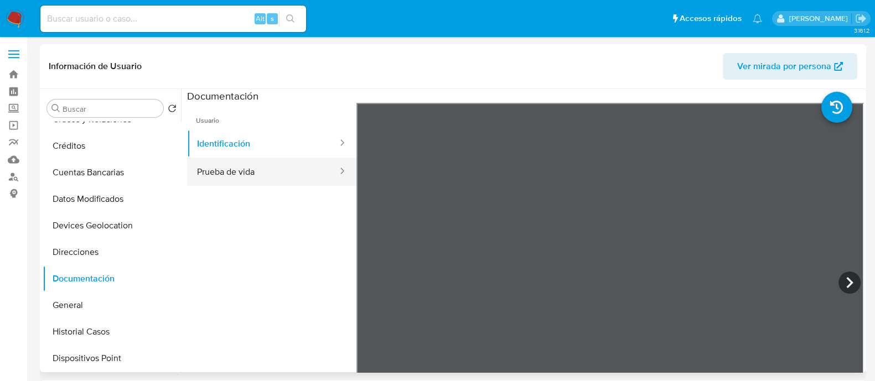
click at [240, 181] on button "Prueba de vida" at bounding box center [263, 172] width 152 height 28
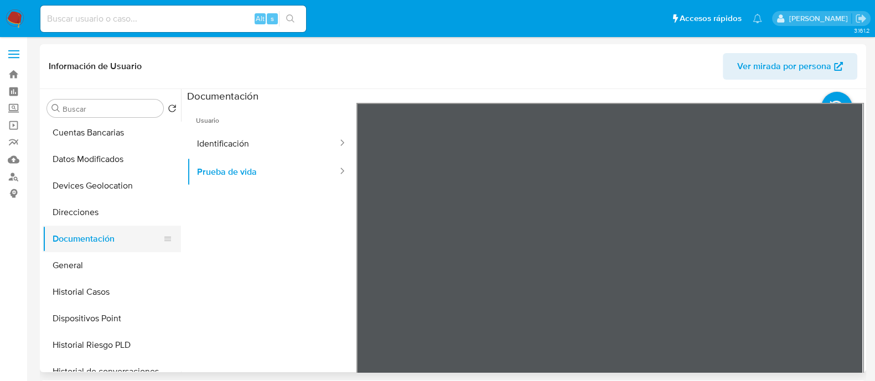
scroll to position [138, 0]
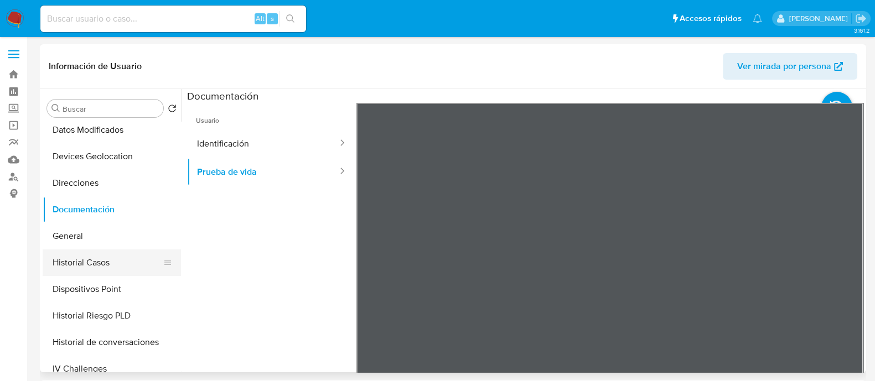
click at [86, 252] on button "Historial Casos" at bounding box center [107, 263] width 129 height 27
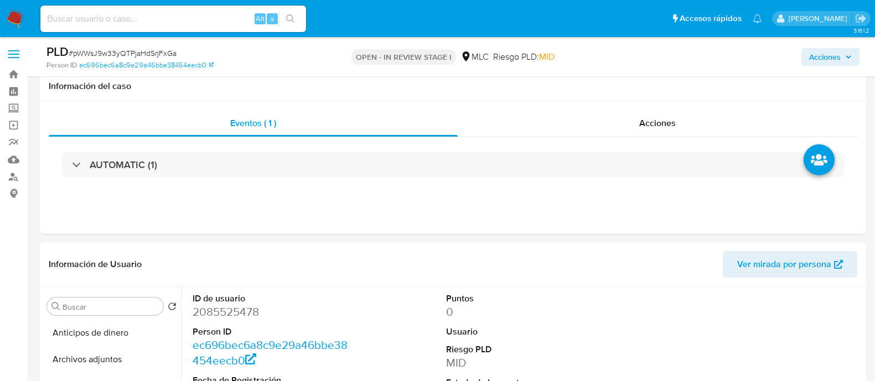
select select "10"
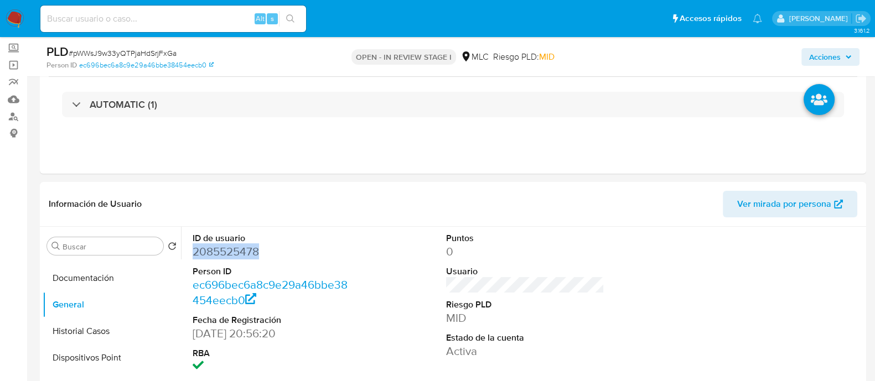
scroll to position [138, 0]
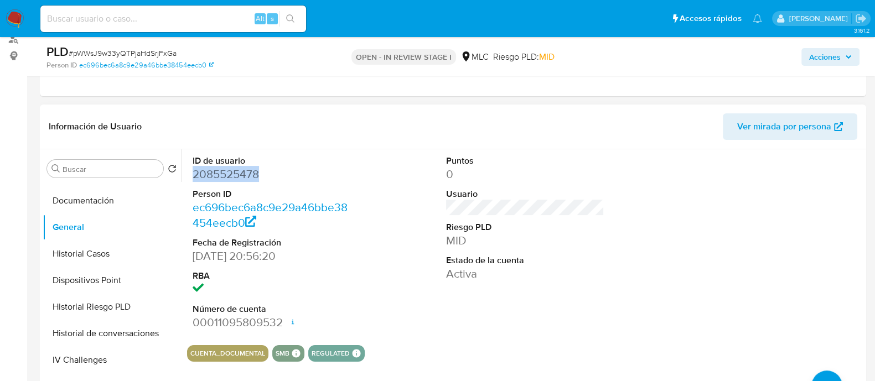
click at [240, 178] on dd "2085525478" at bounding box center [272, 174] width 158 height 15
click at [125, 48] on span "# pWWsJ9w33yQTPjaHdSrjFxGa" at bounding box center [123, 53] width 108 height 11
copy span "pWWsJ9w33yQTPjaHdSrjFxGa"
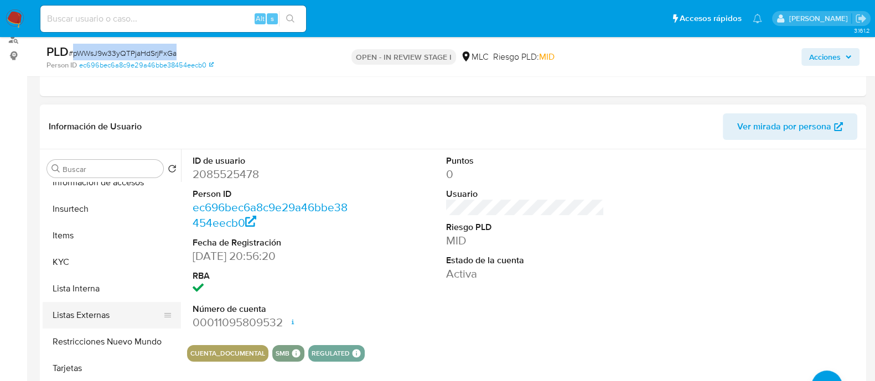
scroll to position [414, 0]
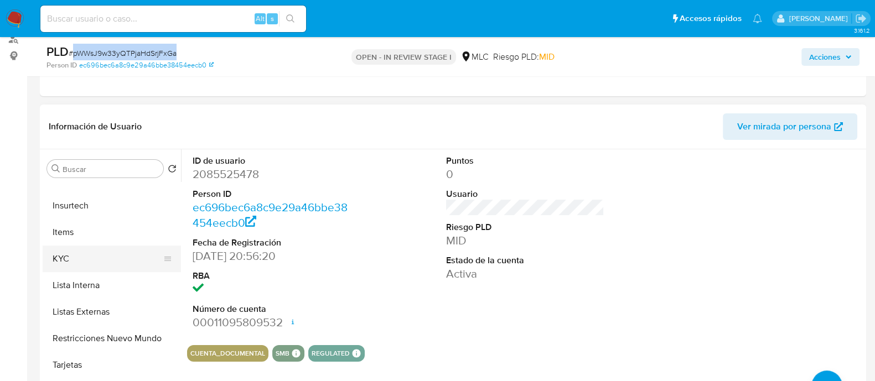
click at [100, 261] on button "KYC" at bounding box center [107, 259] width 129 height 27
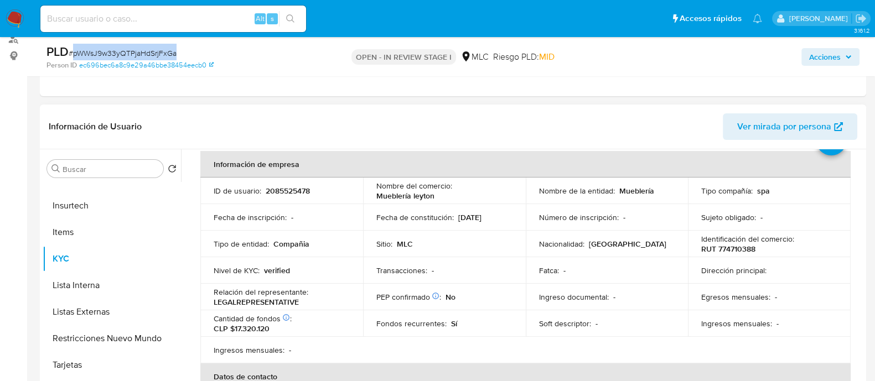
scroll to position [69, 0]
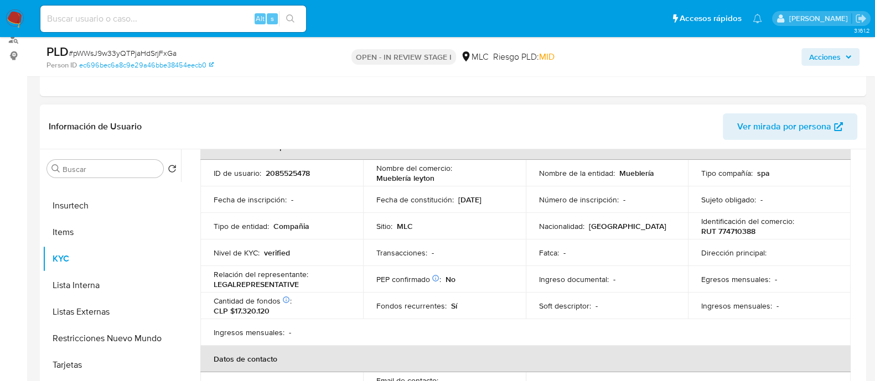
click at [732, 229] on p "RUT 774710388" at bounding box center [728, 231] width 54 height 10
copy p "774710388"
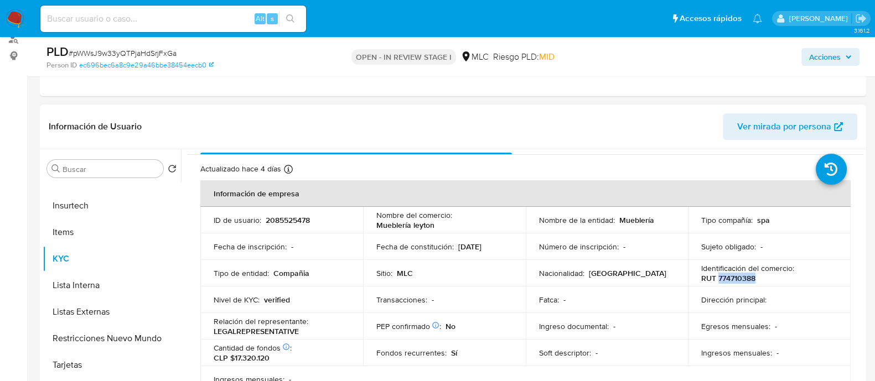
scroll to position [0, 0]
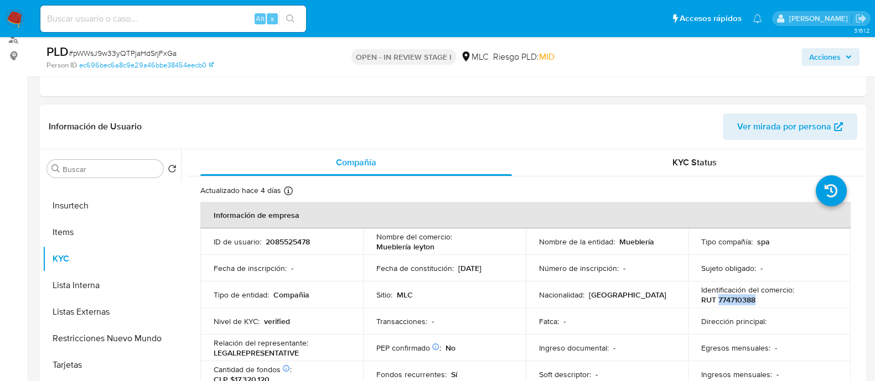
click at [741, 295] on p "RUT 774710388" at bounding box center [728, 300] width 54 height 10
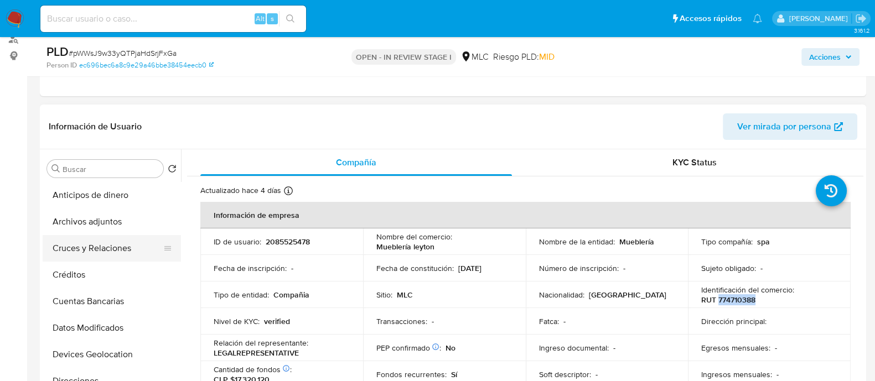
click at [87, 246] on button "Cruces y Relaciones" at bounding box center [107, 248] width 129 height 27
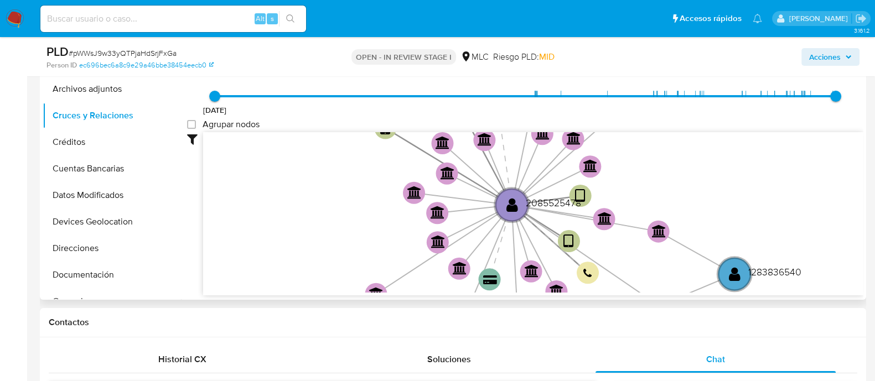
scroll to position [276, 0]
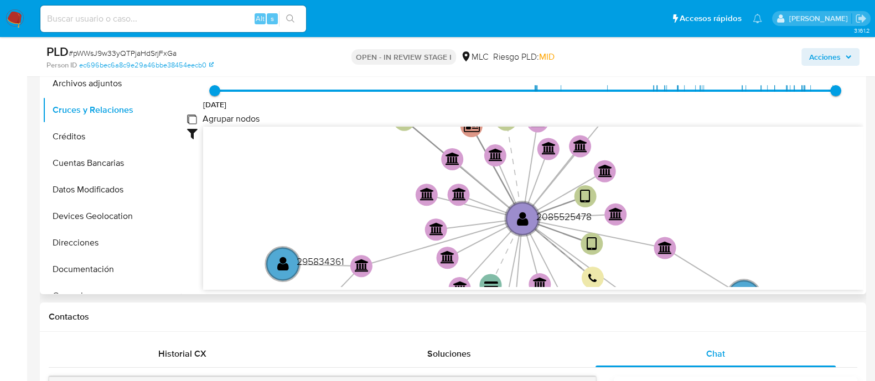
click at [196, 117] on group_nodes "Agrupar nodos" at bounding box center [191, 119] width 9 height 9
checkbox group_nodes "true"
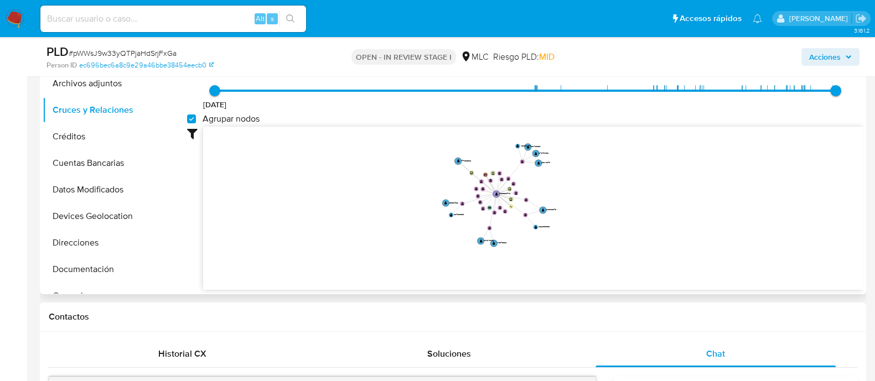
drag, startPoint x: 631, startPoint y: 201, endPoint x: 592, endPoint y: 194, distance: 39.5
click at [592, 194] on icon "device-672fd5a0cea65b657c7eea36  user-2085525478  2085525478 device-6751cb925…" at bounding box center [533, 207] width 660 height 160
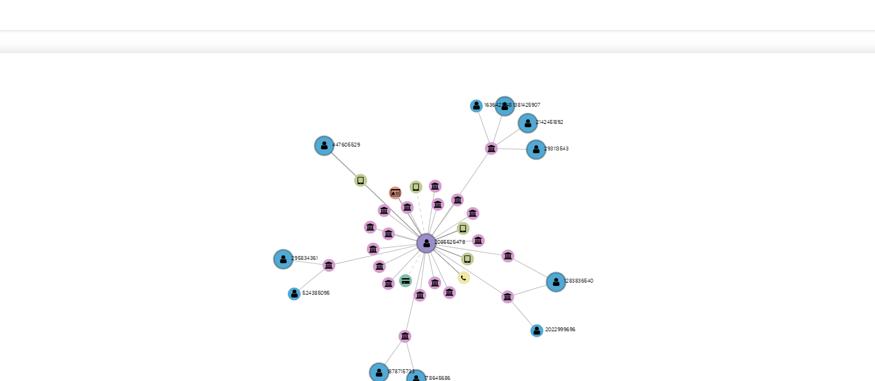
scroll to position [42, 0]
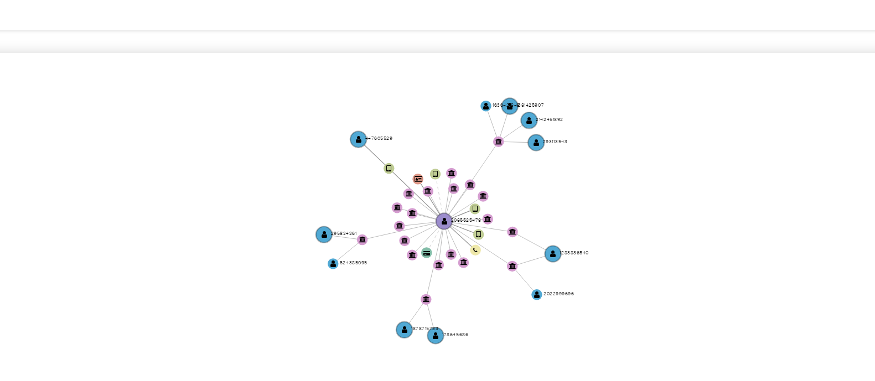
drag, startPoint x: 578, startPoint y: 128, endPoint x: 571, endPoint y: 124, distance: 8.2
click at [571, 124] on icon "device-672fd5a0cea65b657c7eea36  user-2085525478  2085525478 device-6751cb925…" at bounding box center [533, 165] width 660 height 160
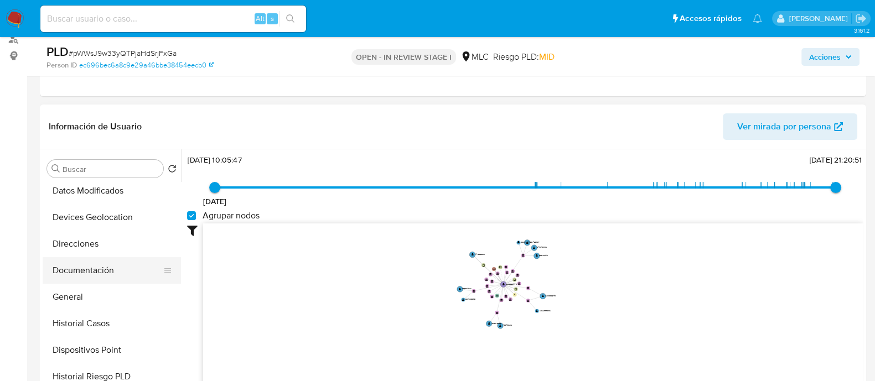
scroll to position [138, 0]
click at [101, 270] on button "Documentación" at bounding box center [107, 270] width 129 height 27
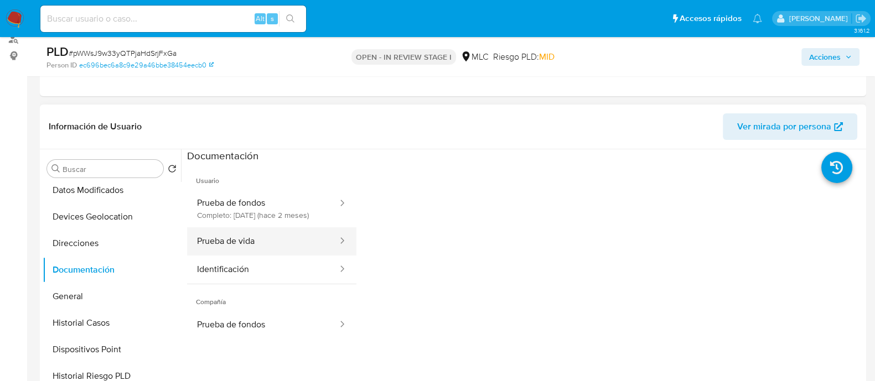
click at [246, 253] on button "Prueba de vida" at bounding box center [263, 241] width 152 height 28
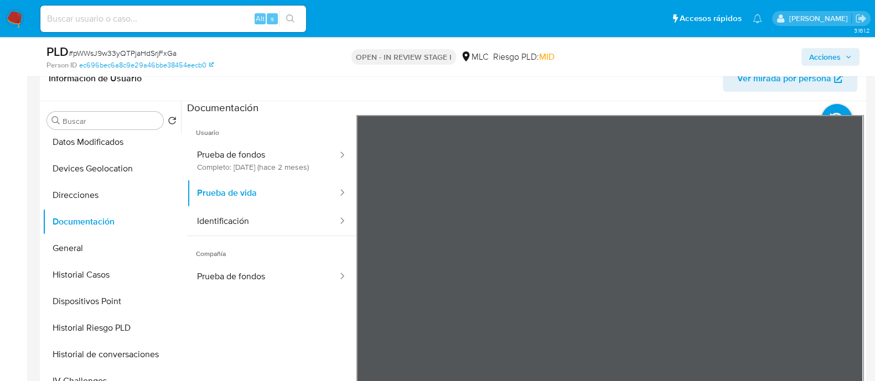
scroll to position [208, 0]
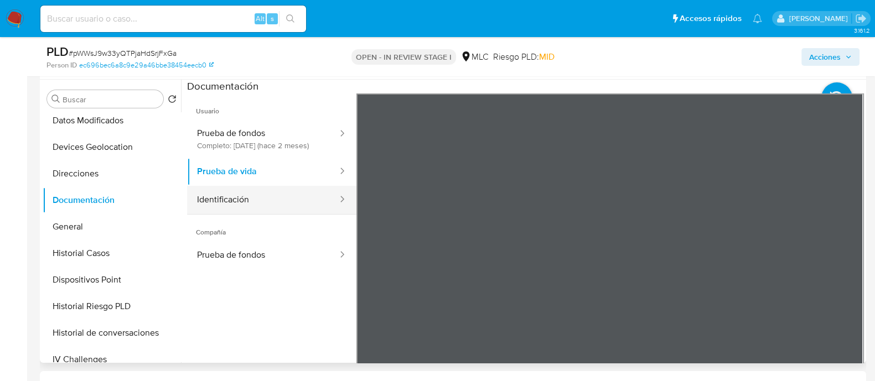
click at [297, 199] on button "Identificación" at bounding box center [263, 200] width 152 height 28
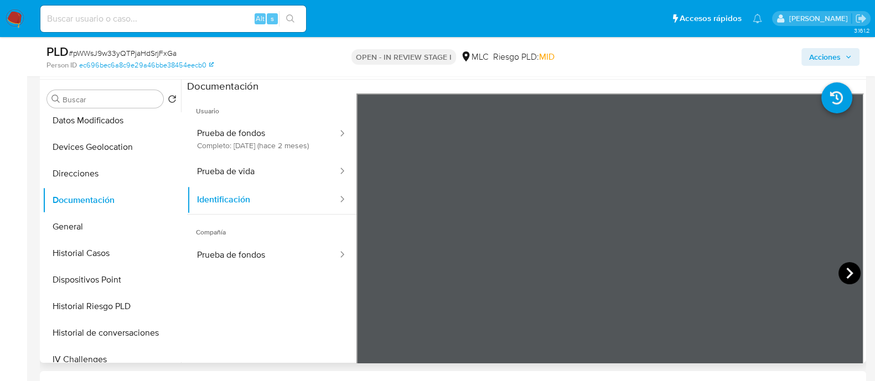
click at [843, 282] on icon at bounding box center [849, 273] width 22 height 22
click at [374, 273] on icon at bounding box center [370, 273] width 22 height 22
click at [246, 181] on button "Prueba de vida" at bounding box center [263, 172] width 152 height 28
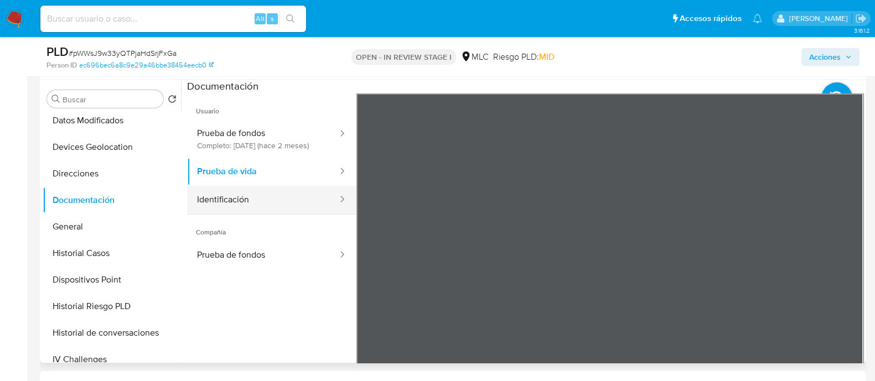
click at [283, 211] on button "Identificación" at bounding box center [263, 200] width 152 height 28
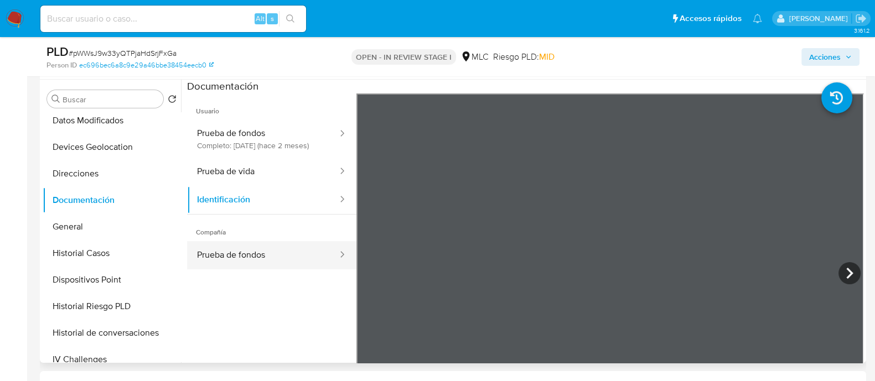
click at [255, 263] on button "Prueba de fondos" at bounding box center [263, 255] width 152 height 28
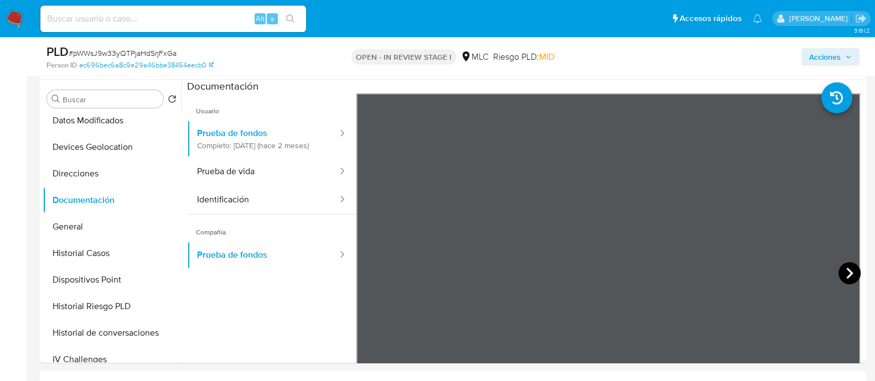
click at [850, 277] on icon at bounding box center [849, 273] width 22 height 22
click at [849, 282] on icon at bounding box center [849, 273] width 22 height 22
click at [844, 281] on icon at bounding box center [849, 273] width 22 height 22
click at [844, 273] on icon at bounding box center [849, 273] width 22 height 22
click at [846, 271] on icon at bounding box center [849, 273] width 7 height 11
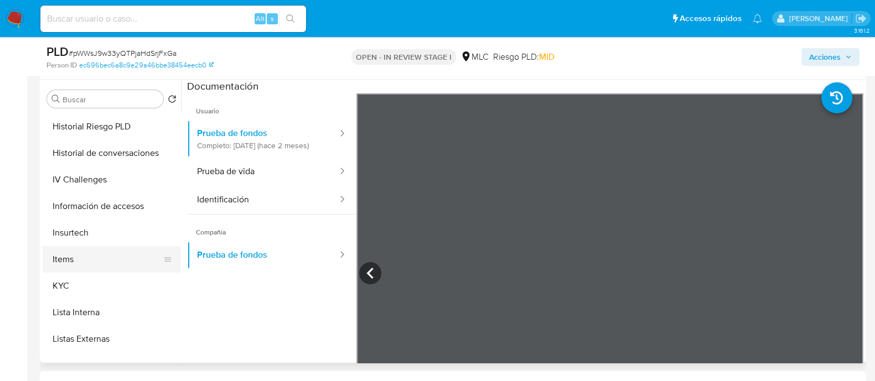
scroll to position [346, 0]
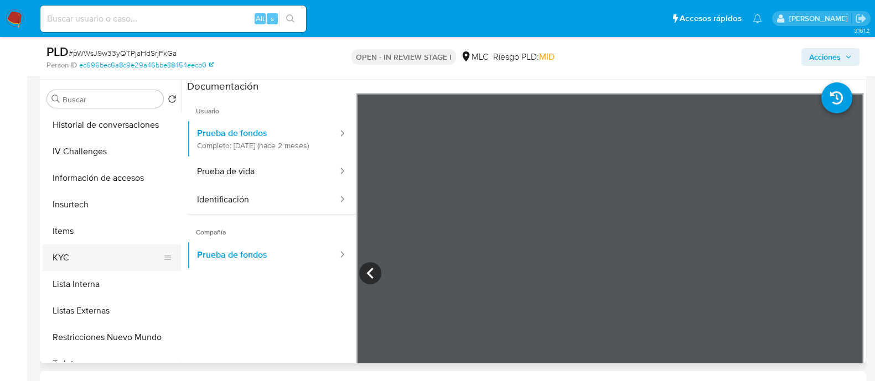
click at [77, 256] on button "KYC" at bounding box center [107, 258] width 129 height 27
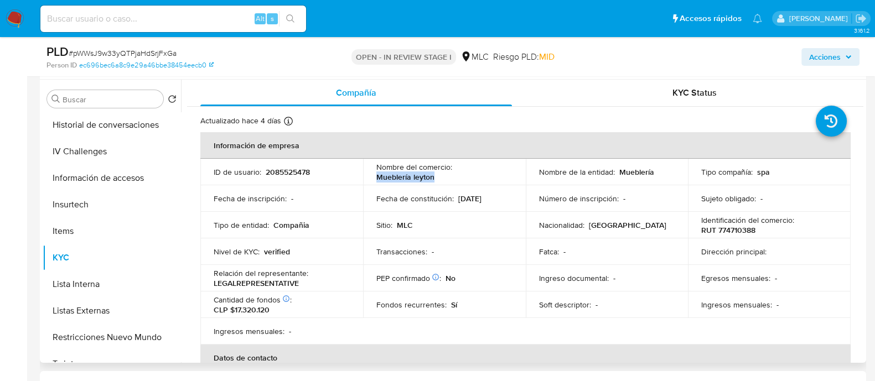
drag, startPoint x: 435, startPoint y: 178, endPoint x: 374, endPoint y: 178, distance: 61.4
click at [374, 178] on td "Nombre del comercio : Mueblería leyton" at bounding box center [444, 172] width 163 height 27
copy p "Mueblería leyton"
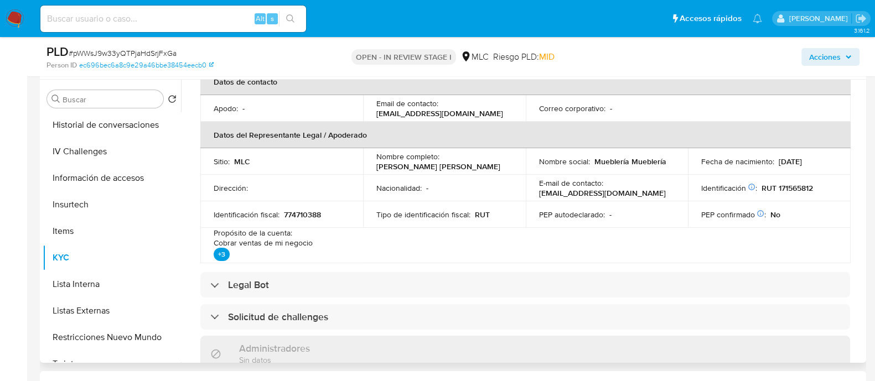
scroll to position [0, 0]
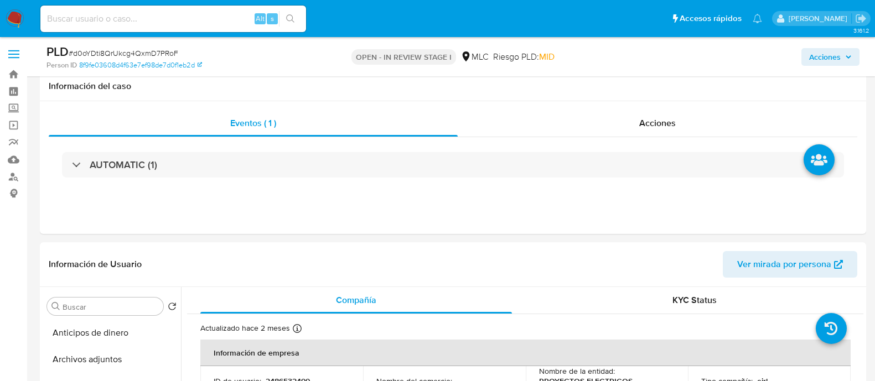
select select "10"
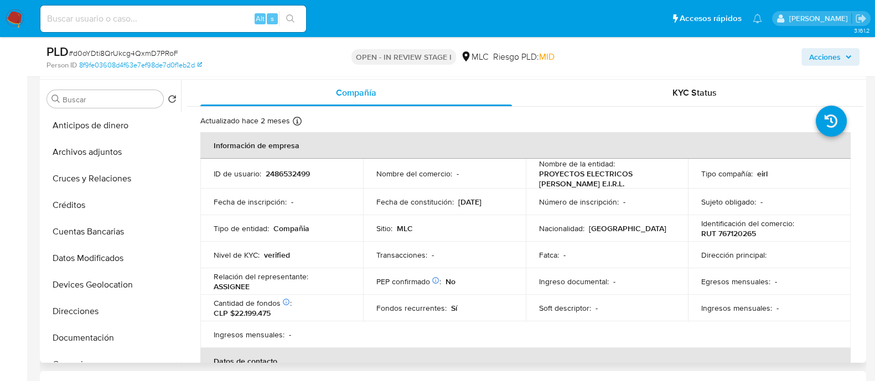
scroll to position [415, 0]
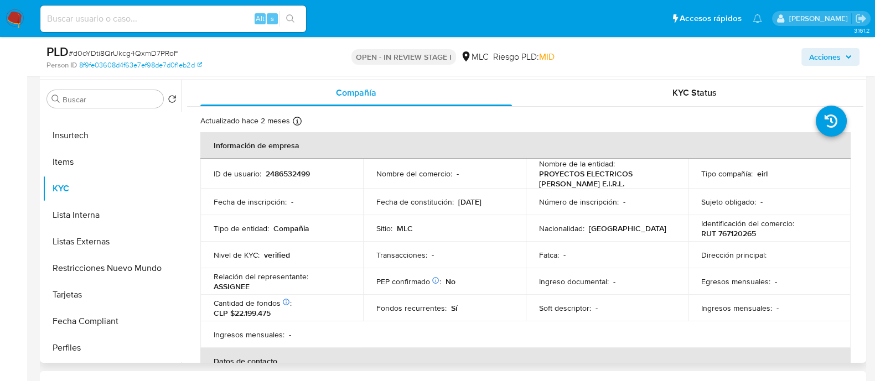
click at [623, 207] on div "Número de inscripción : -" at bounding box center [607, 202] width 136 height 10
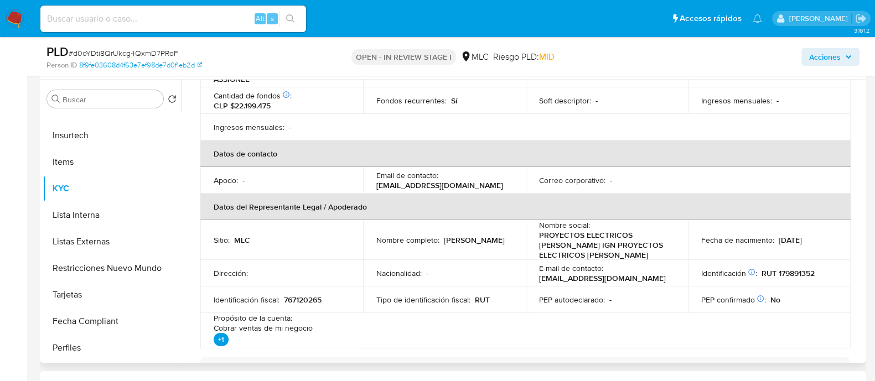
scroll to position [138, 0]
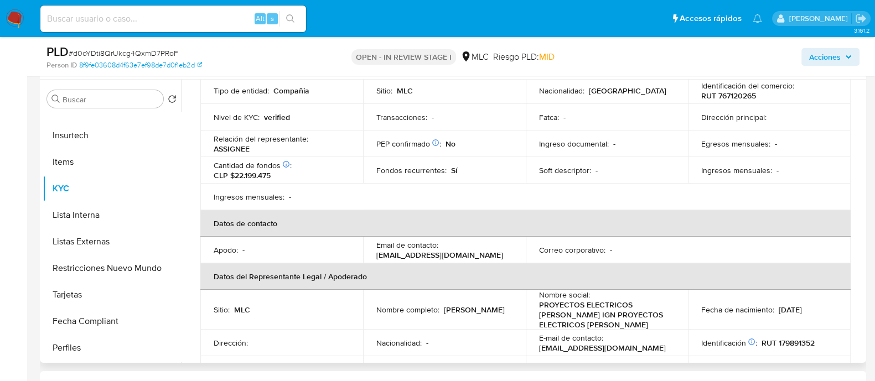
click at [444, 315] on p "Valentina Isabel Rodriguez Valenzuela" at bounding box center [474, 310] width 61 height 10
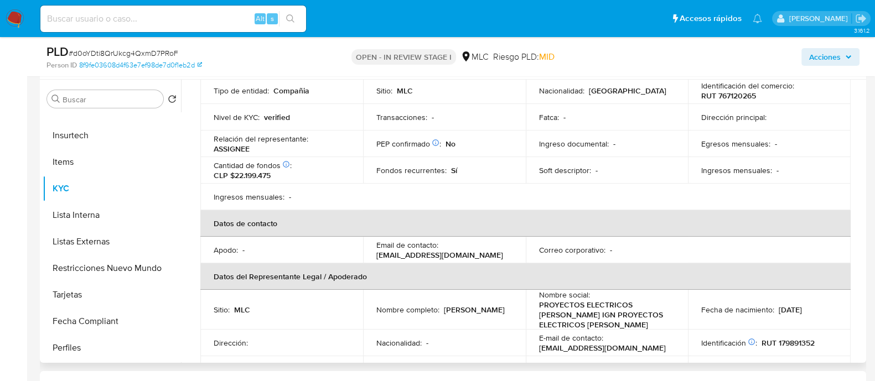
drag, startPoint x: 409, startPoint y: 331, endPoint x: 367, endPoint y: 323, distance: 43.5
click at [367, 323] on td "Nombre completo : Valentina Isabel Rodriguez Valenzuela" at bounding box center [444, 310] width 163 height 40
copy p "Valentina Isabel Rodriguez Valenzuel"
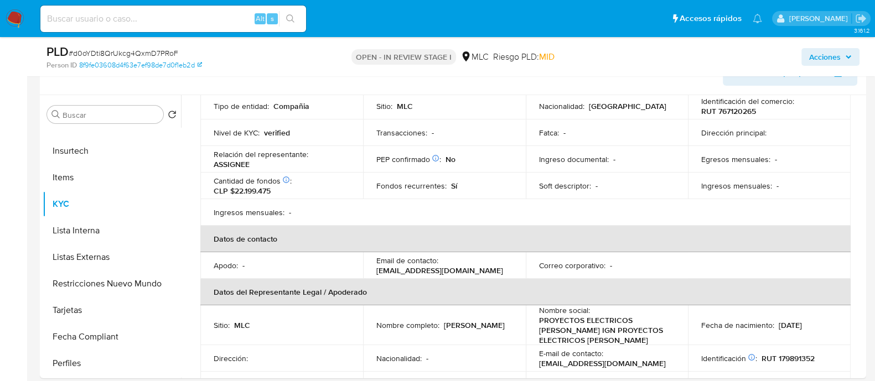
scroll to position [0, 0]
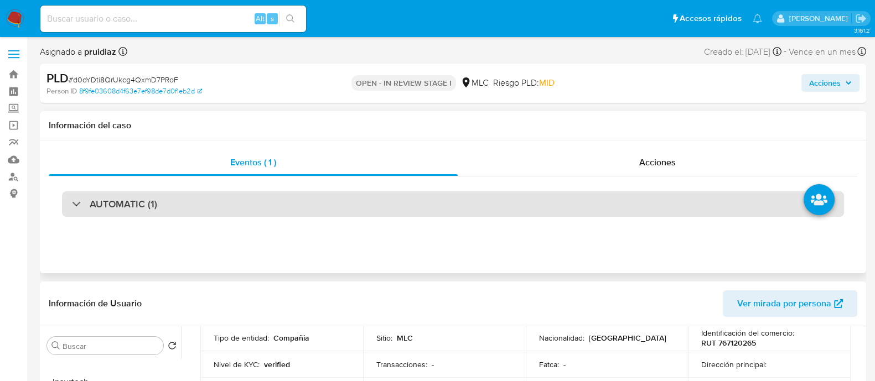
click at [137, 206] on h3 "AUTOMATIC (1)" at bounding box center [124, 204] width 68 height 12
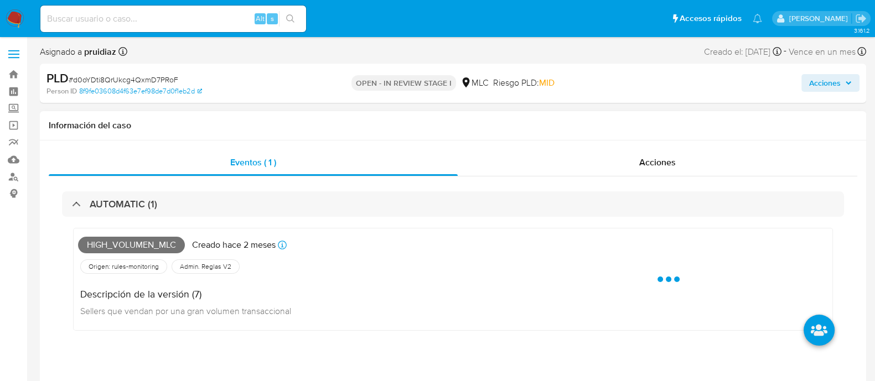
click at [141, 242] on span "High_volumen_mlc" at bounding box center [131, 245] width 107 height 17
copy span "High_volumen_mlc"
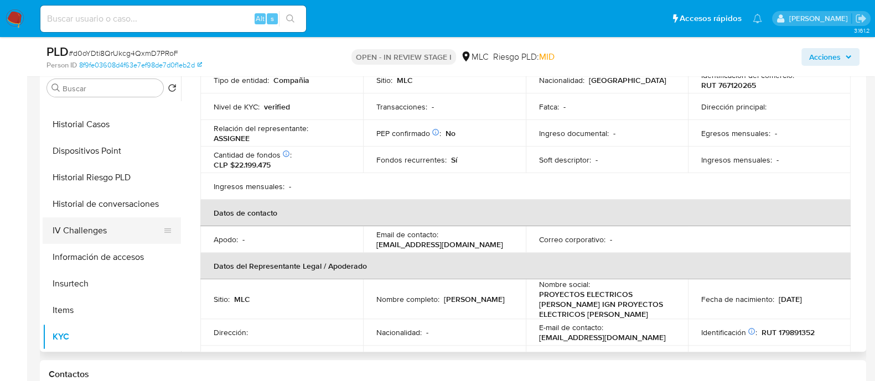
scroll to position [244, 0]
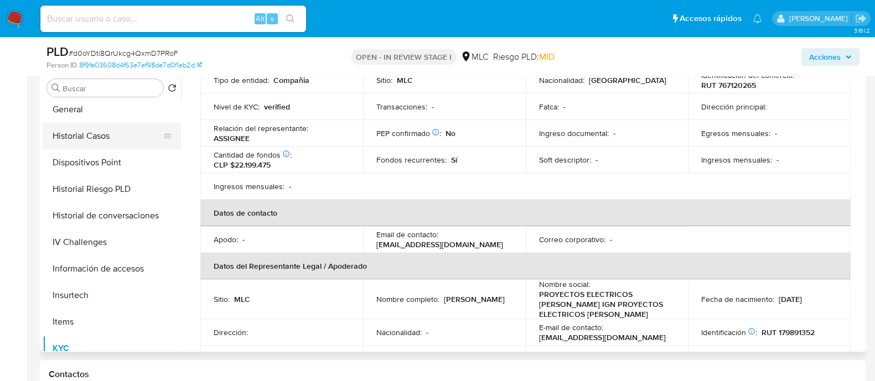
click at [108, 139] on button "Historial Casos" at bounding box center [107, 136] width 129 height 27
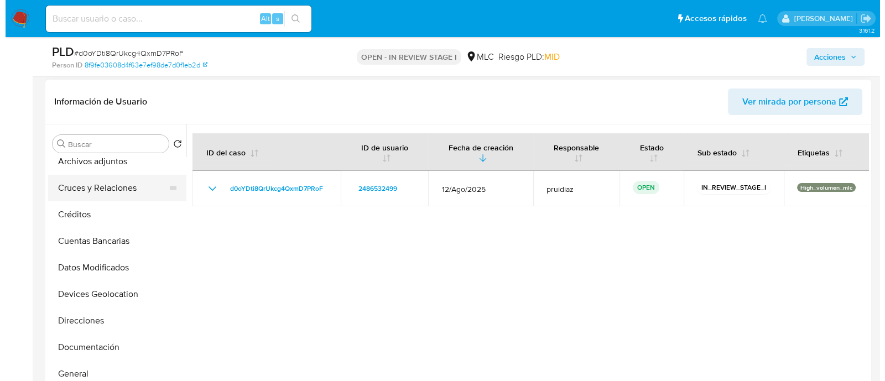
scroll to position [0, 0]
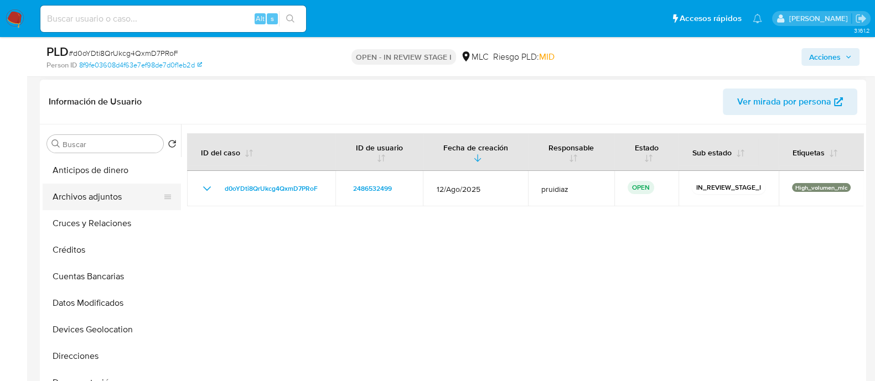
click at [90, 198] on button "Archivos adjuntos" at bounding box center [107, 197] width 129 height 27
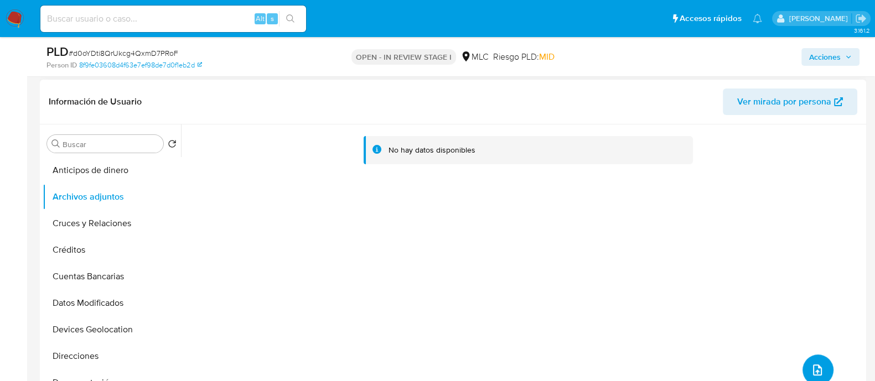
click at [811, 369] on icon "upload-file" at bounding box center [817, 370] width 13 height 13
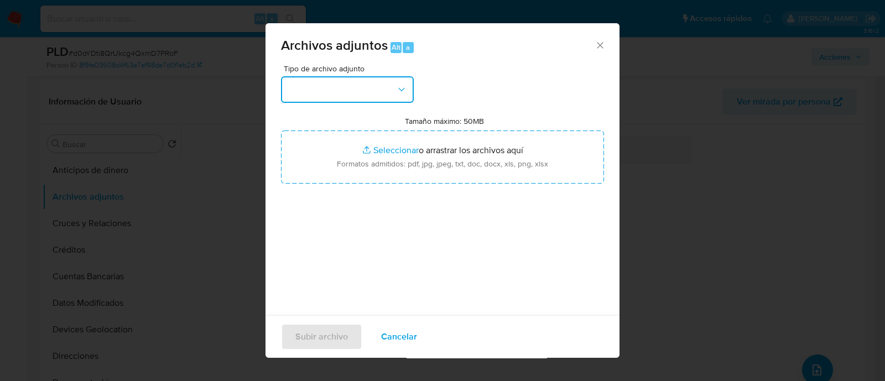
click at [364, 98] on button "button" at bounding box center [347, 89] width 133 height 27
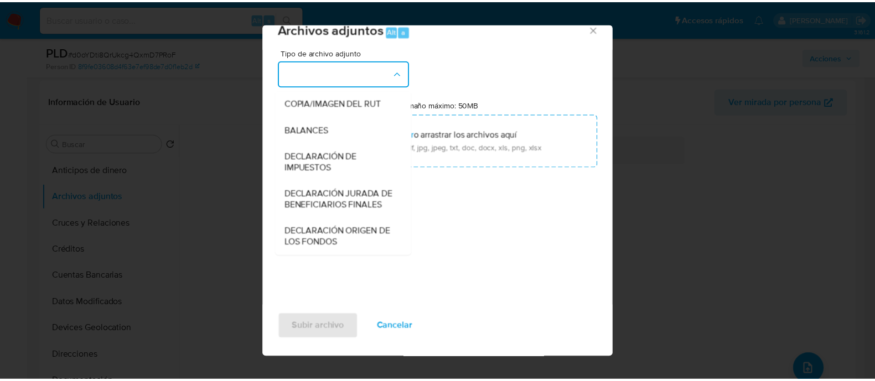
scroll to position [183, 0]
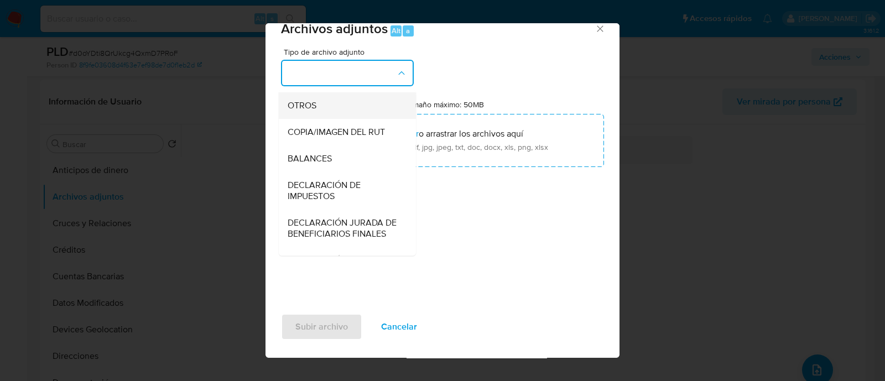
click at [317, 119] on div "OTROS" at bounding box center [344, 105] width 113 height 27
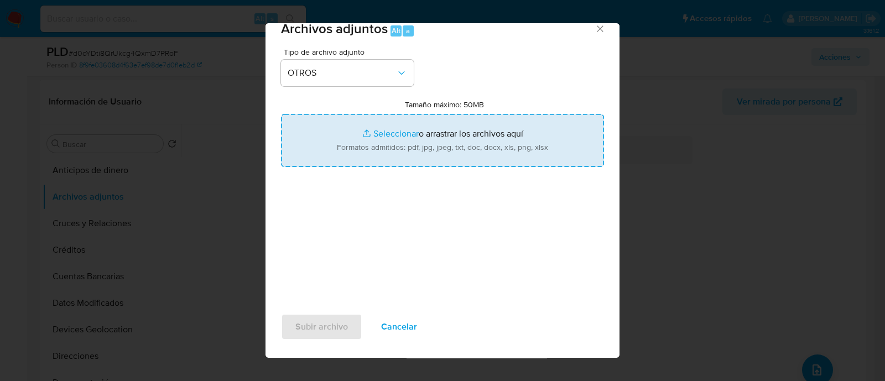
click at [359, 138] on input "Tamaño máximo: 50MB Seleccionar archivos" at bounding box center [442, 140] width 323 height 53
type input "C:\fakepath\2486532499 - 29_09_2025.xlsx"
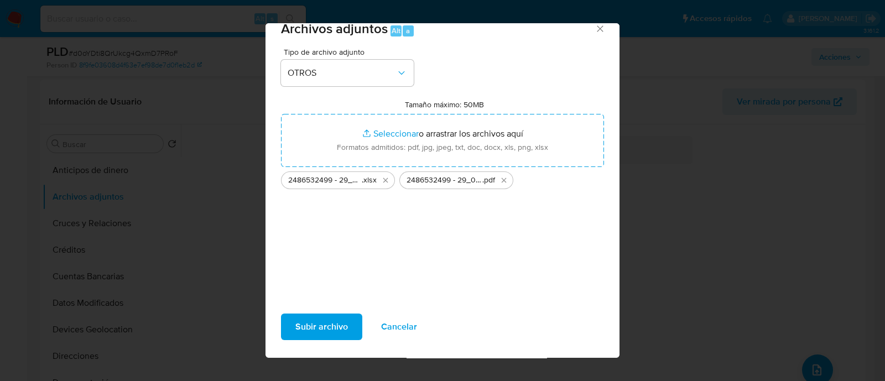
click at [312, 329] on span "Subir archivo" at bounding box center [321, 327] width 53 height 24
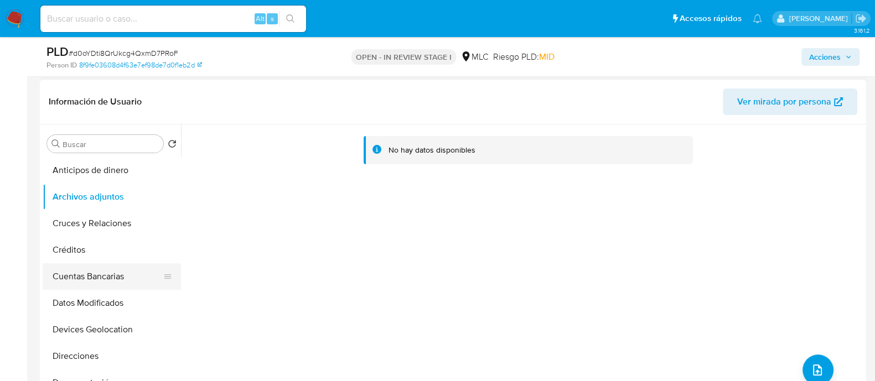
click at [77, 275] on button "Cuentas Bancarias" at bounding box center [107, 276] width 129 height 27
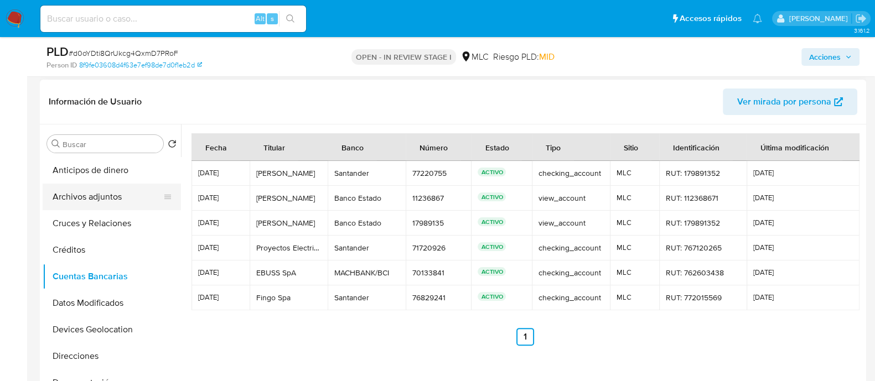
click at [113, 203] on button "Archivos adjuntos" at bounding box center [107, 197] width 129 height 27
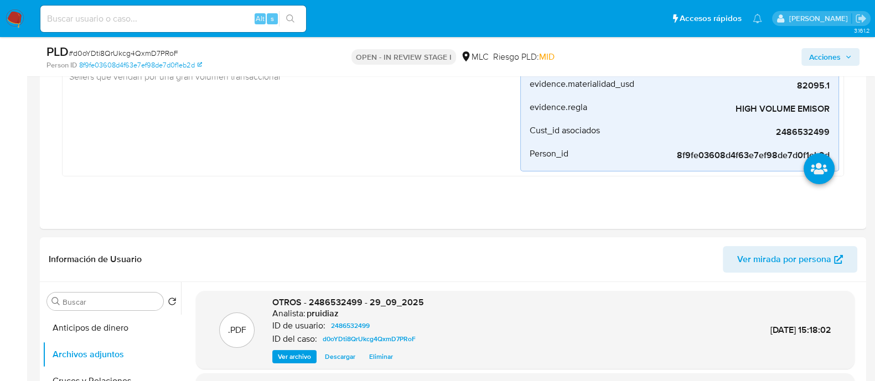
scroll to position [0, 0]
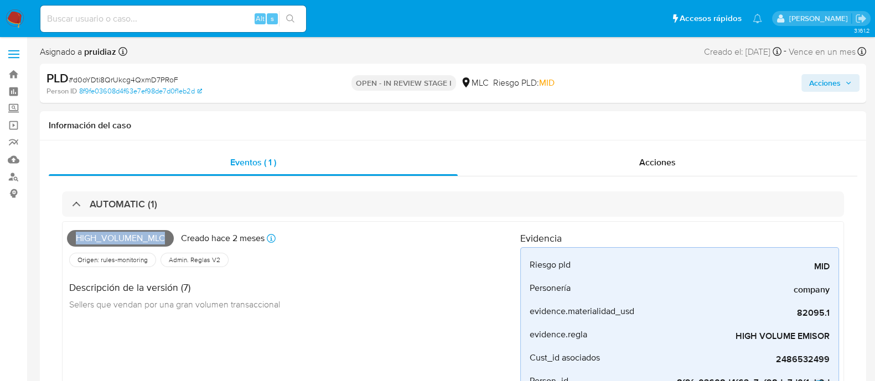
click at [843, 90] on span "Acciones" at bounding box center [830, 82] width 43 height 15
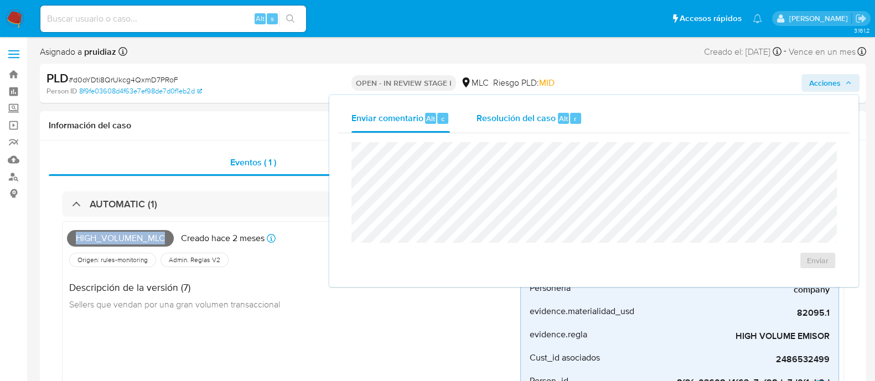
click at [523, 123] on span "Resolución del caso" at bounding box center [515, 118] width 79 height 13
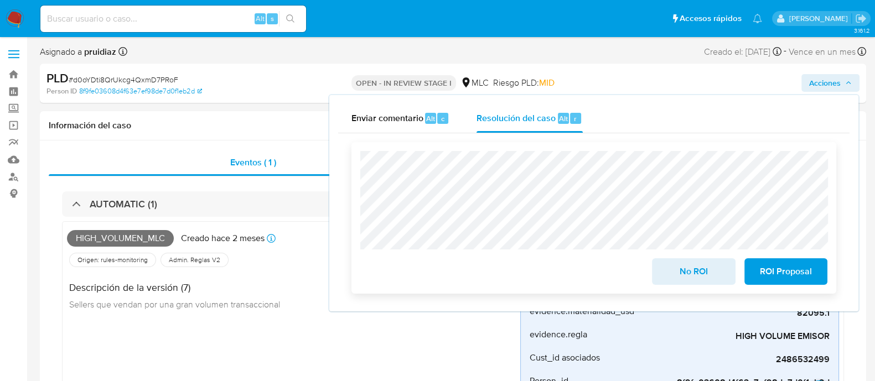
click at [689, 273] on span "No ROI" at bounding box center [693, 272] width 54 height 24
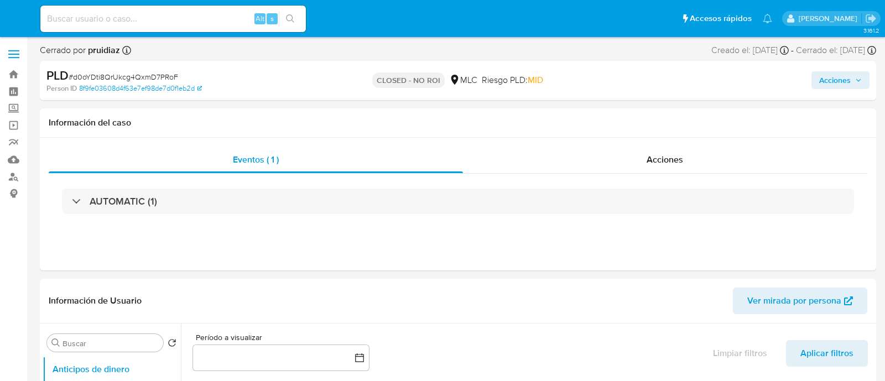
select select "10"
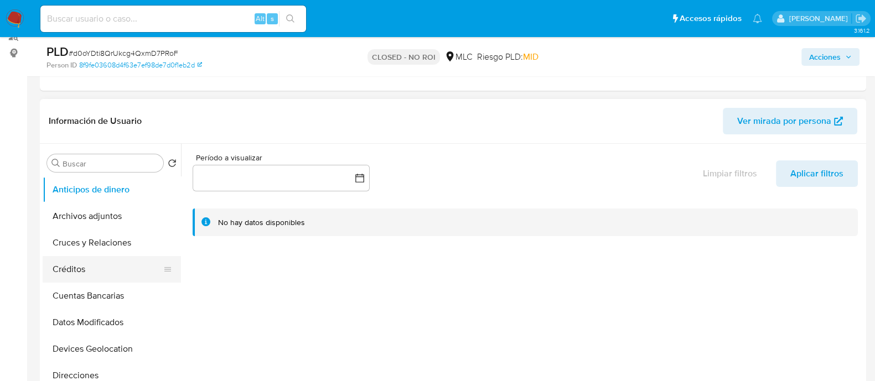
scroll to position [208, 0]
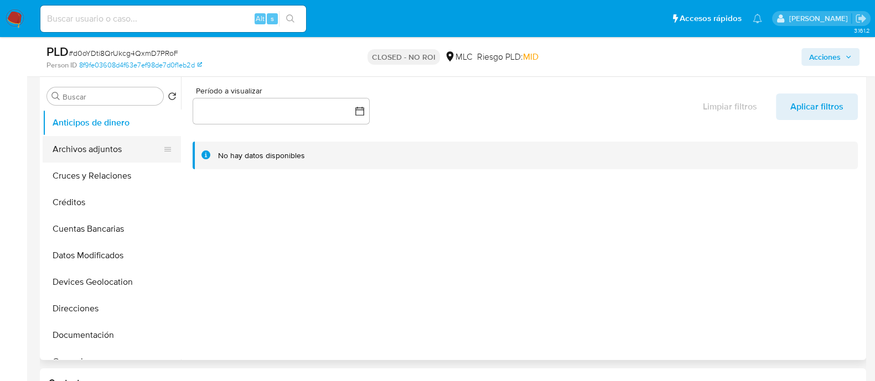
click at [91, 151] on button "Archivos adjuntos" at bounding box center [107, 149] width 129 height 27
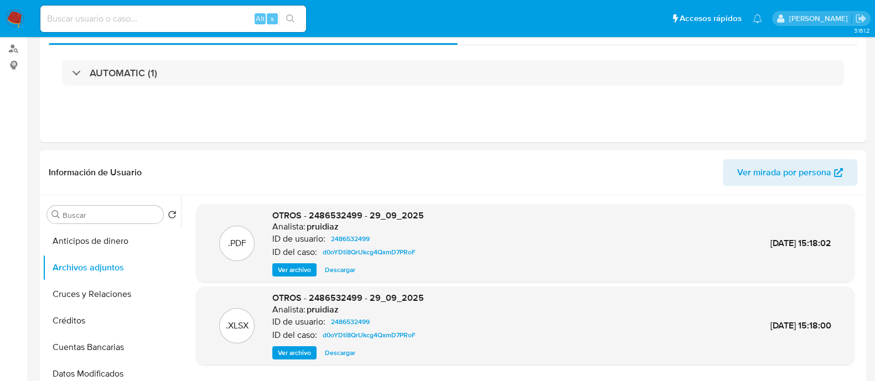
scroll to position [0, 0]
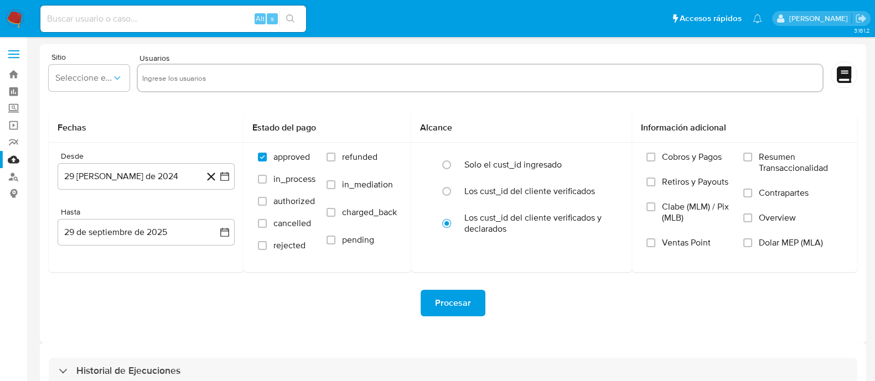
click at [14, 20] on img at bounding box center [15, 18] width 19 height 19
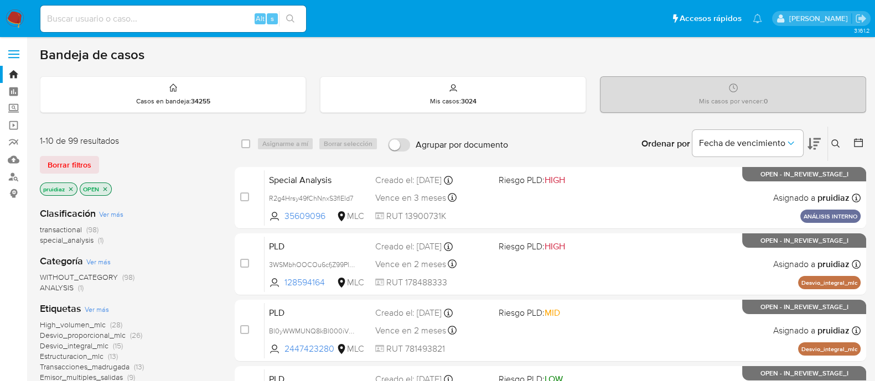
click at [814, 143] on icon at bounding box center [813, 143] width 13 height 13
